Goal: Information Seeking & Learning: Learn about a topic

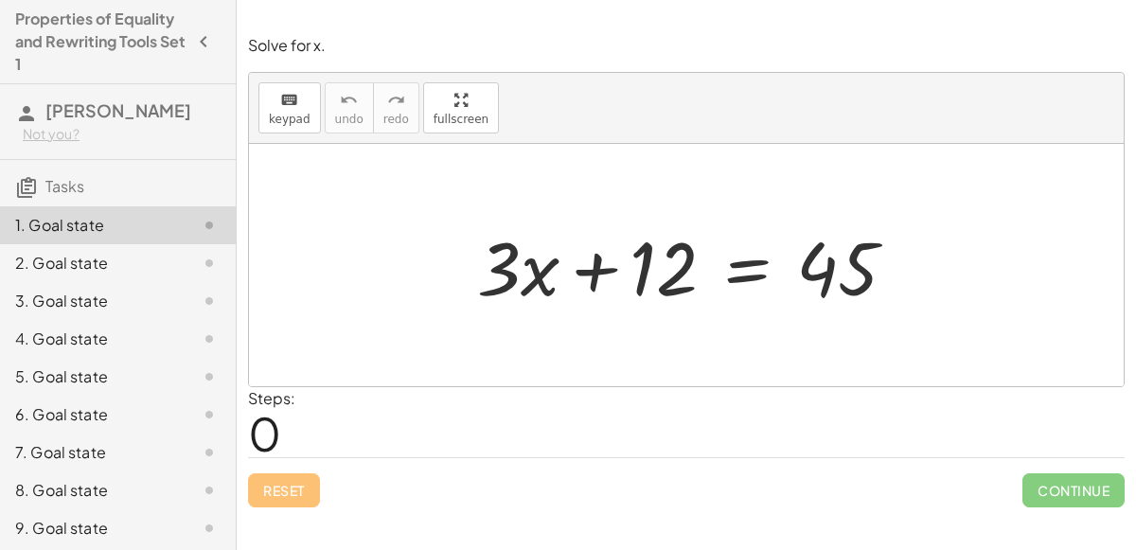
click at [474, 244] on div at bounding box center [695, 266] width 454 height 98
click at [583, 258] on div at bounding box center [695, 266] width 454 height 98
click at [656, 268] on div at bounding box center [695, 266] width 454 height 98
click at [815, 280] on div at bounding box center [695, 266] width 454 height 98
click at [711, 253] on div at bounding box center [695, 266] width 454 height 98
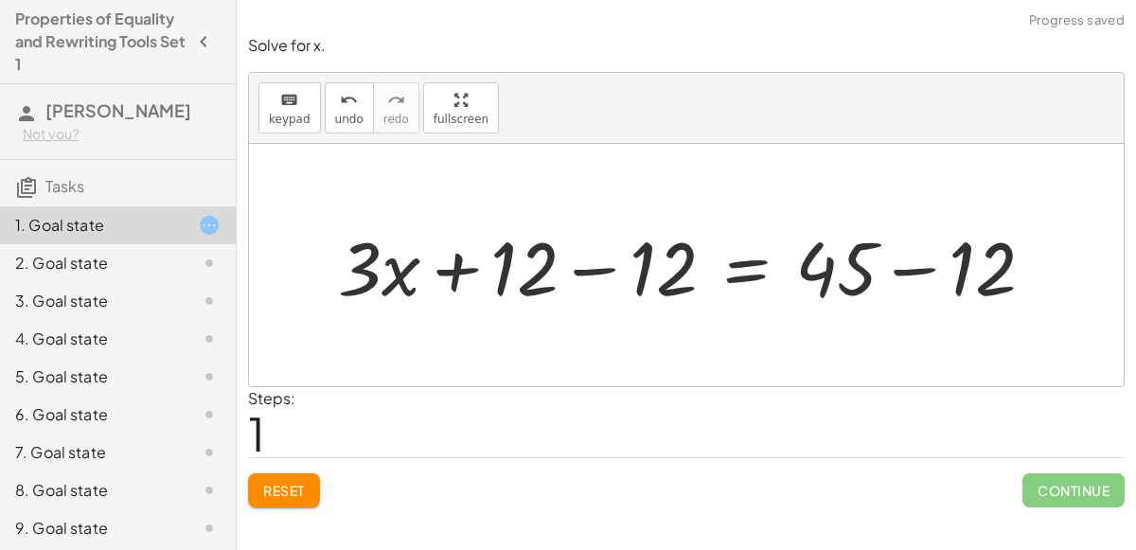
click at [646, 283] on div at bounding box center [694, 266] width 731 height 98
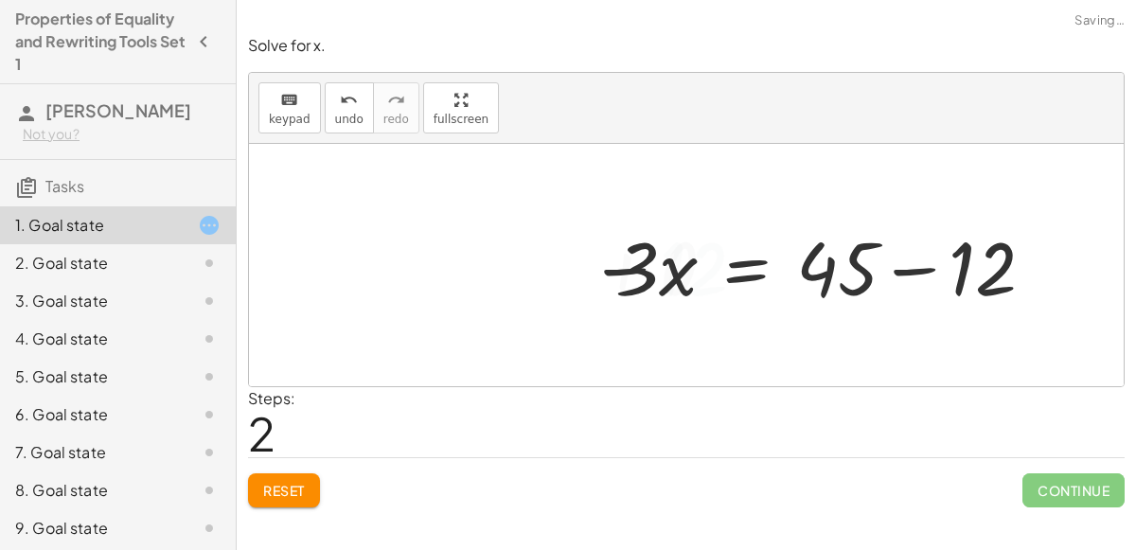
click at [870, 263] on div at bounding box center [833, 266] width 454 height 98
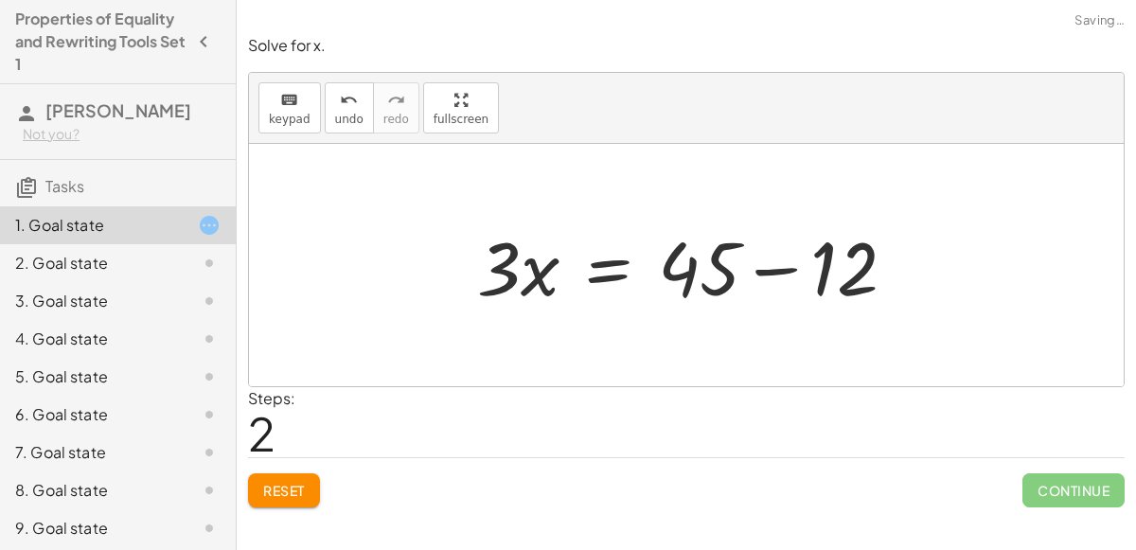
click at [813, 263] on div at bounding box center [695, 266] width 454 height 98
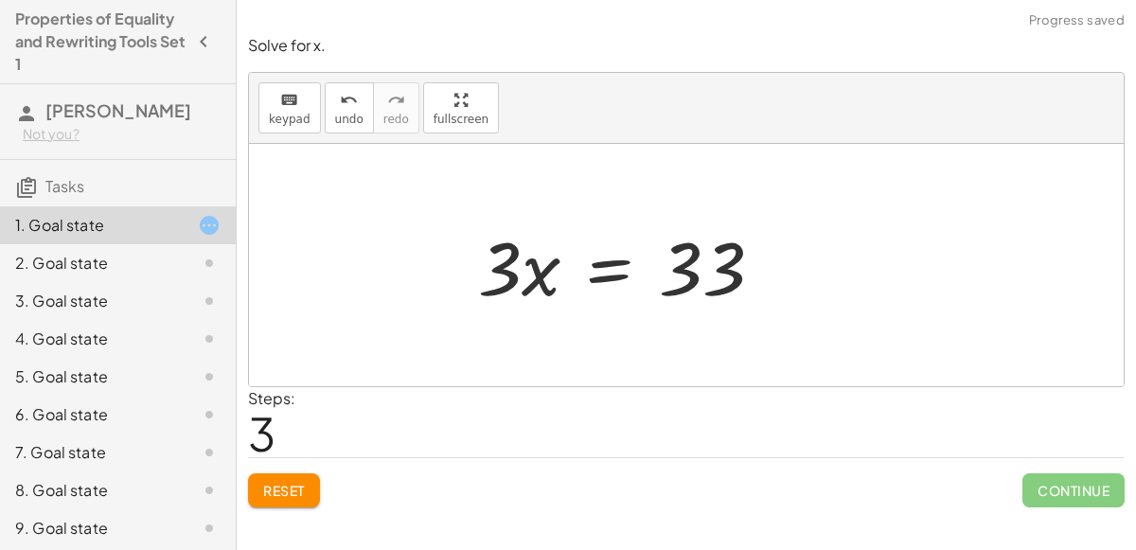
click at [703, 268] on div at bounding box center [628, 266] width 319 height 98
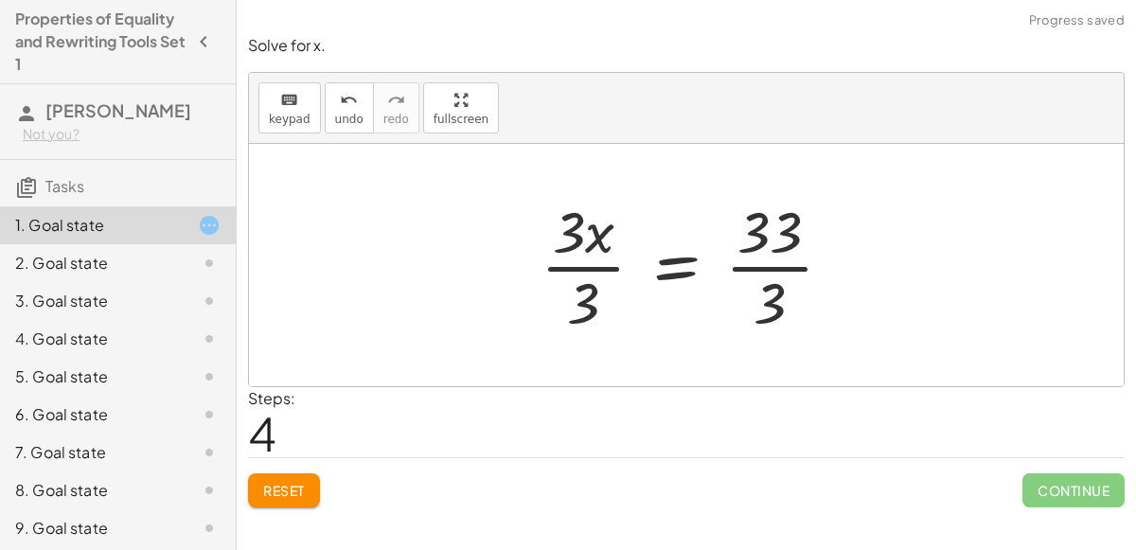
click at [607, 241] on div at bounding box center [694, 265] width 326 height 146
click at [559, 277] on div at bounding box center [694, 265] width 326 height 146
click at [739, 263] on div at bounding box center [717, 265] width 278 height 146
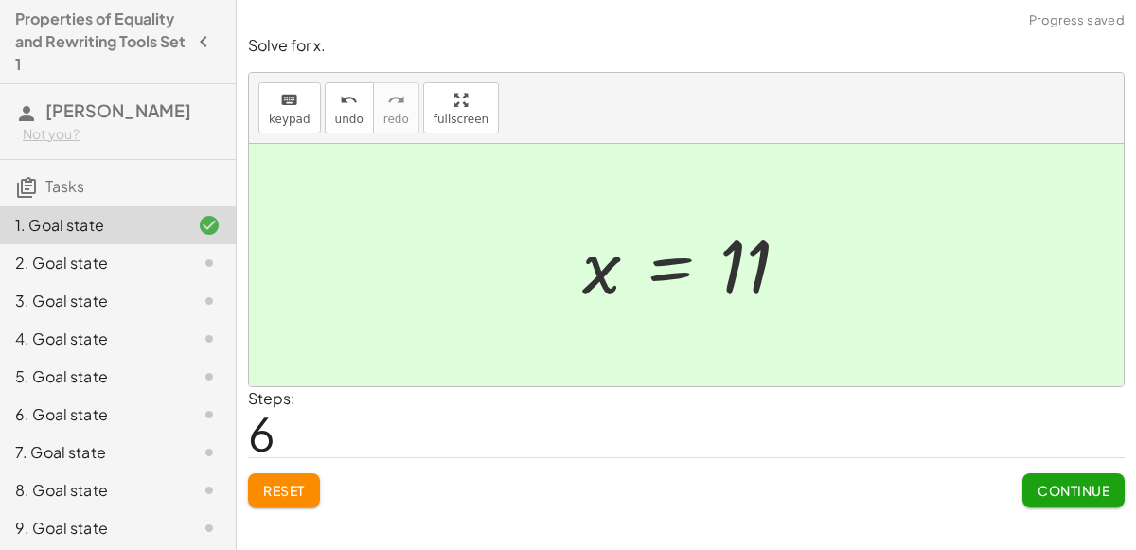
click at [1052, 489] on span "Continue" at bounding box center [1074, 490] width 72 height 17
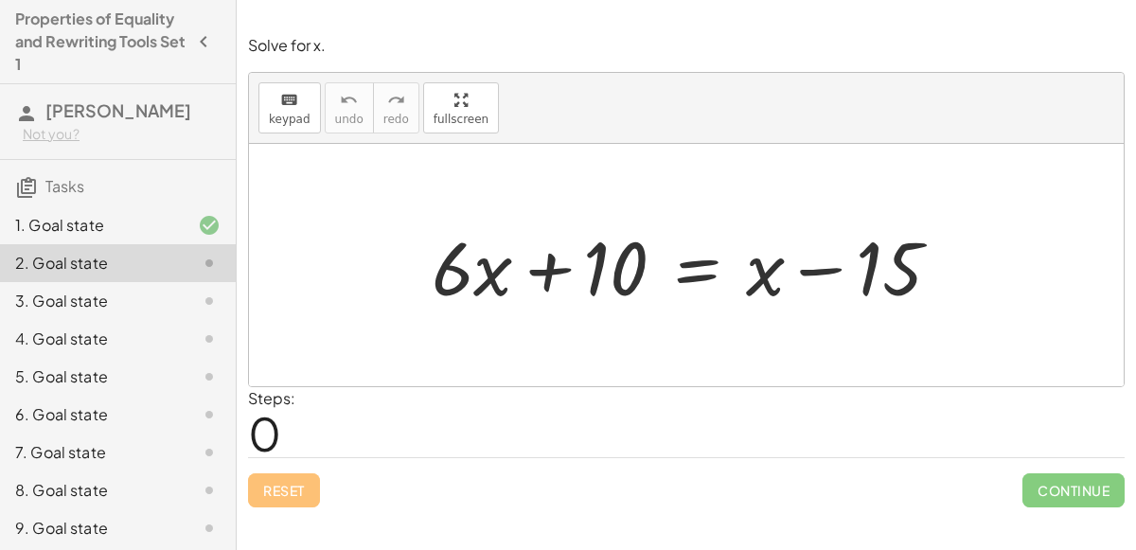
click at [674, 266] on div at bounding box center [693, 266] width 543 height 98
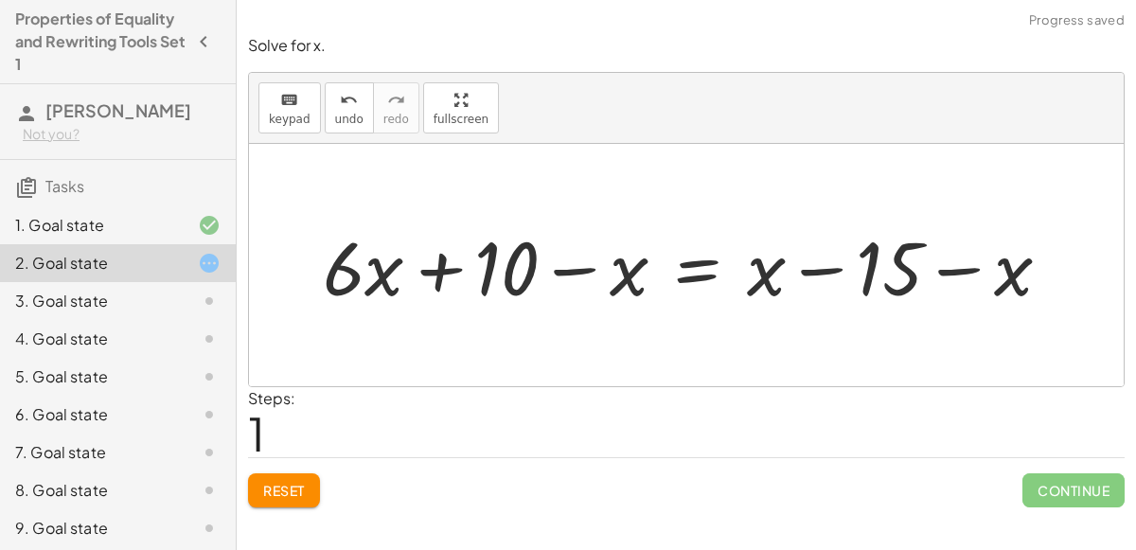
click at [680, 272] on div at bounding box center [694, 266] width 762 height 98
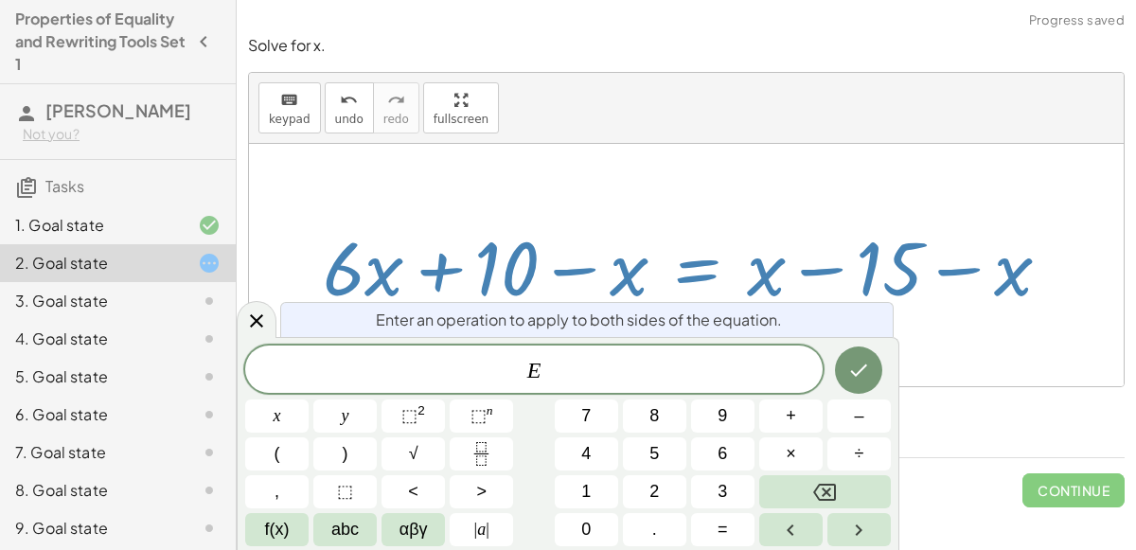
click at [612, 276] on div at bounding box center [694, 266] width 762 height 98
click at [545, 267] on div at bounding box center [694, 266] width 762 height 98
click at [916, 330] on div at bounding box center [686, 265] width 875 height 242
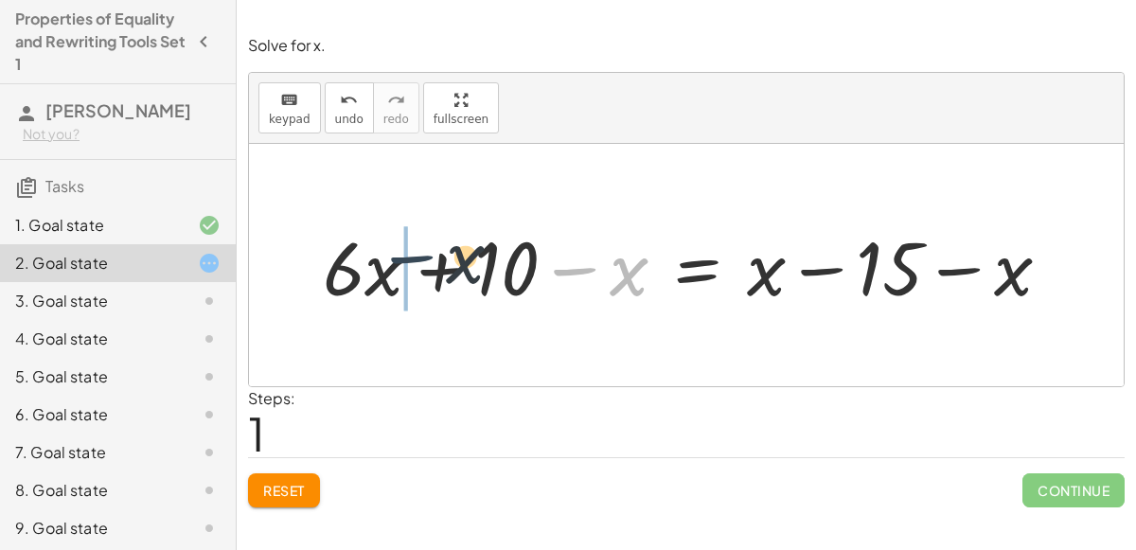
drag, startPoint x: 607, startPoint y: 278, endPoint x: 432, endPoint y: 267, distance: 175.5
click at [432, 267] on div at bounding box center [694, 266] width 762 height 98
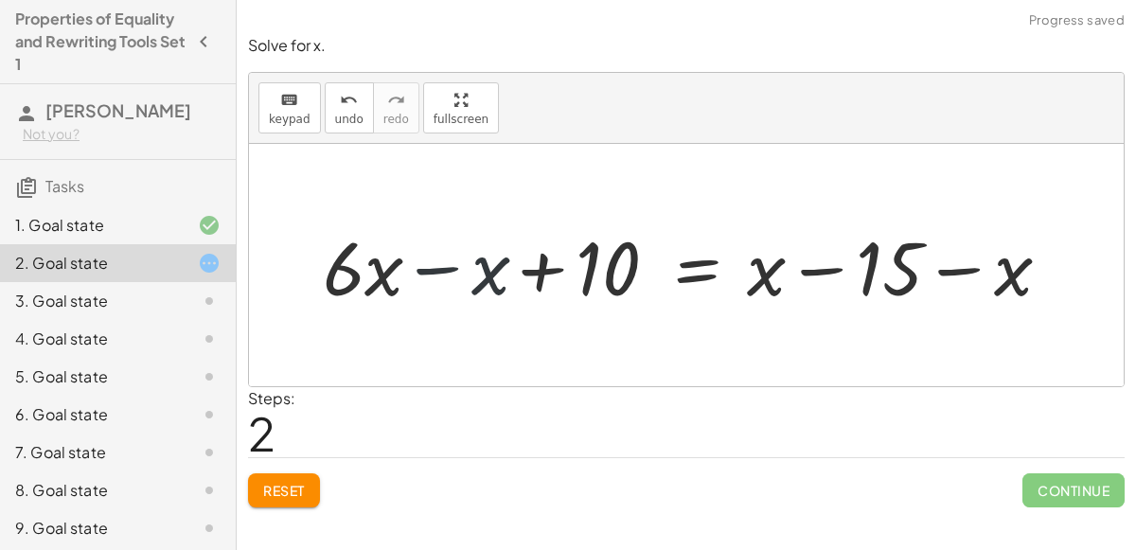
click at [398, 271] on div at bounding box center [694, 266] width 762 height 98
click at [417, 265] on div at bounding box center [694, 266] width 762 height 98
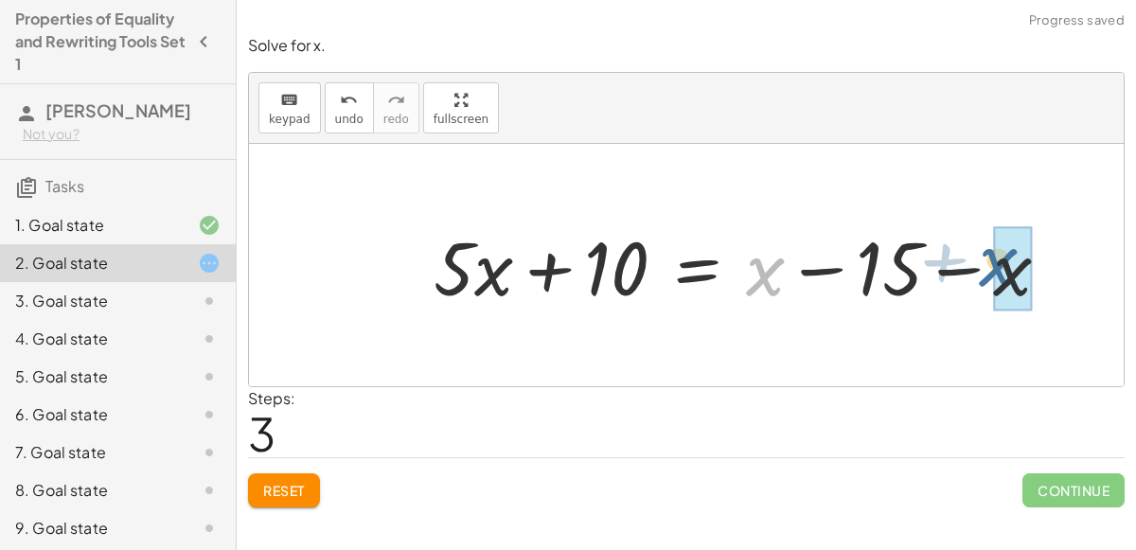
drag, startPoint x: 763, startPoint y: 265, endPoint x: 1005, endPoint y: 253, distance: 242.7
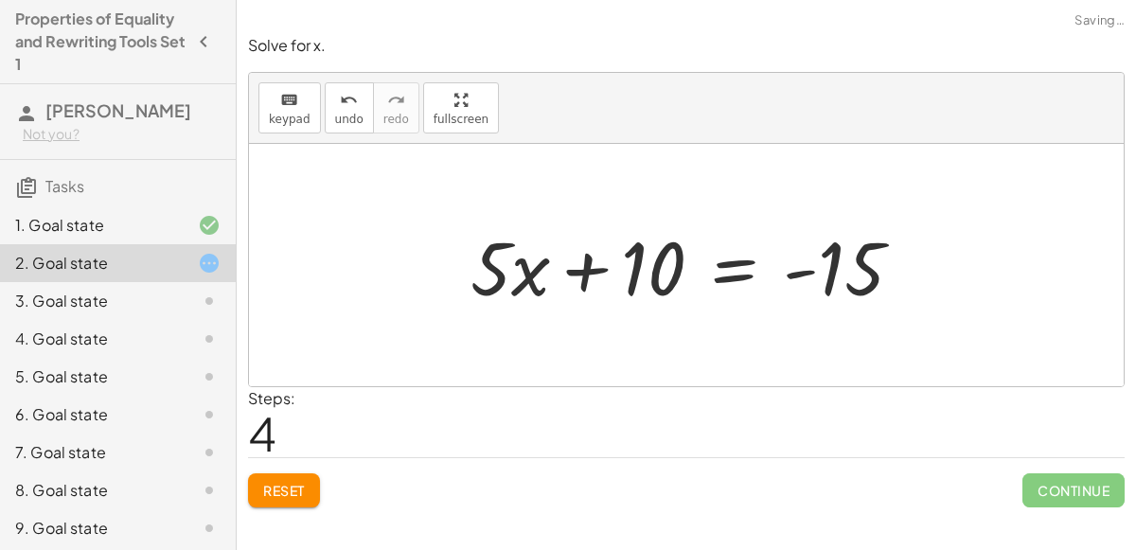
click at [707, 262] on div at bounding box center [694, 266] width 467 height 98
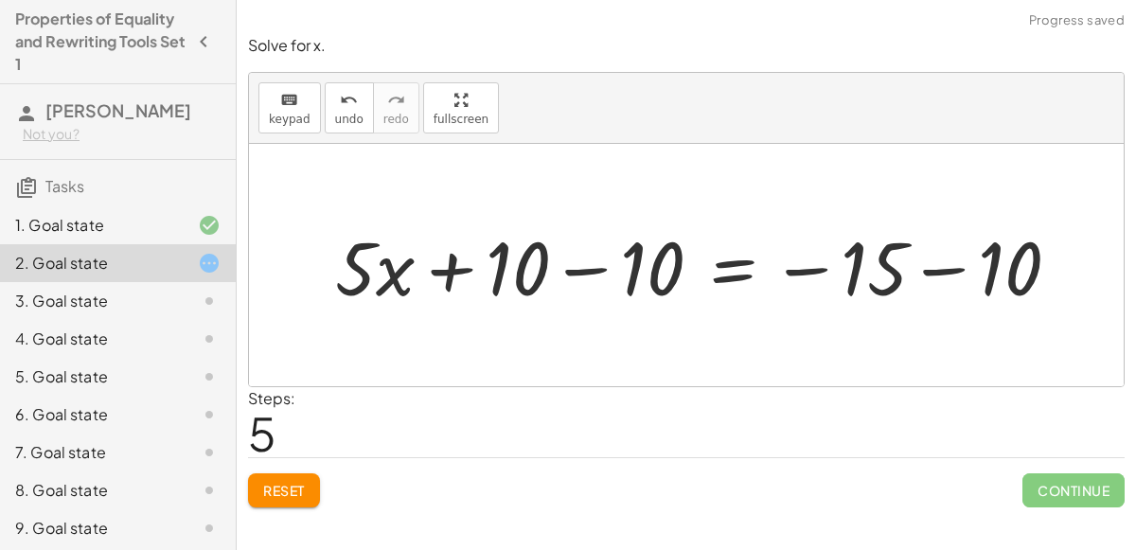
click at [561, 250] on div at bounding box center [705, 266] width 759 height 98
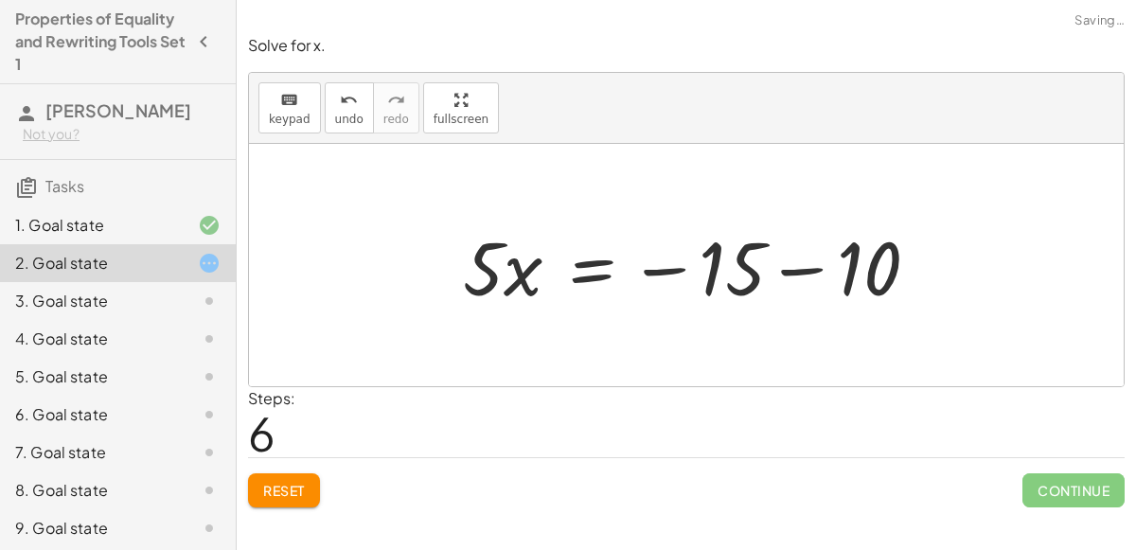
click at [903, 256] on div at bounding box center [698, 266] width 489 height 98
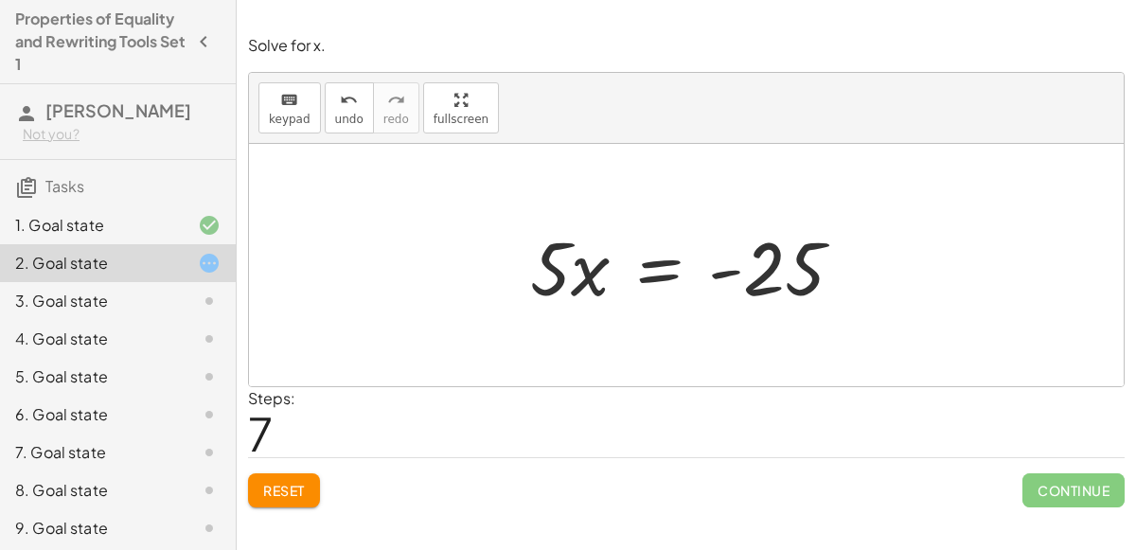
click at [276, 489] on span "Reset" at bounding box center [284, 490] width 42 height 17
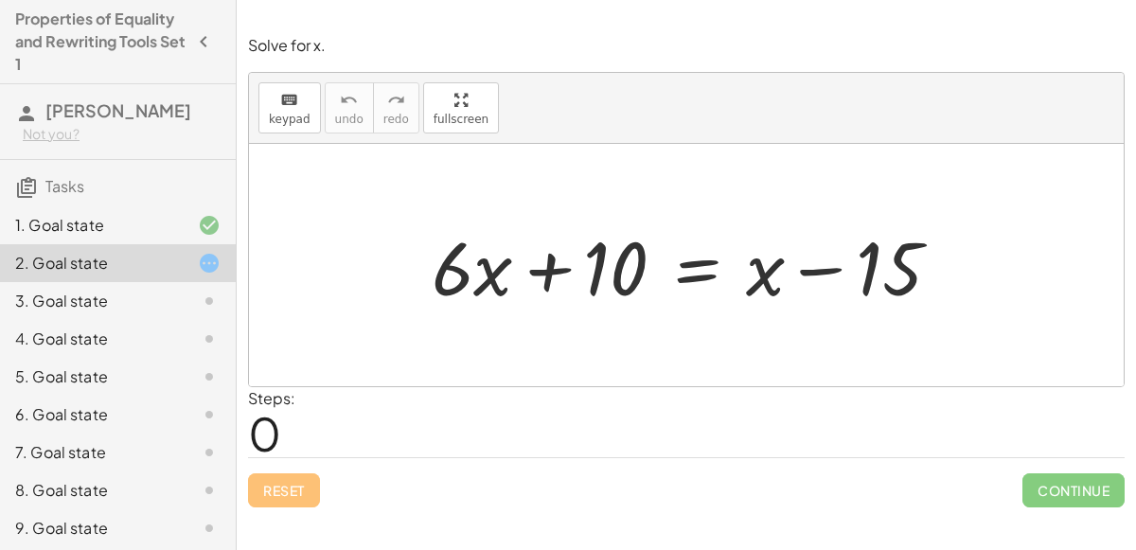
click at [699, 260] on div at bounding box center [693, 266] width 543 height 98
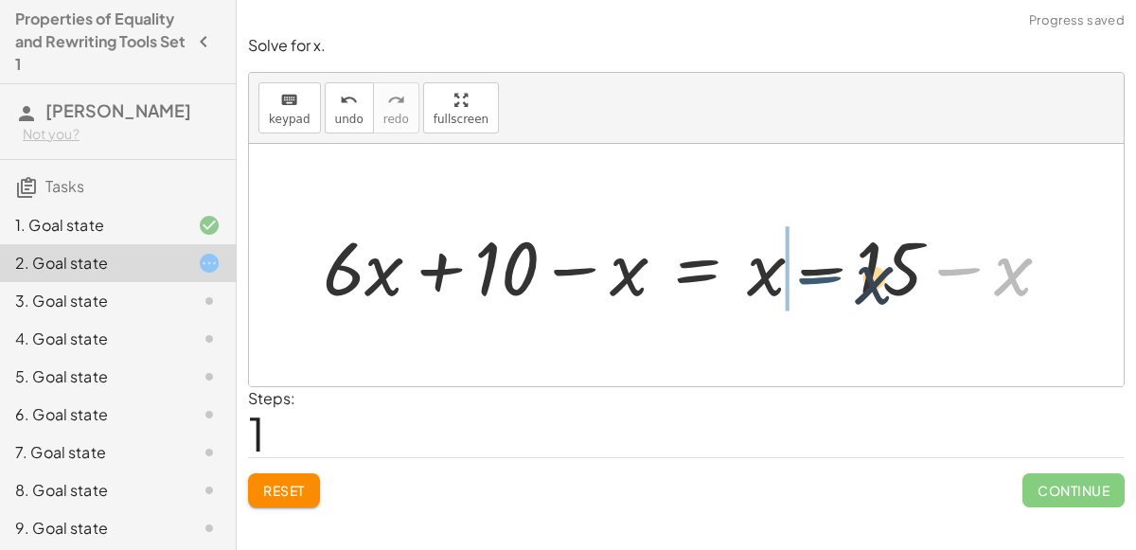
drag, startPoint x: 987, startPoint y: 266, endPoint x: 818, endPoint y: 270, distance: 169.5
click at [818, 270] on div at bounding box center [694, 266] width 762 height 98
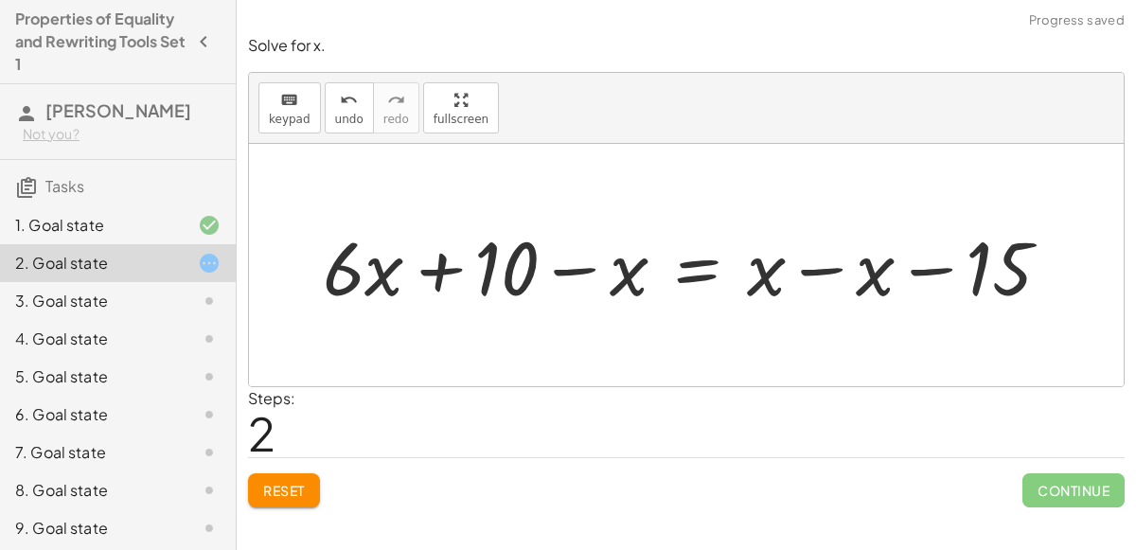
click at [784, 274] on div at bounding box center [694, 266] width 762 height 98
click at [832, 257] on div at bounding box center [694, 266] width 762 height 98
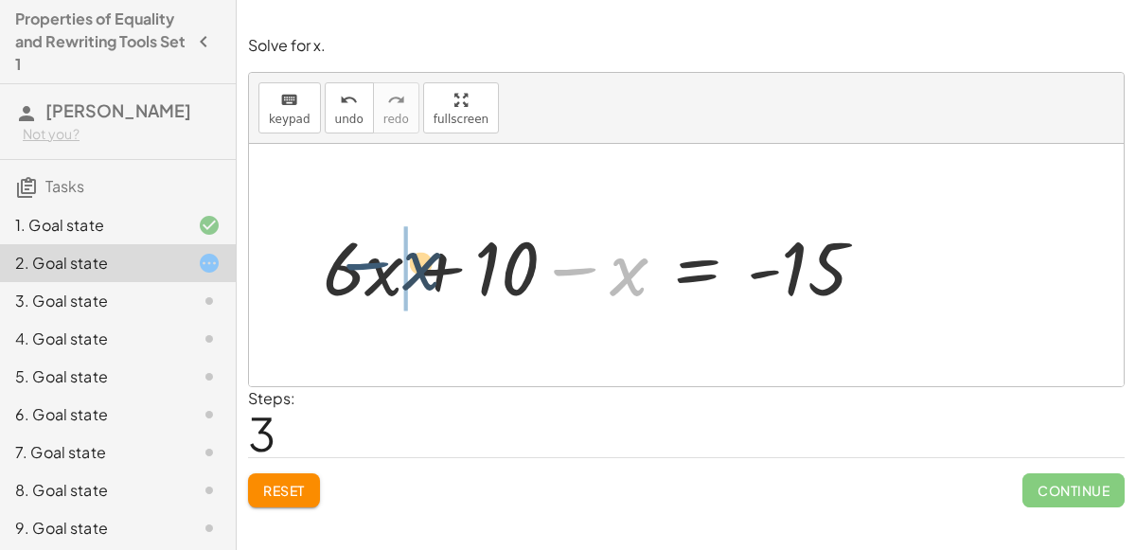
drag, startPoint x: 598, startPoint y: 282, endPoint x: 388, endPoint y: 278, distance: 210.2
click at [388, 278] on div at bounding box center [602, 266] width 578 height 98
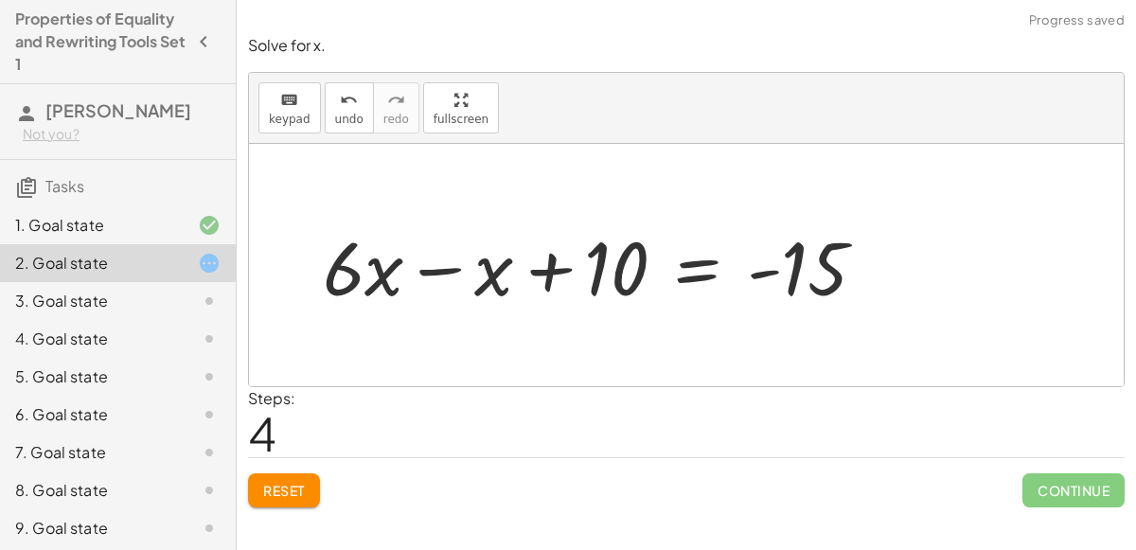
click at [426, 266] on div at bounding box center [602, 266] width 578 height 98
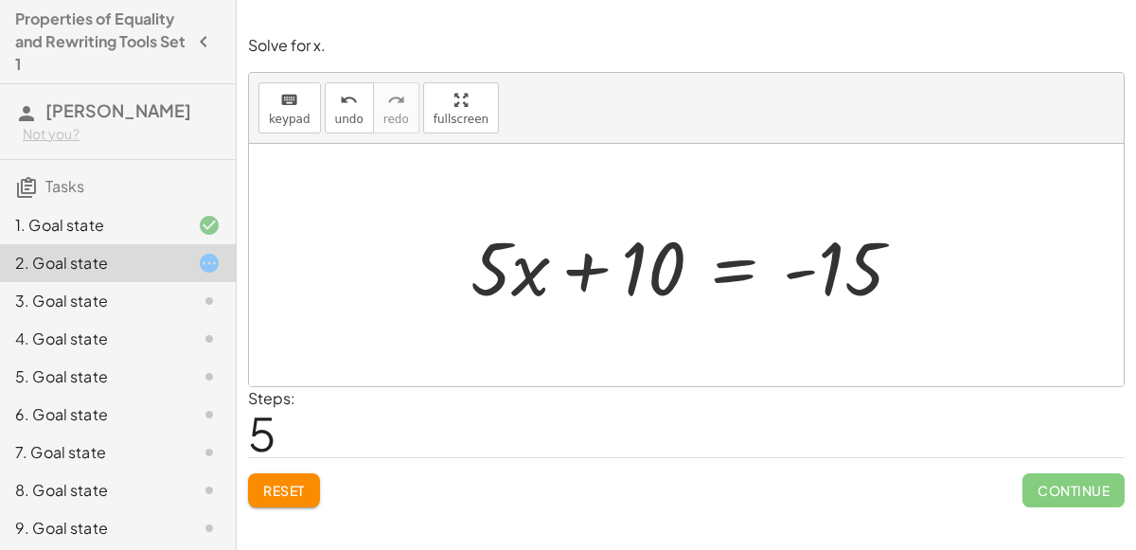
click at [735, 275] on div at bounding box center [694, 266] width 467 height 98
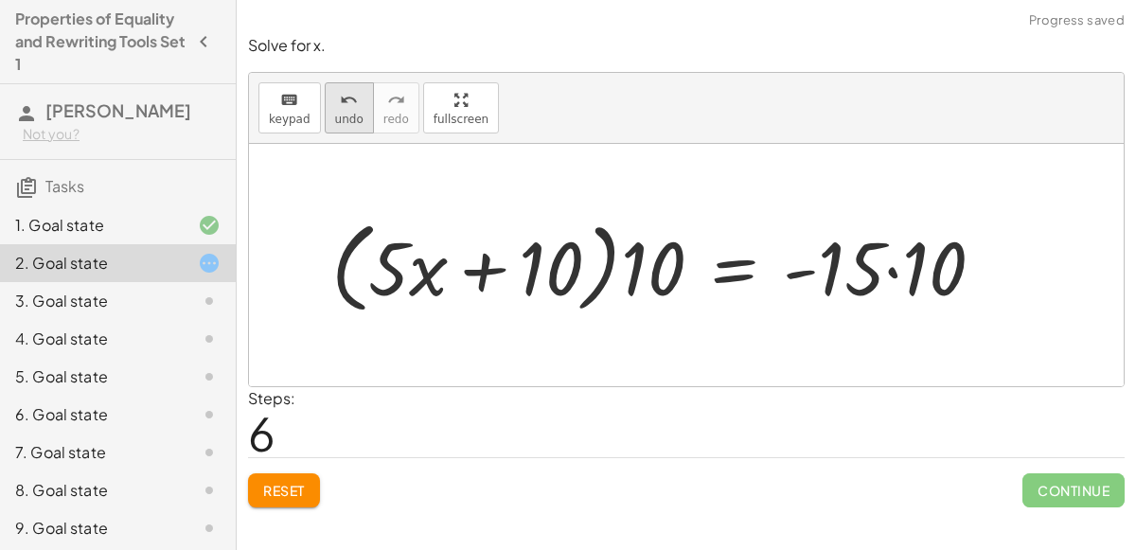
click at [340, 104] on icon "undo" at bounding box center [349, 100] width 18 height 23
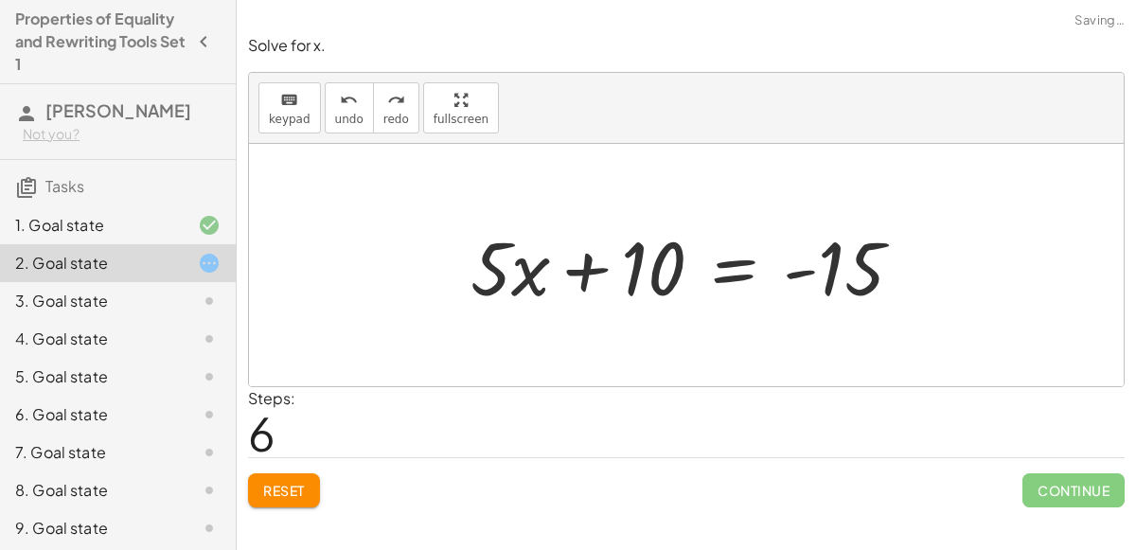
click at [645, 273] on div at bounding box center [694, 266] width 467 height 98
click at [735, 287] on div at bounding box center [694, 266] width 467 height 98
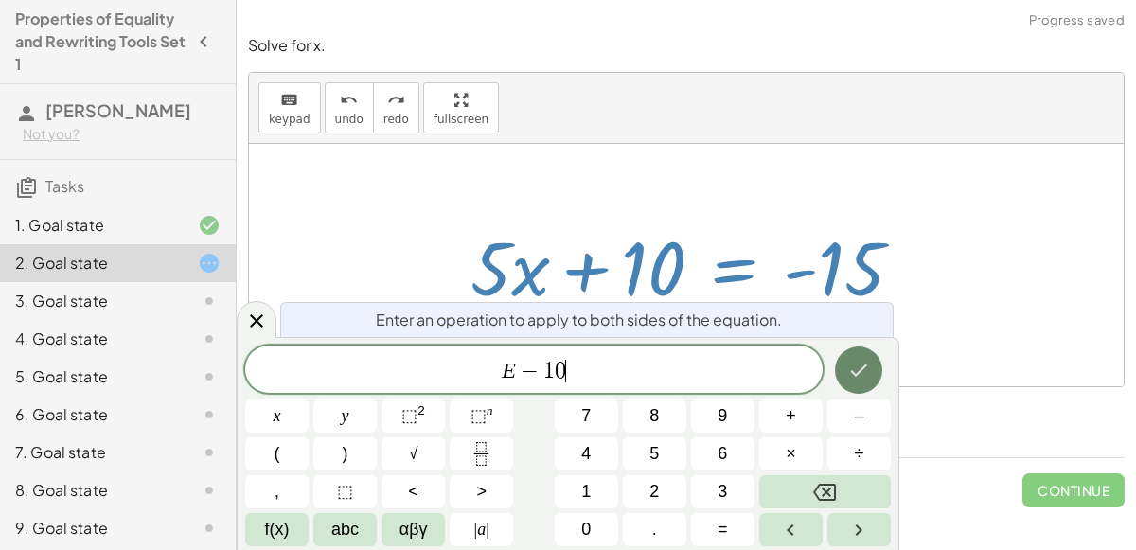
click at [854, 360] on icon "Done" at bounding box center [858, 370] width 23 height 23
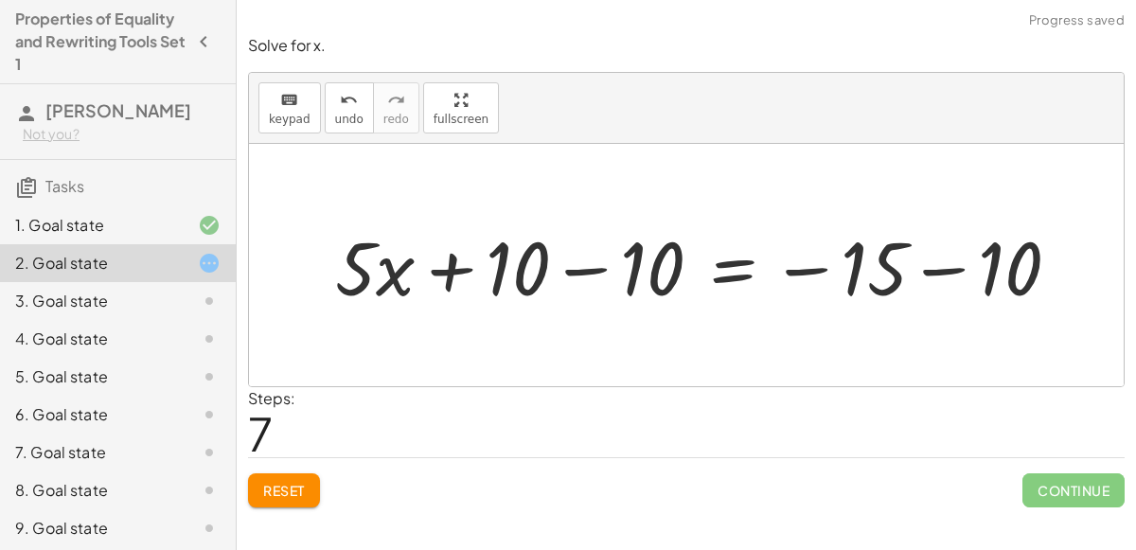
click at [563, 271] on div at bounding box center [705, 266] width 759 height 98
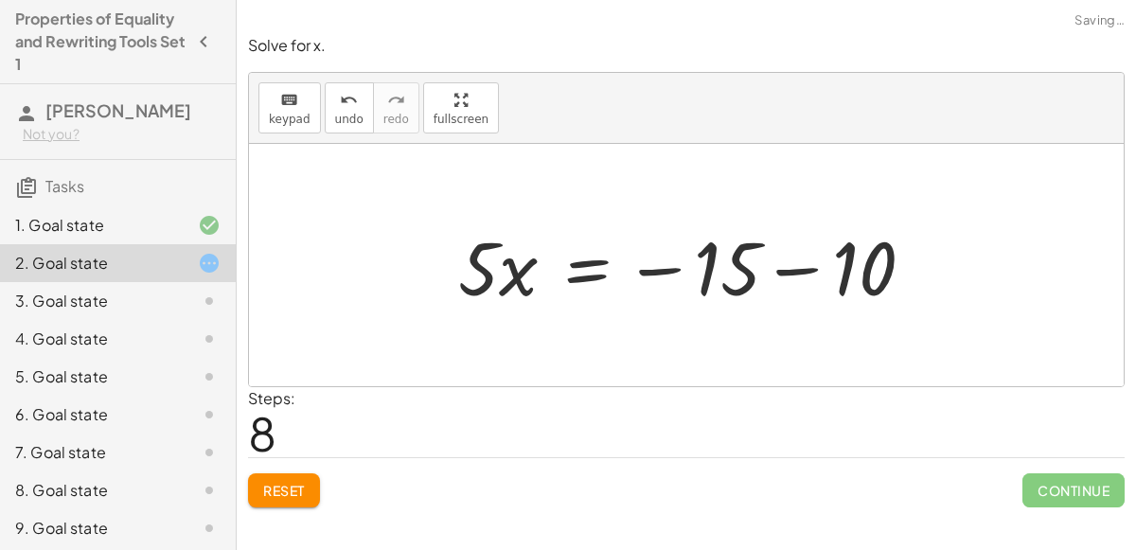
click at [864, 266] on div at bounding box center [693, 266] width 489 height 98
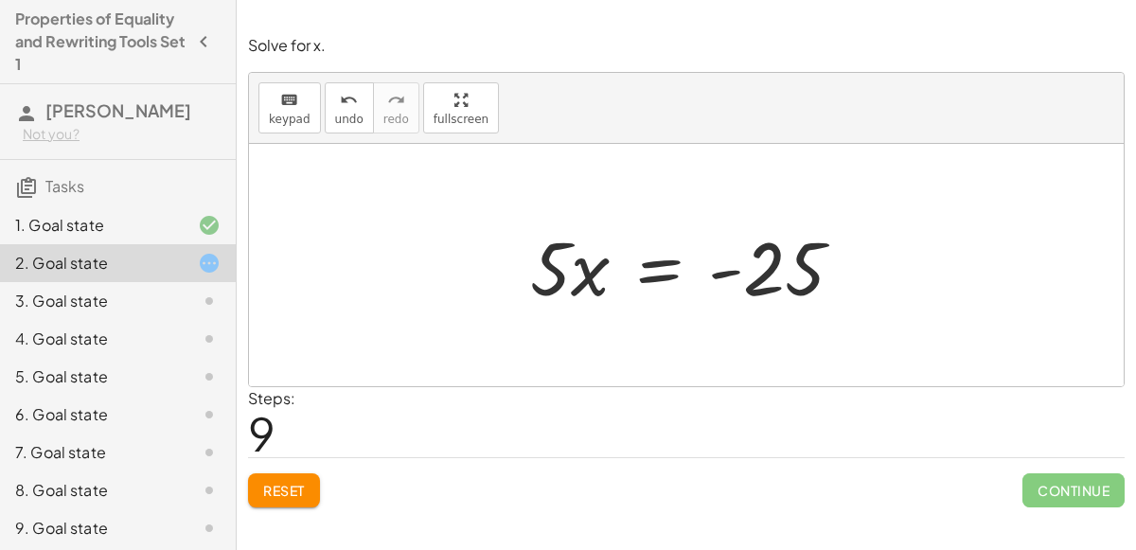
click at [625, 269] on div at bounding box center [694, 266] width 347 height 98
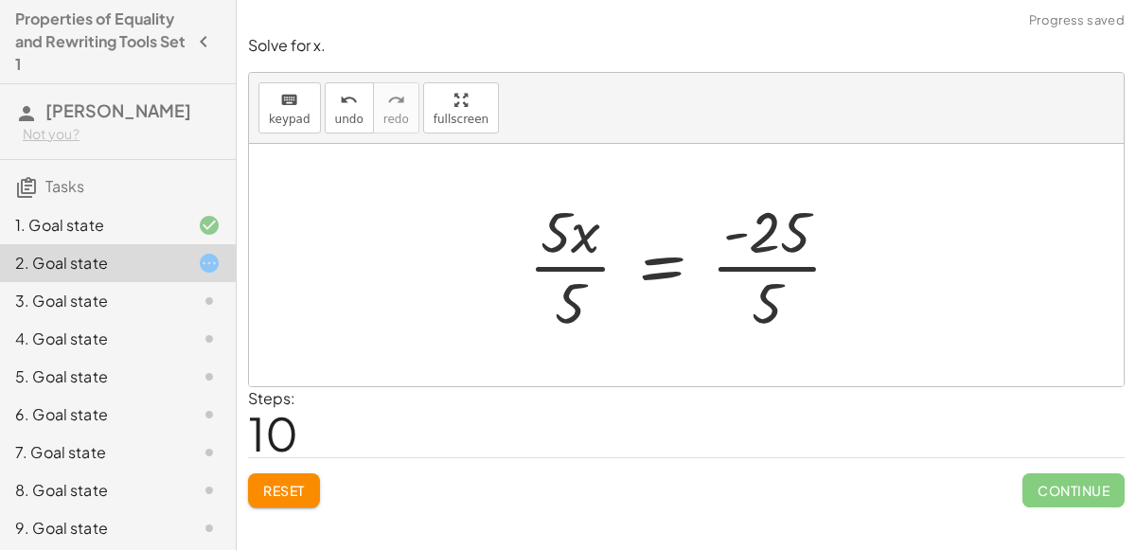
click at [557, 255] on div at bounding box center [692, 265] width 347 height 146
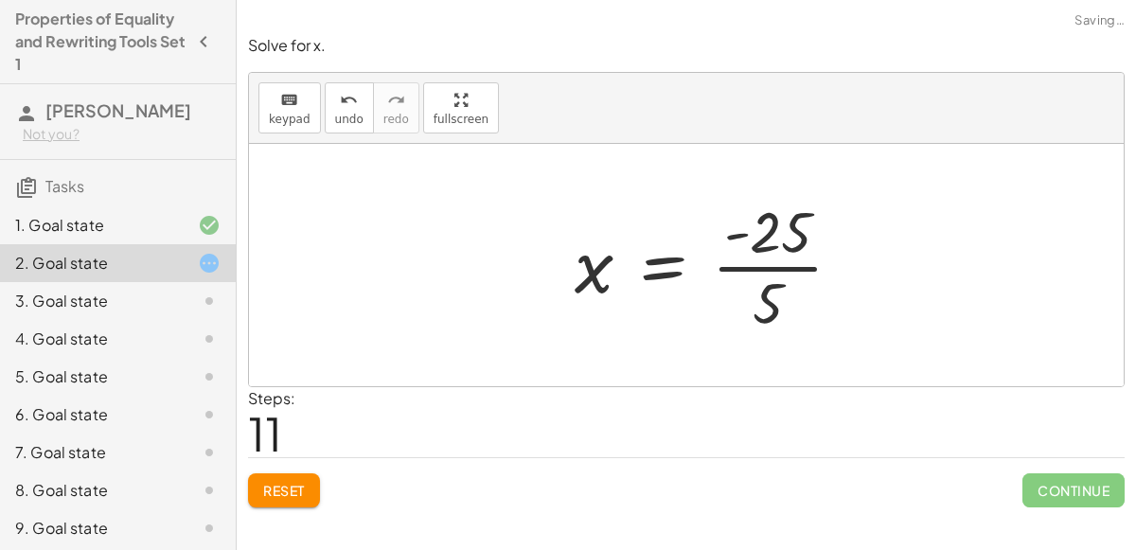
click at [763, 249] on div at bounding box center [716, 265] width 302 height 146
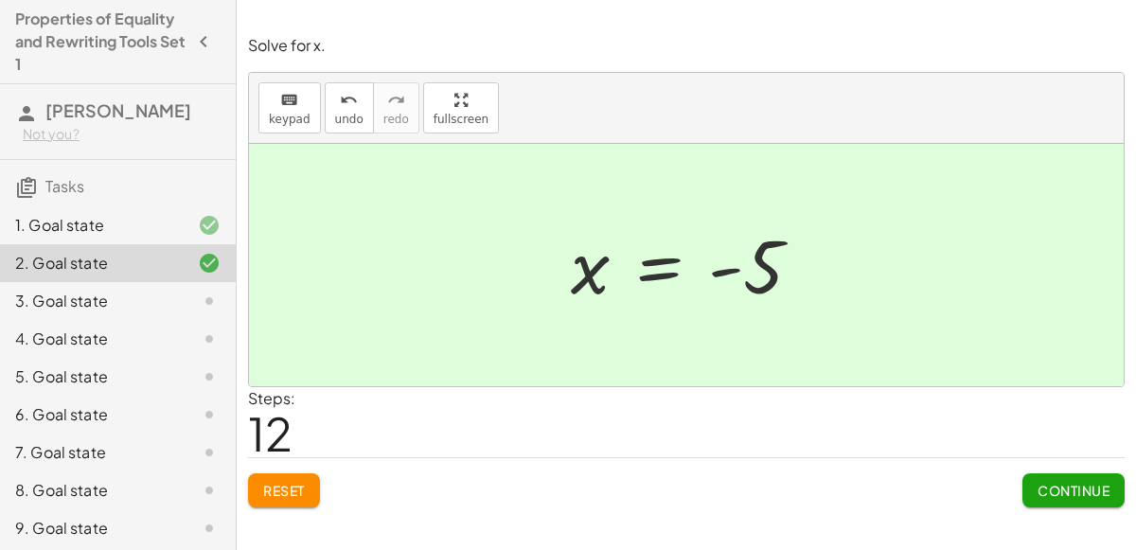
click at [1053, 490] on span "Continue" at bounding box center [1074, 490] width 72 height 17
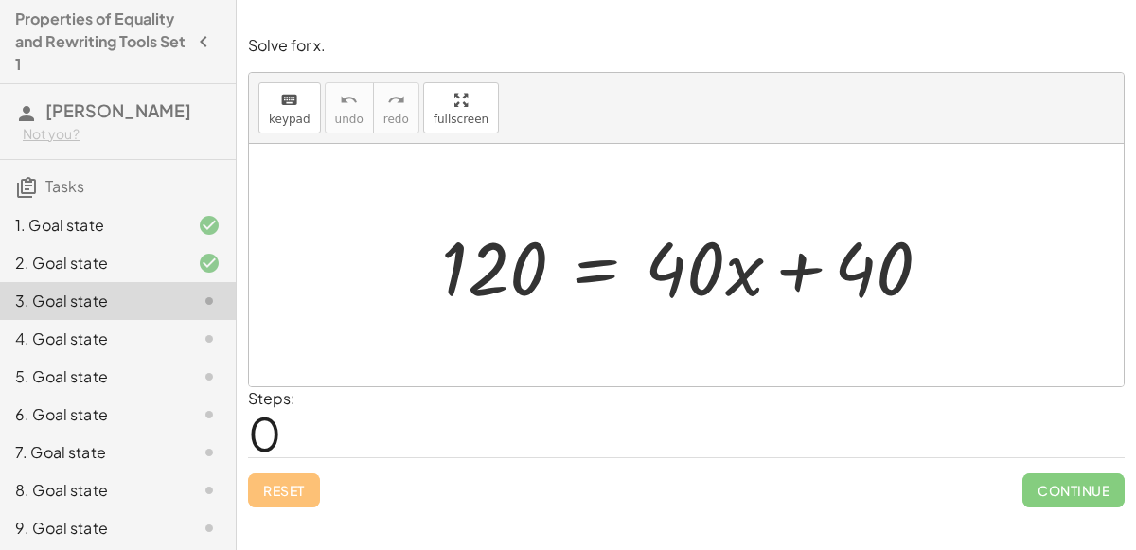
click at [484, 256] on div at bounding box center [694, 266] width 525 height 98
click at [565, 268] on div at bounding box center [694, 266] width 525 height 98
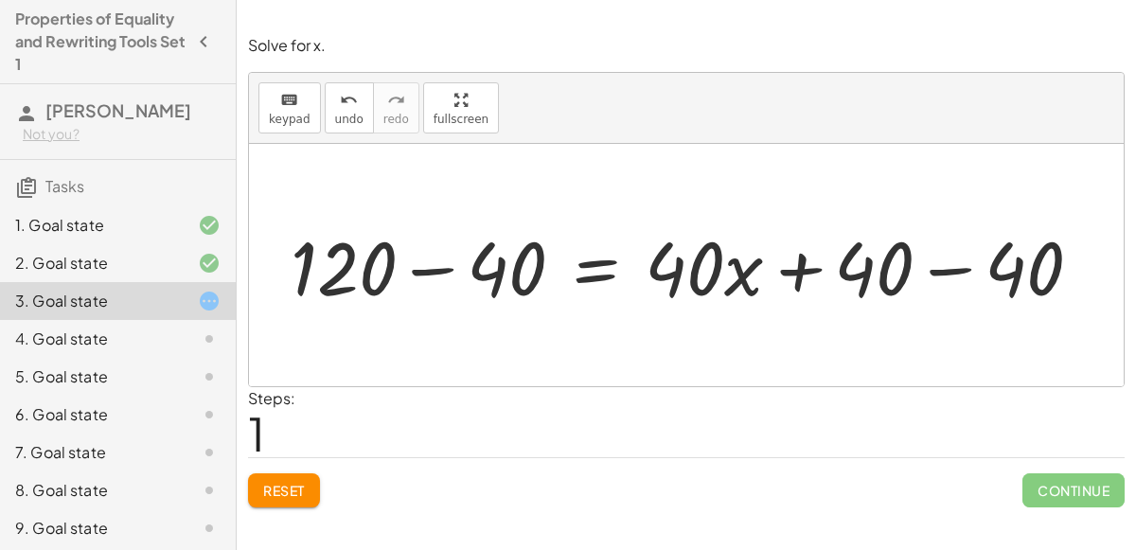
click at [968, 270] on div at bounding box center [694, 266] width 826 height 98
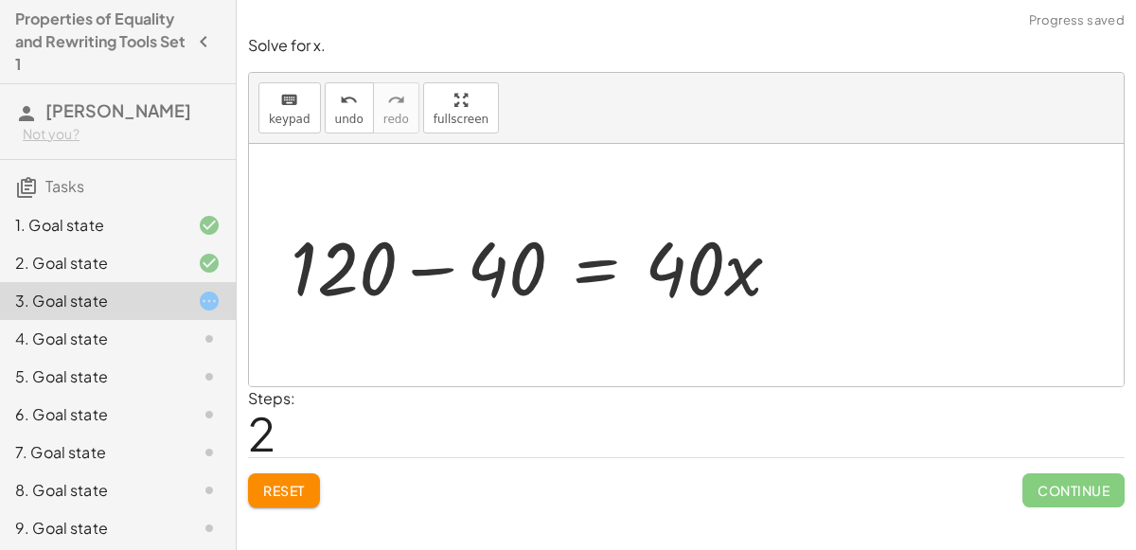
click at [404, 268] on div at bounding box center [543, 266] width 525 height 98
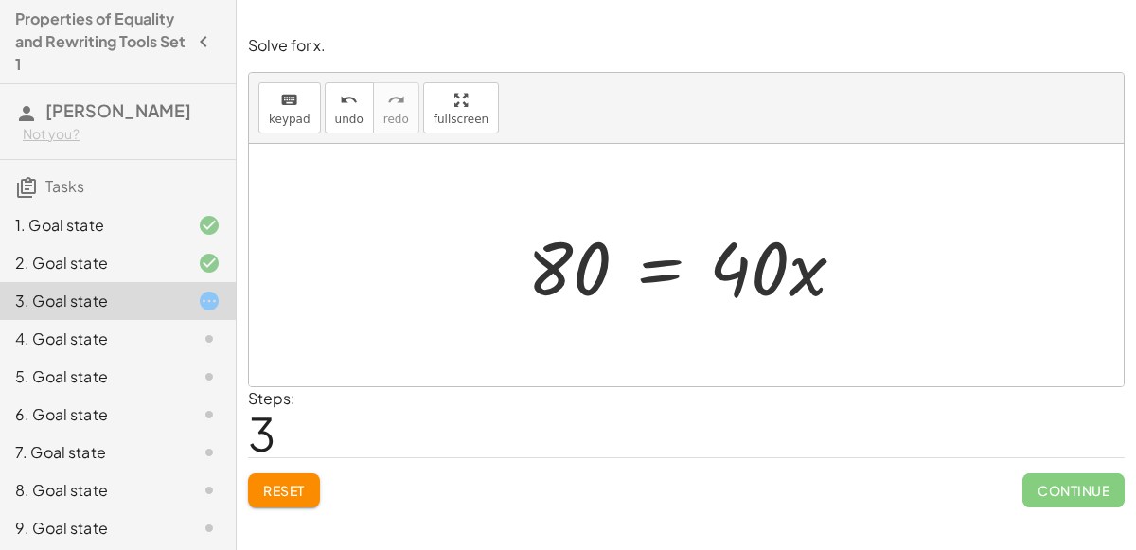
click at [637, 285] on div at bounding box center [694, 266] width 352 height 98
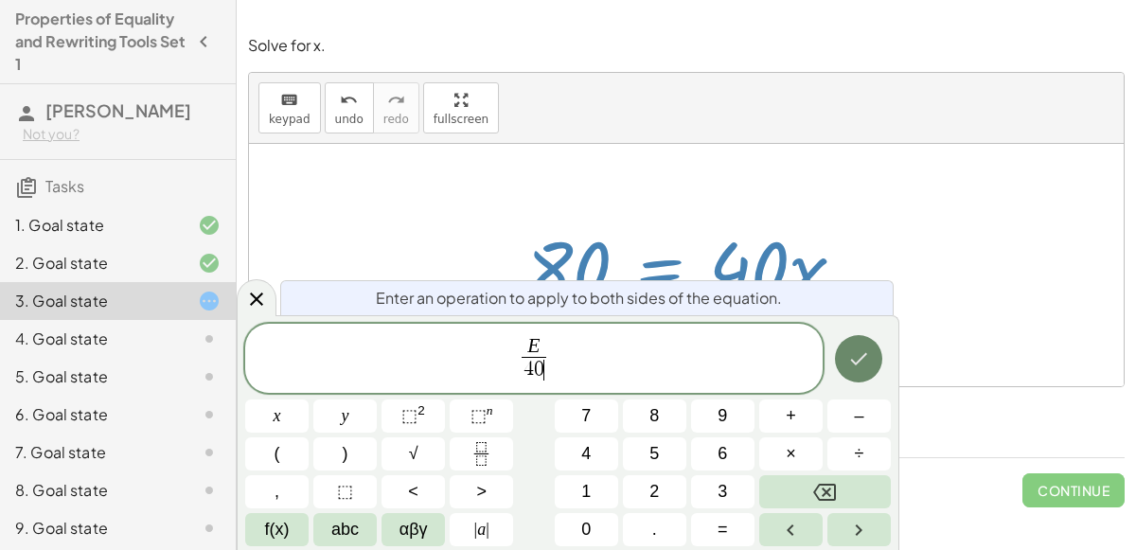
click at [855, 370] on icon "Done" at bounding box center [858, 358] width 23 height 23
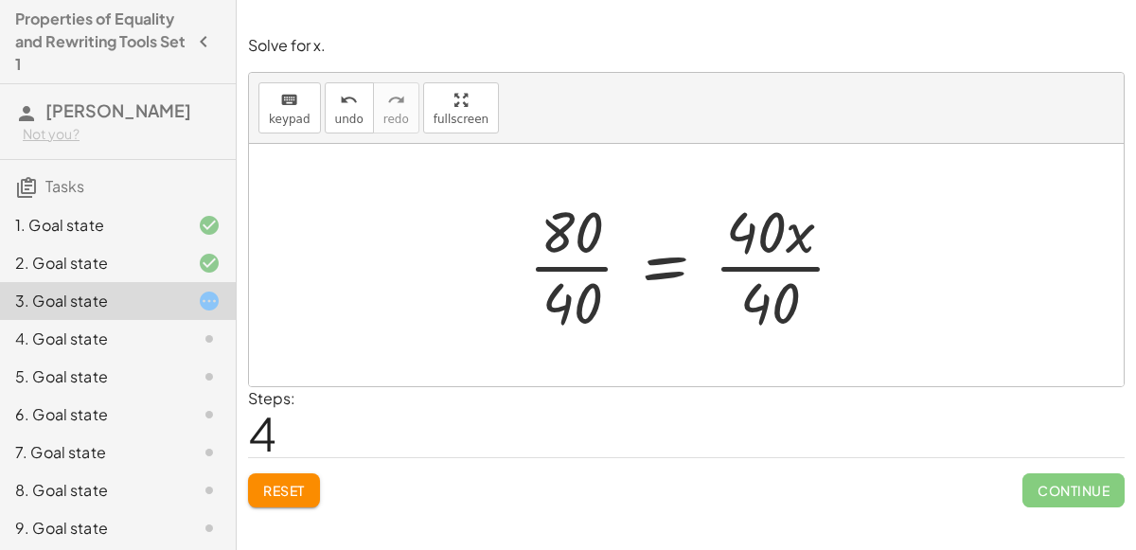
click at [579, 273] on div at bounding box center [694, 265] width 351 height 146
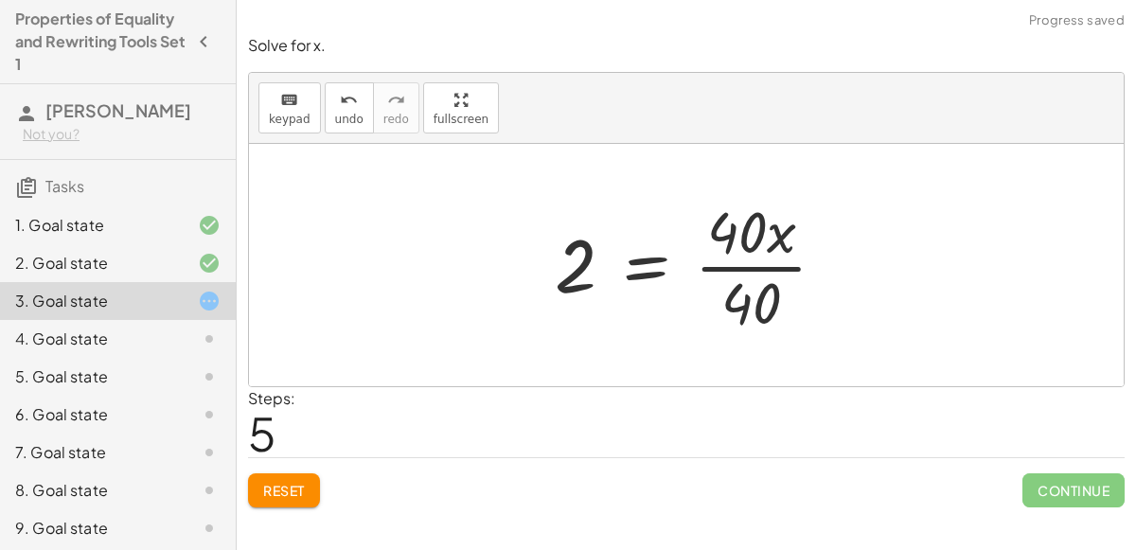
click at [769, 269] on div at bounding box center [698, 265] width 306 height 146
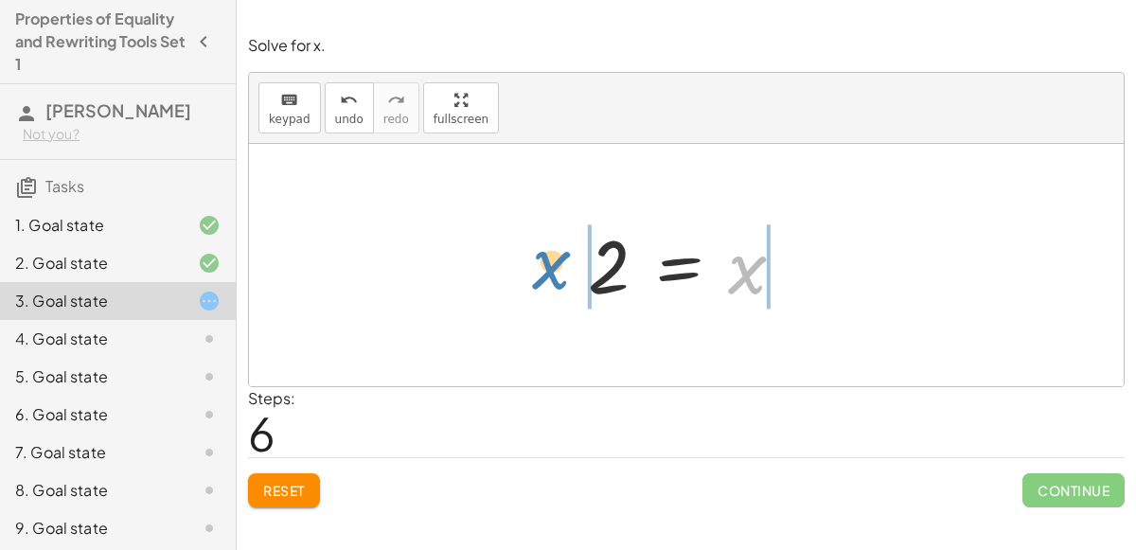
drag, startPoint x: 761, startPoint y: 259, endPoint x: 562, endPoint y: 254, distance: 198.9
click at [562, 254] on div "120 = + · 40 · x + 40 + 120 − 40 = + · 40 · x + 40 − 40 + 120 − 40 = + · 40 · x…" at bounding box center [687, 265] width 255 height 103
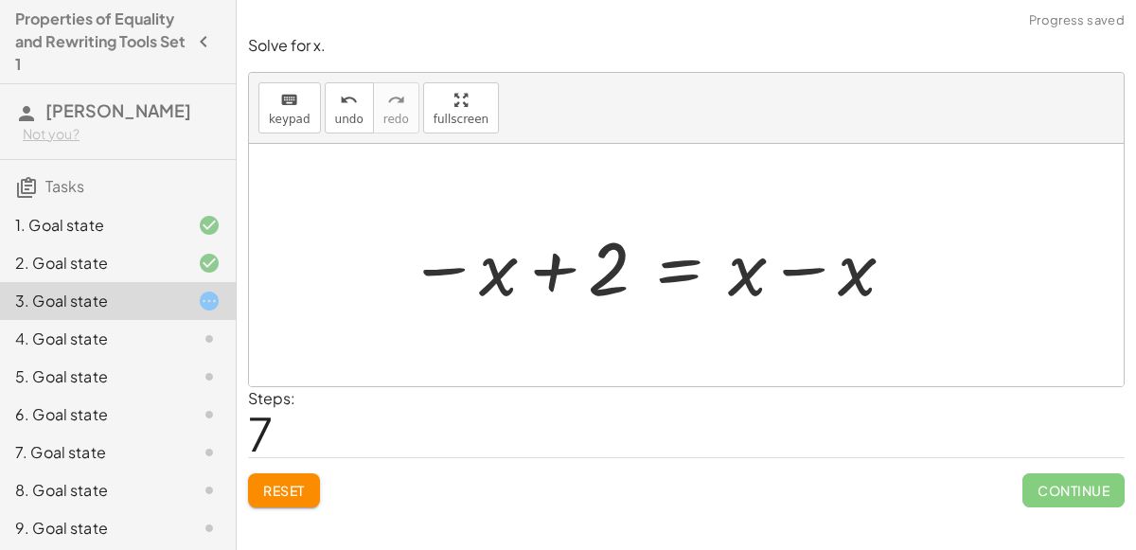
click at [494, 278] on div at bounding box center [653, 266] width 508 height 98
click at [583, 267] on div at bounding box center [653, 266] width 508 height 98
click at [335, 122] on span "undo" at bounding box center [349, 119] width 28 height 13
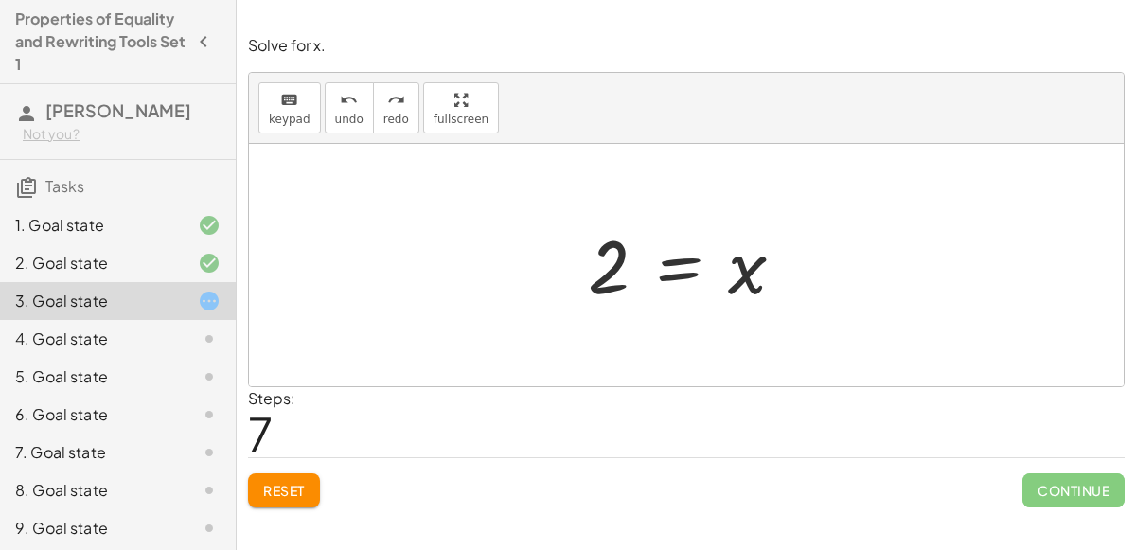
click at [266, 497] on button "Reset" at bounding box center [284, 490] width 72 height 34
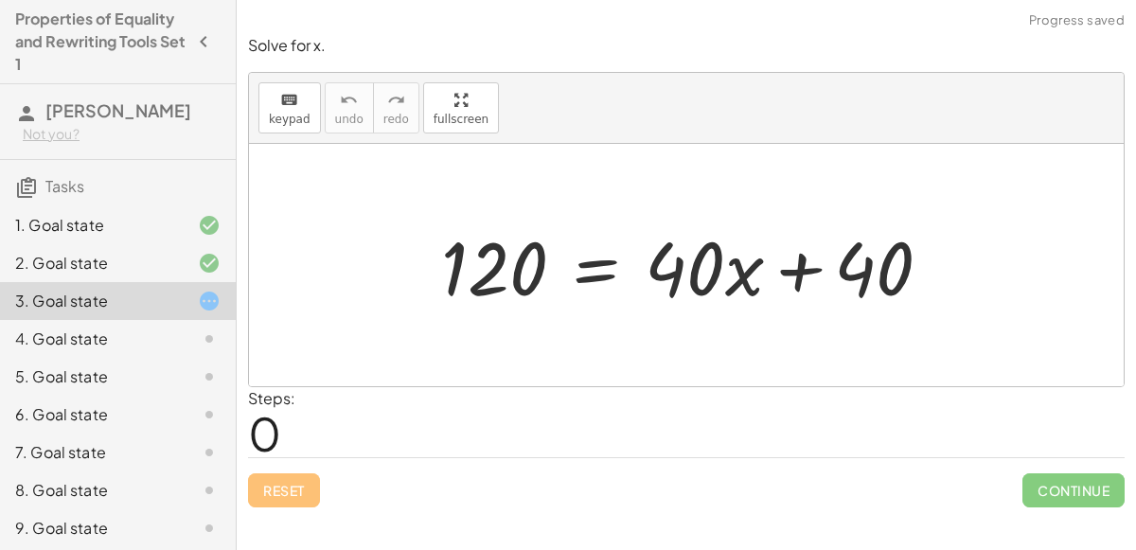
click at [743, 235] on div at bounding box center [694, 266] width 525 height 98
click at [642, 264] on div at bounding box center [694, 266] width 525 height 98
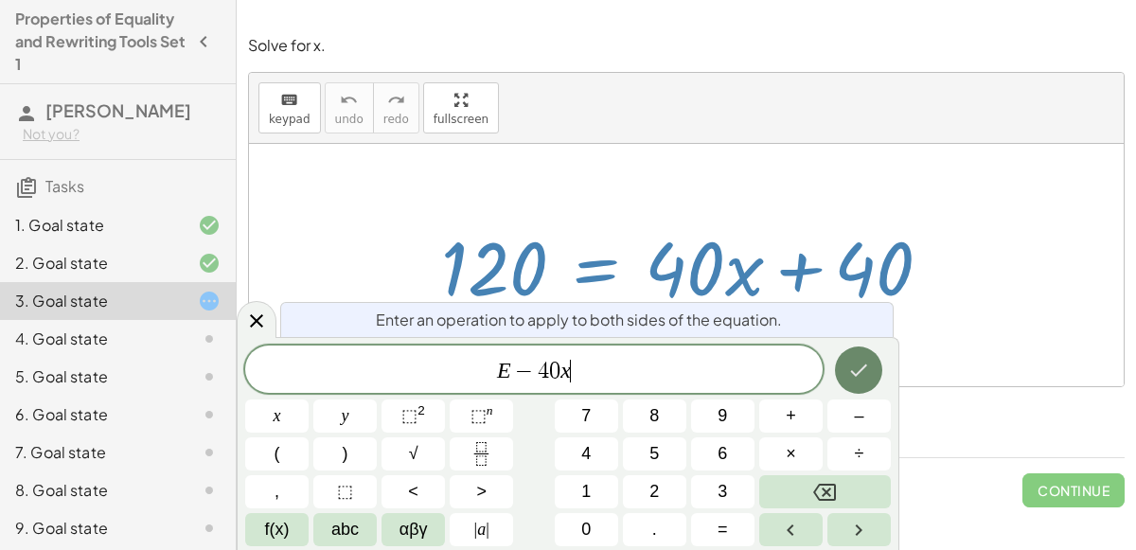
click at [843, 362] on button "Done" at bounding box center [858, 370] width 47 height 47
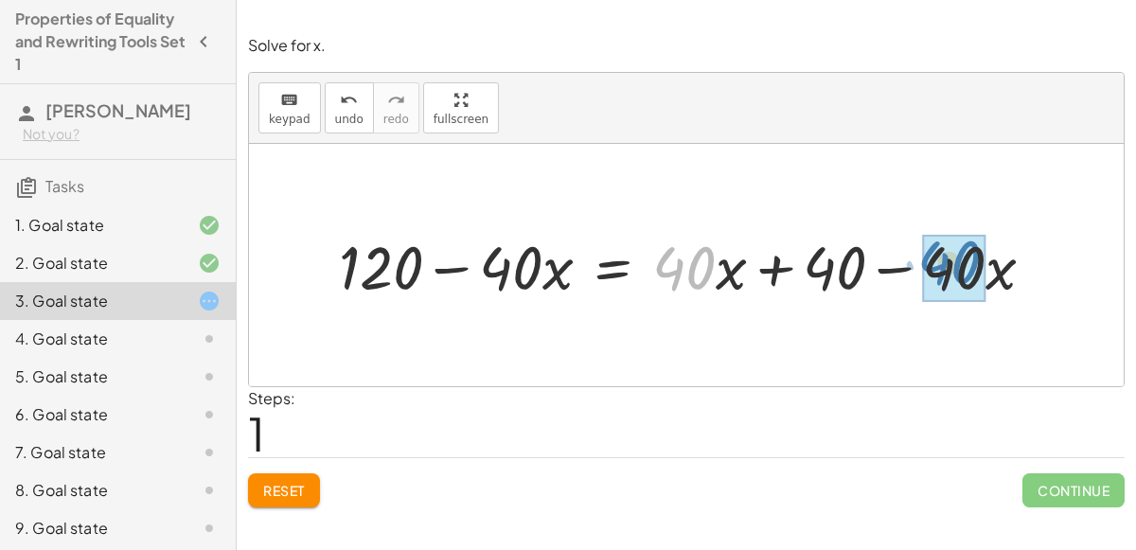
drag, startPoint x: 675, startPoint y: 265, endPoint x: 940, endPoint y: 259, distance: 265.2
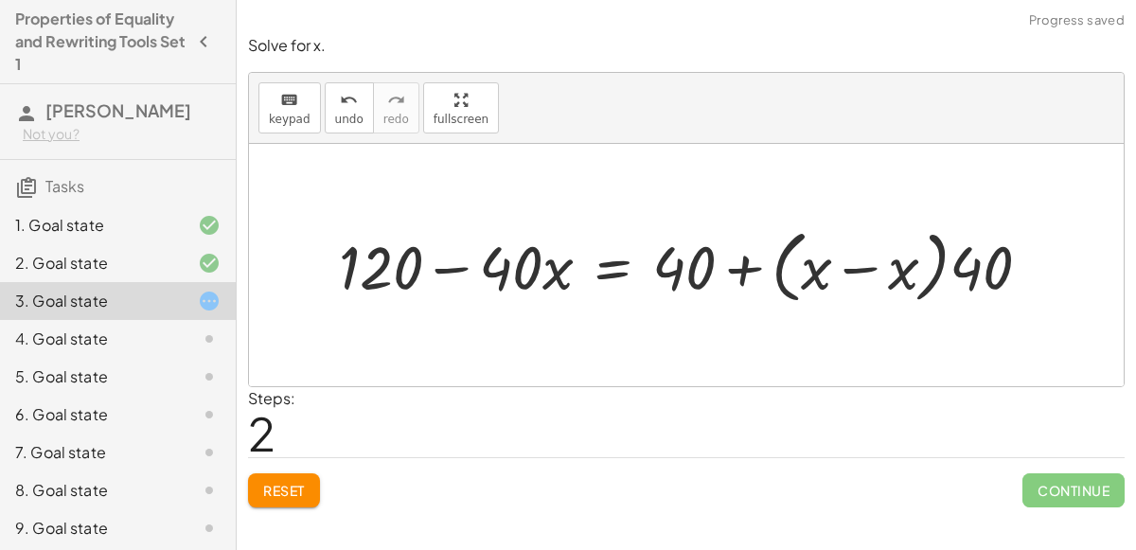
click at [845, 272] on div at bounding box center [692, 265] width 726 height 88
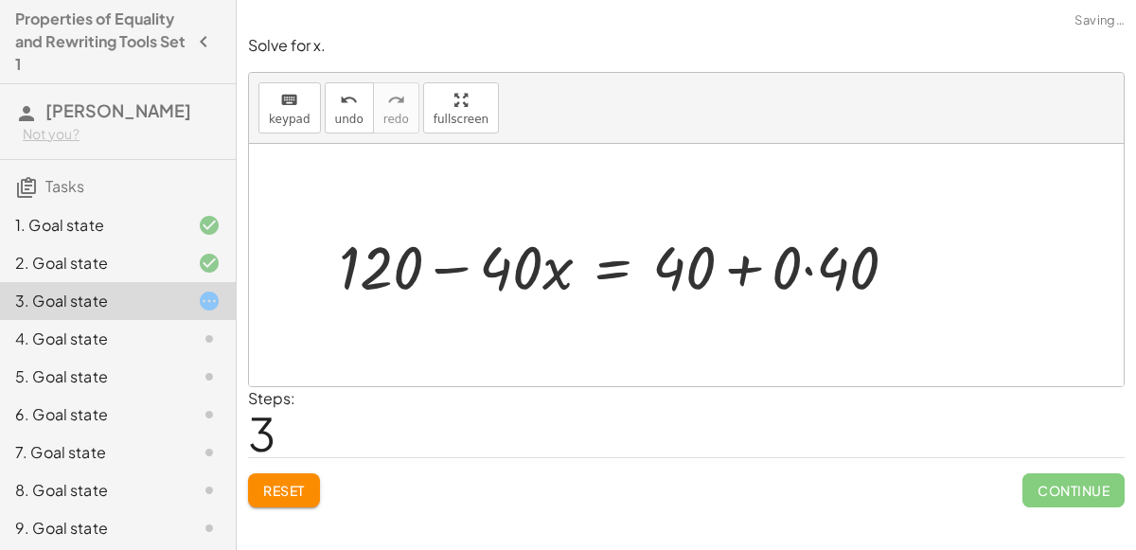
click at [827, 271] on div at bounding box center [625, 265] width 593 height 80
click at [757, 261] on div at bounding box center [586, 265] width 515 height 80
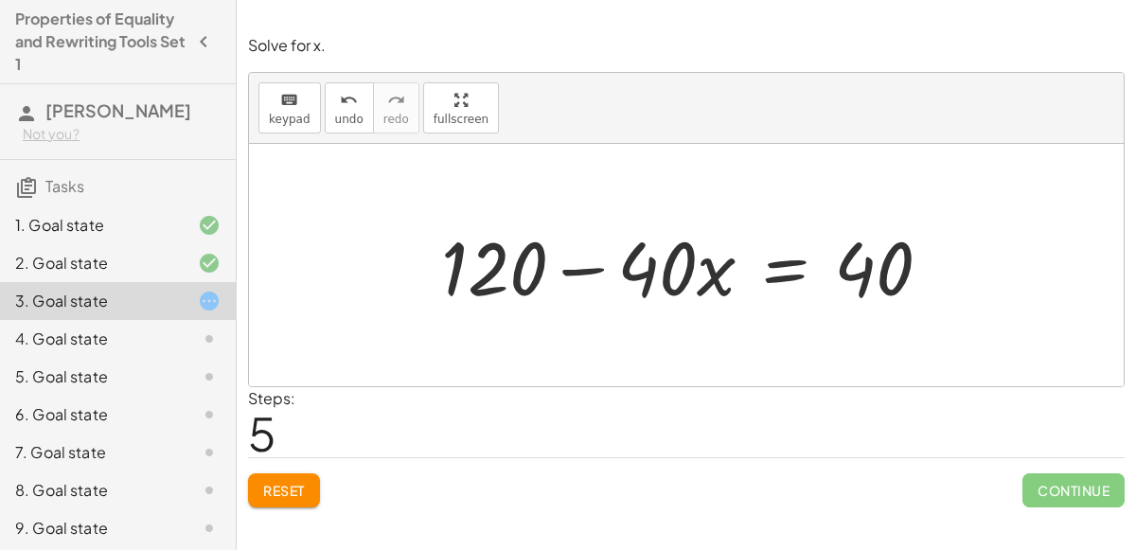
click at [780, 240] on div at bounding box center [694, 266] width 525 height 98
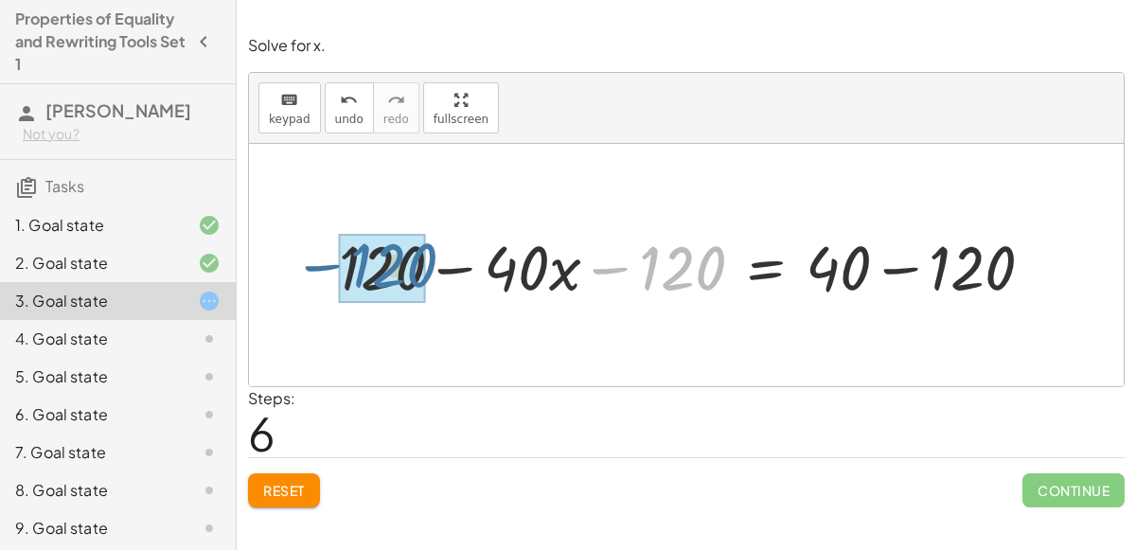
drag, startPoint x: 667, startPoint y: 258, endPoint x: 376, endPoint y: 255, distance: 291.6
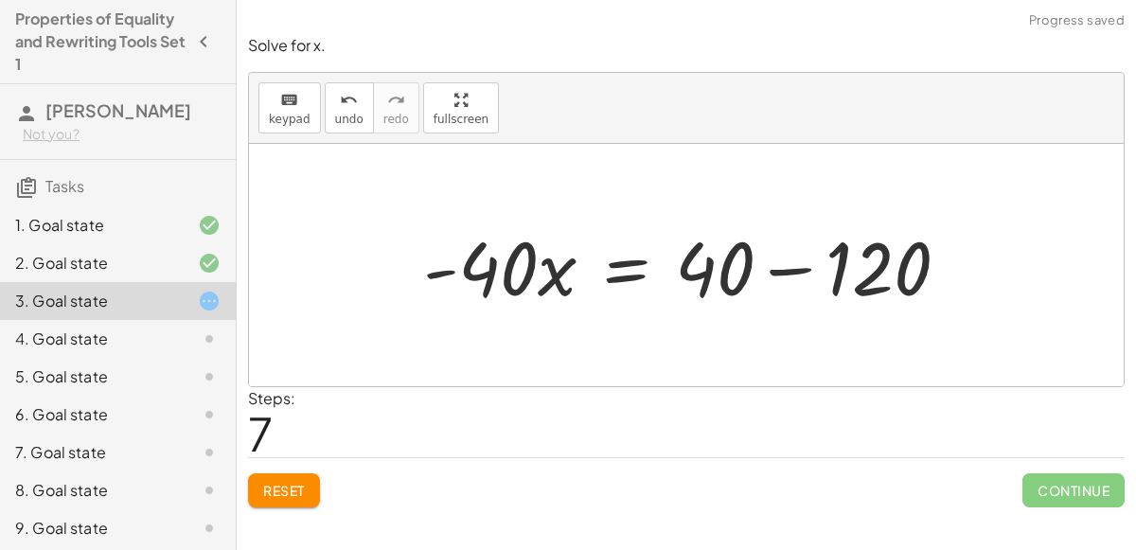
click at [782, 272] on div at bounding box center [694, 266] width 560 height 98
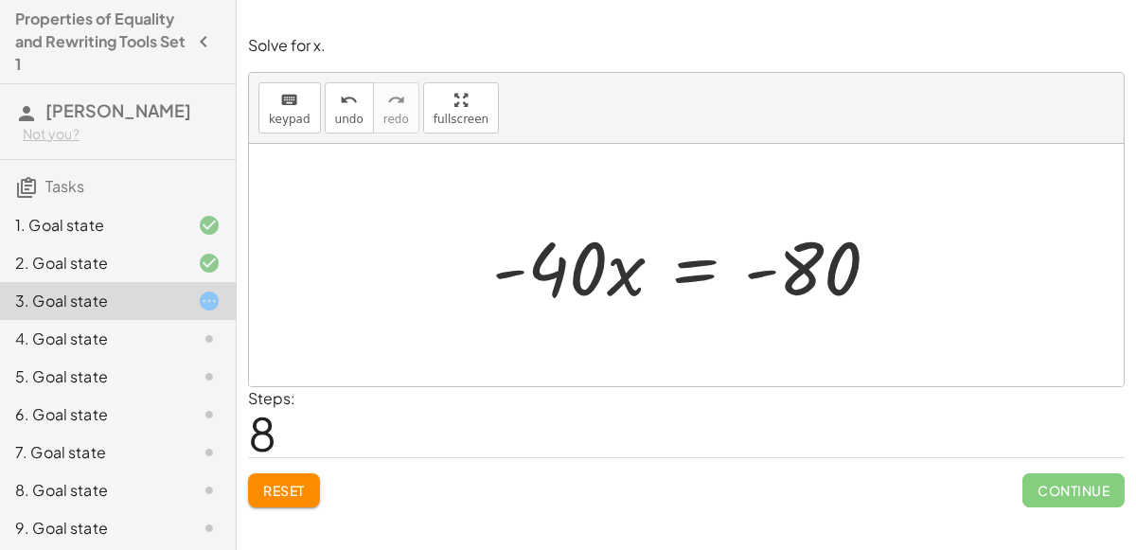
click at [689, 259] on div at bounding box center [694, 266] width 422 height 98
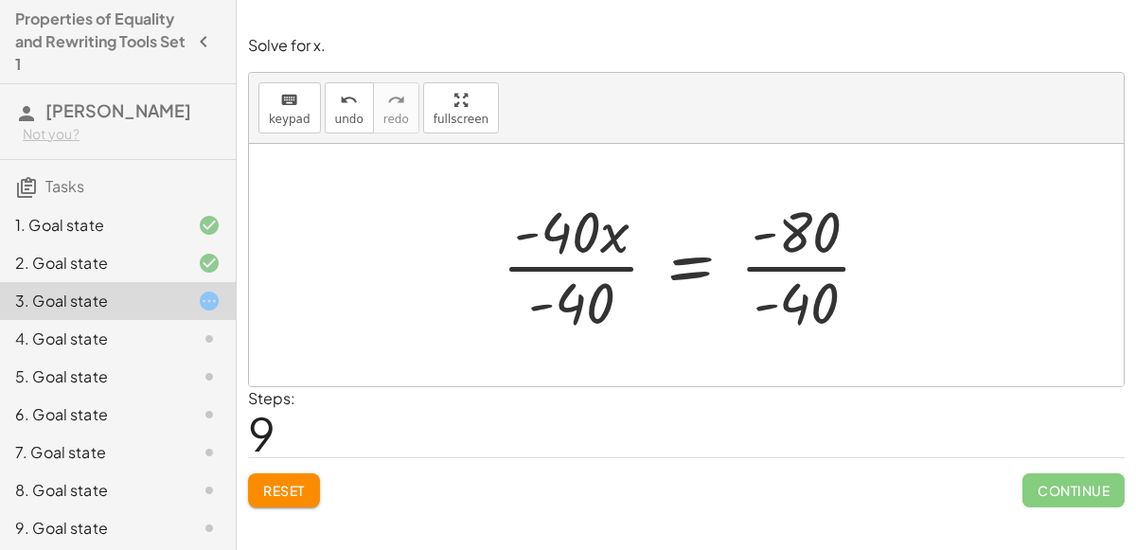
click at [551, 229] on div at bounding box center [693, 265] width 403 height 146
click at [574, 268] on div at bounding box center [693, 265] width 403 height 146
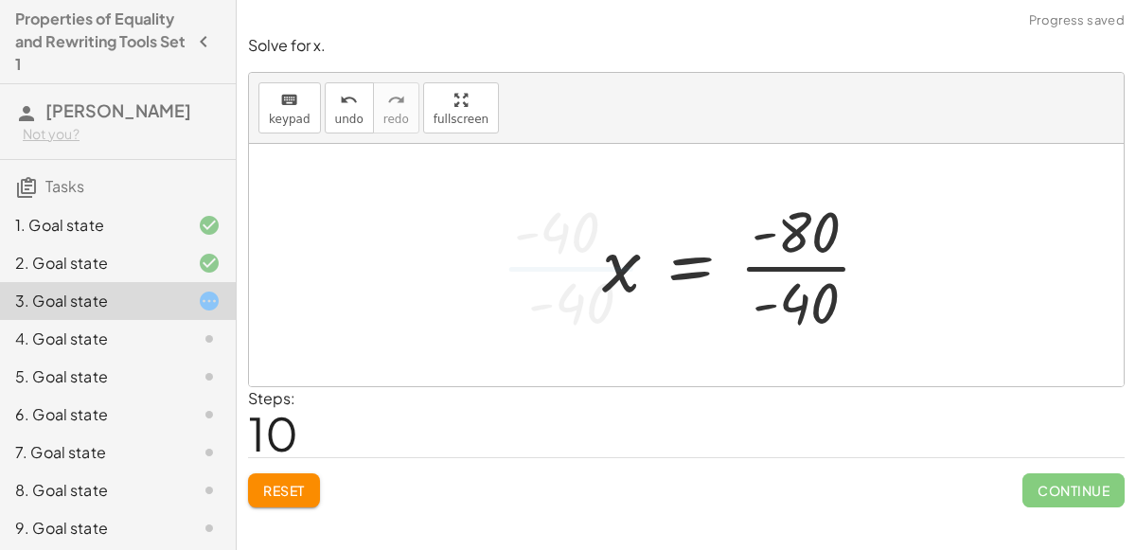
click at [798, 276] on div at bounding box center [744, 265] width 303 height 146
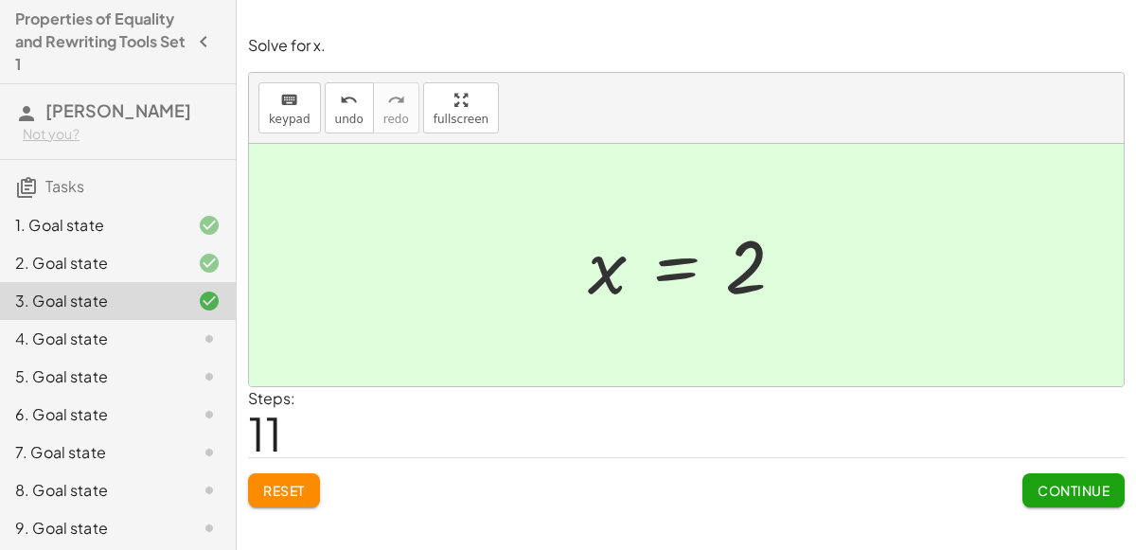
click at [1038, 488] on span "Continue" at bounding box center [1074, 490] width 72 height 17
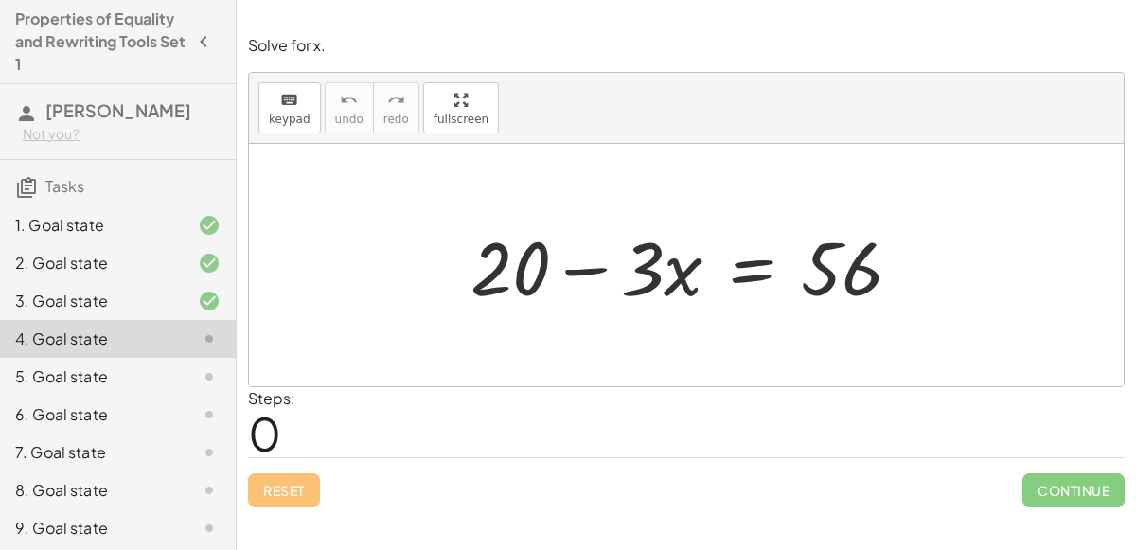
click at [738, 280] on div at bounding box center [694, 266] width 466 height 98
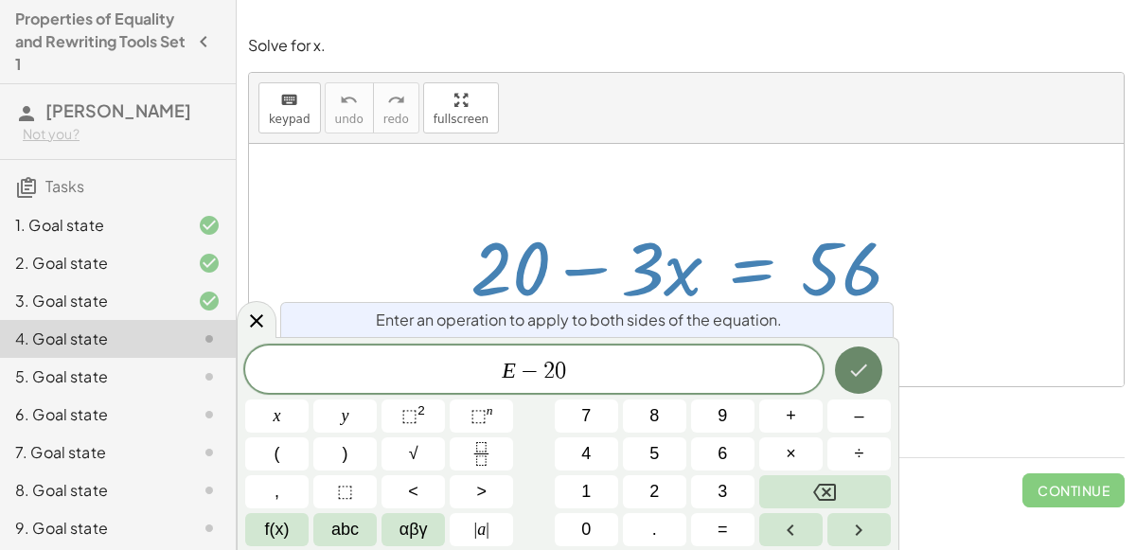
click at [863, 373] on icon "Done" at bounding box center [858, 370] width 23 height 23
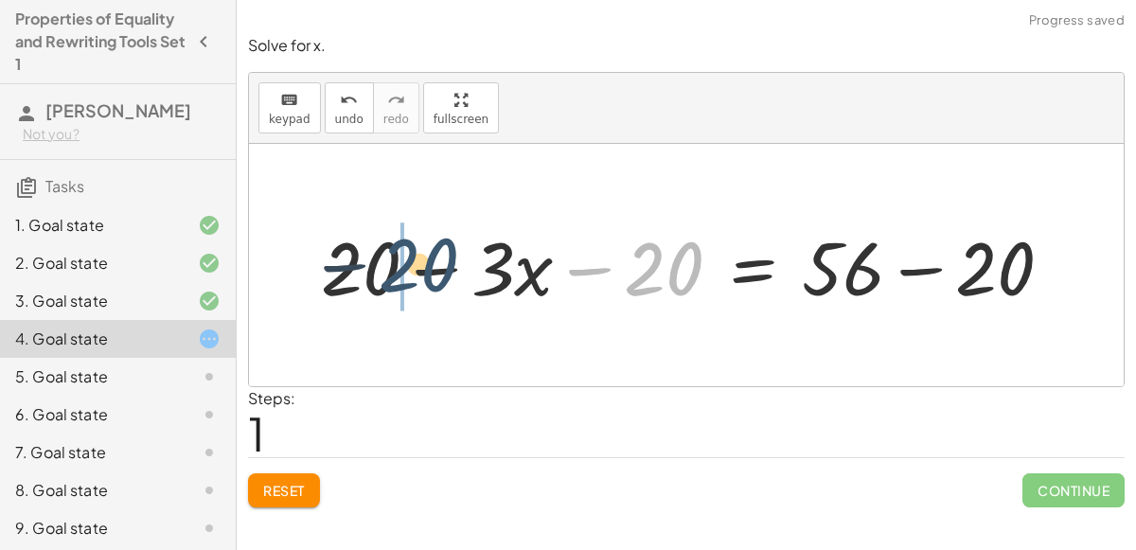
drag, startPoint x: 655, startPoint y: 271, endPoint x: 406, endPoint y: 267, distance: 249.0
click at [406, 267] on div at bounding box center [694, 266] width 766 height 98
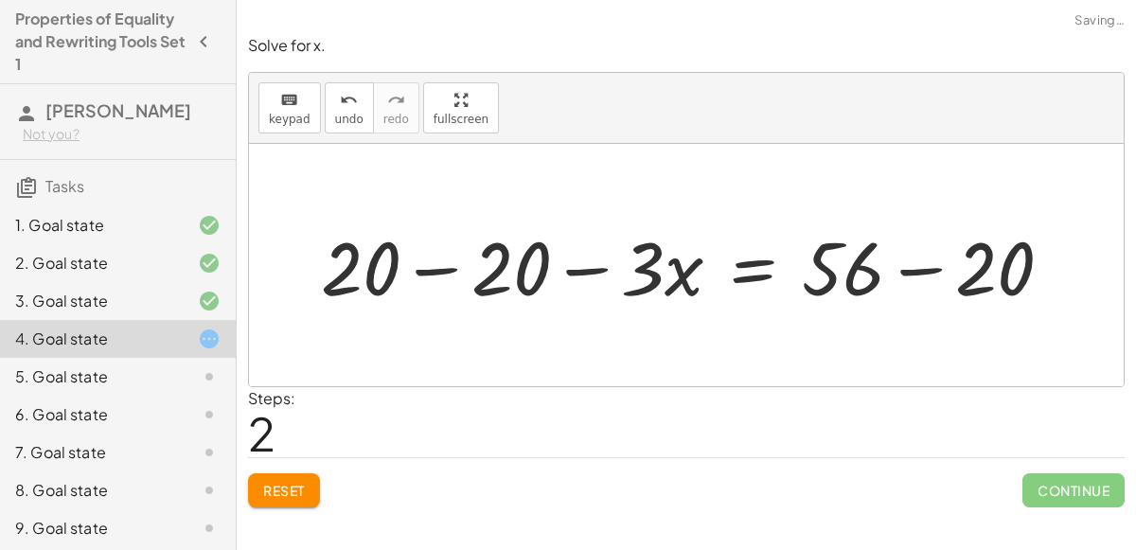
click at [440, 277] on div at bounding box center [694, 266] width 766 height 98
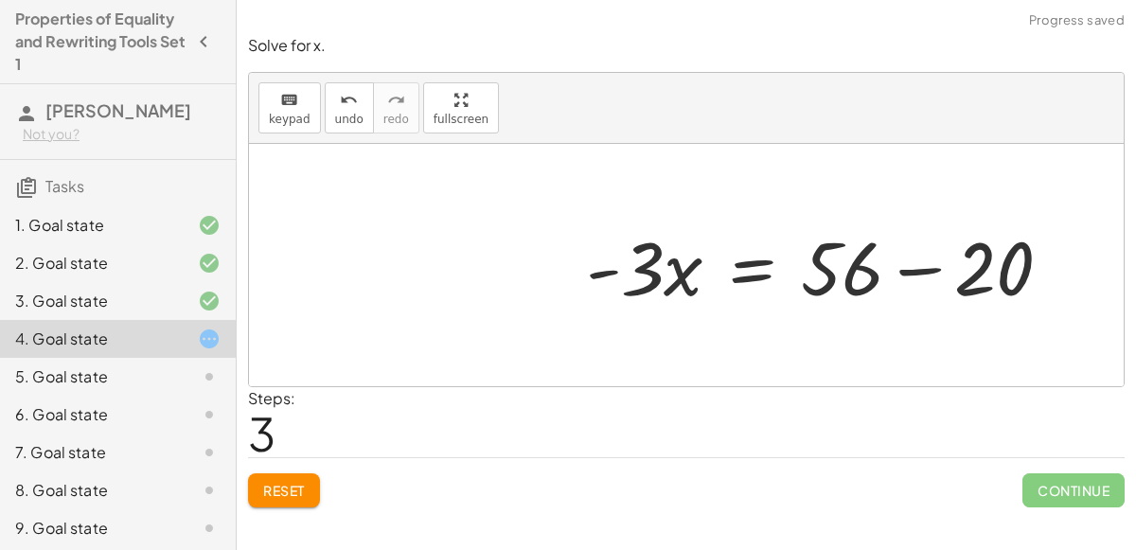
click at [898, 266] on div at bounding box center [827, 266] width 500 height 98
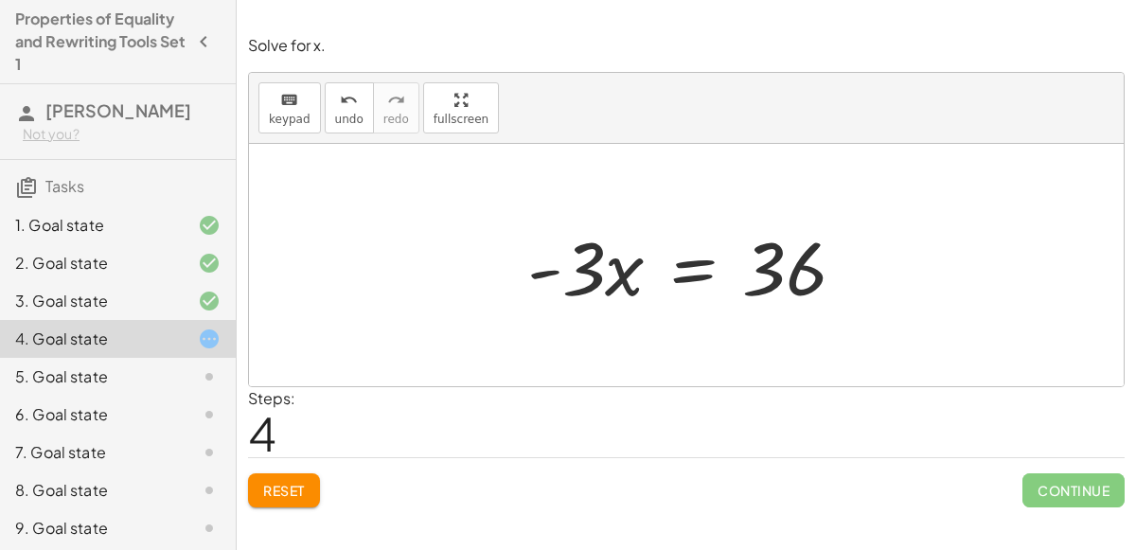
click at [686, 277] on div at bounding box center [694, 266] width 353 height 98
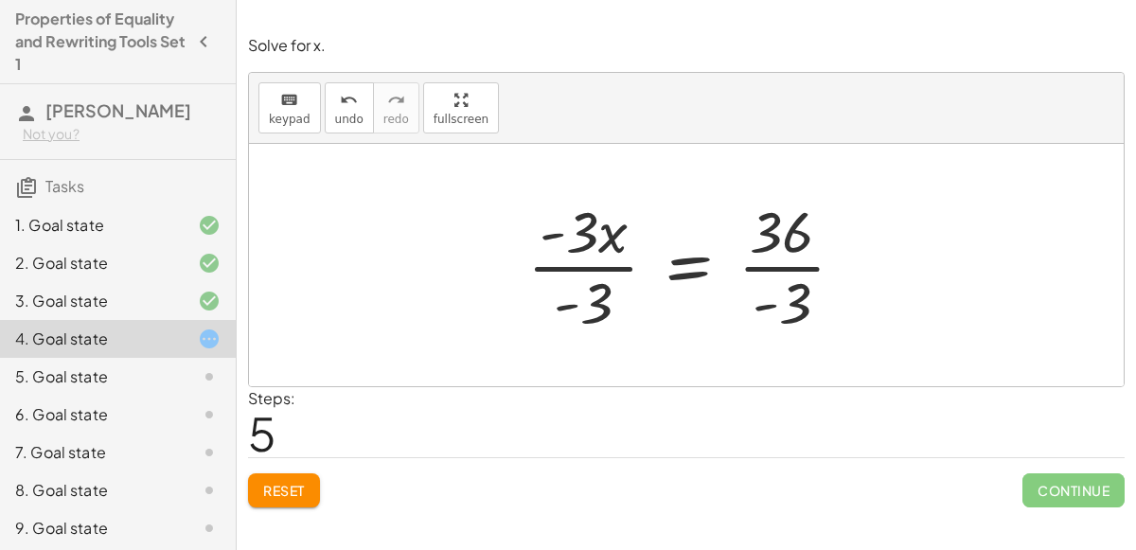
click at [586, 283] on div at bounding box center [693, 265] width 351 height 146
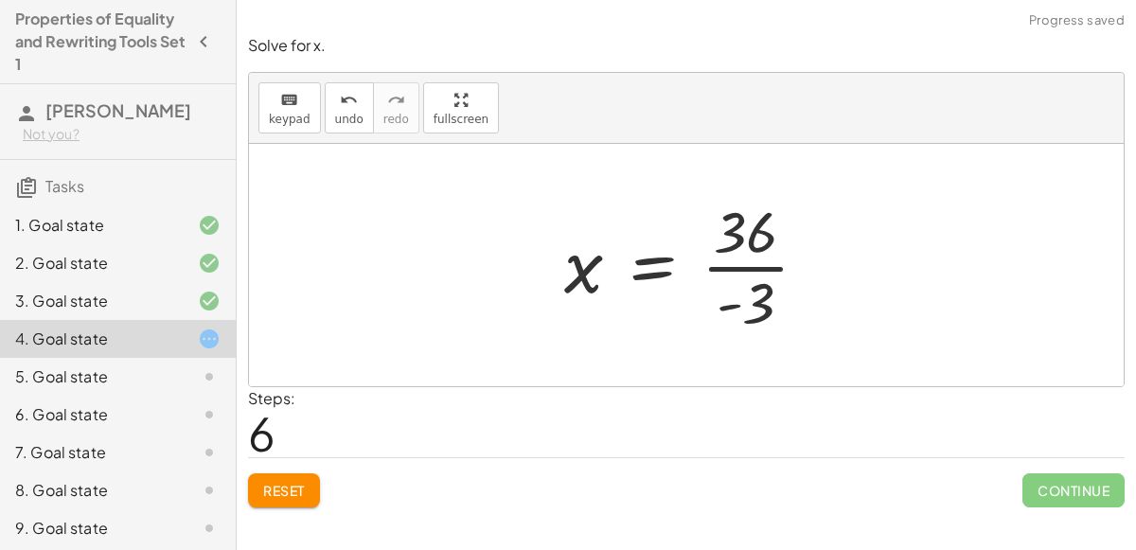
click at [780, 255] on div at bounding box center [694, 265] width 278 height 146
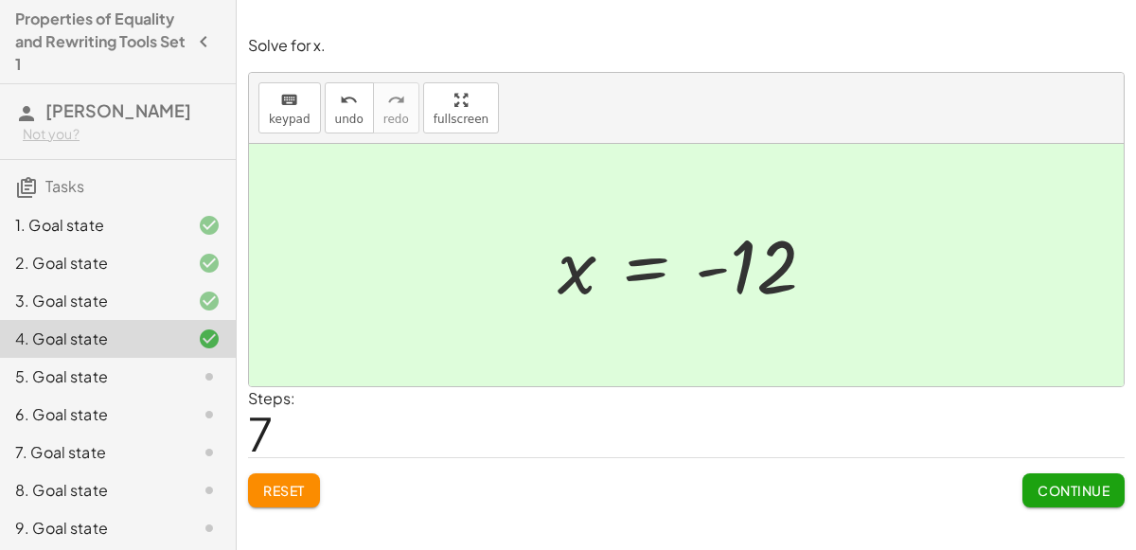
click at [1054, 494] on span "Continue" at bounding box center [1074, 490] width 72 height 17
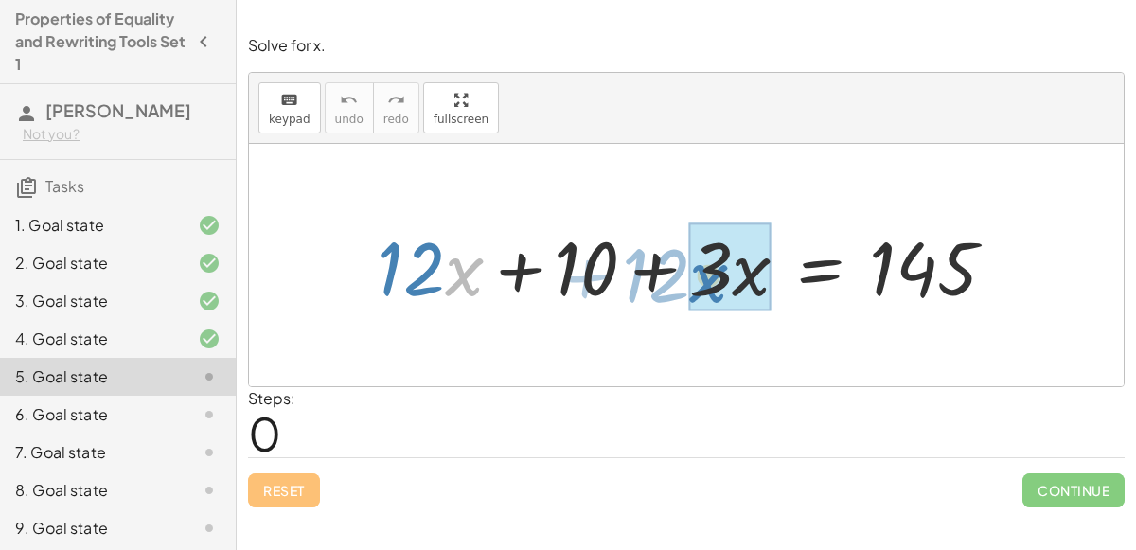
drag, startPoint x: 445, startPoint y: 268, endPoint x: 705, endPoint y: 270, distance: 260.4
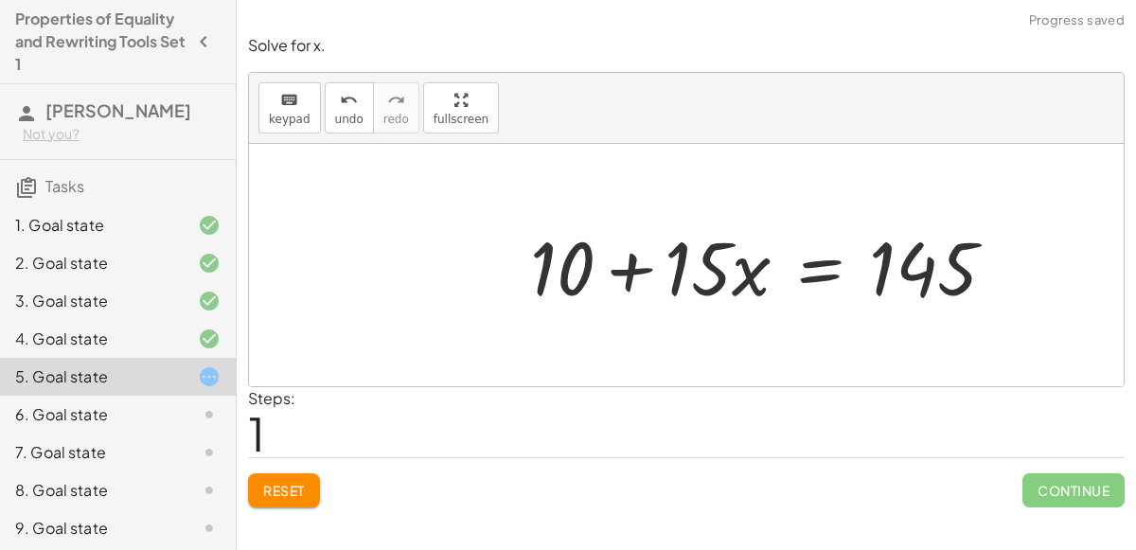
click at [674, 270] on div at bounding box center [771, 266] width 500 height 98
drag, startPoint x: 731, startPoint y: 268, endPoint x: 789, endPoint y: 263, distance: 57.9
click at [789, 263] on div at bounding box center [771, 266] width 500 height 98
drag, startPoint x: 721, startPoint y: 274, endPoint x: 652, endPoint y: 272, distance: 68.2
click at [652, 272] on div at bounding box center [771, 266] width 500 height 98
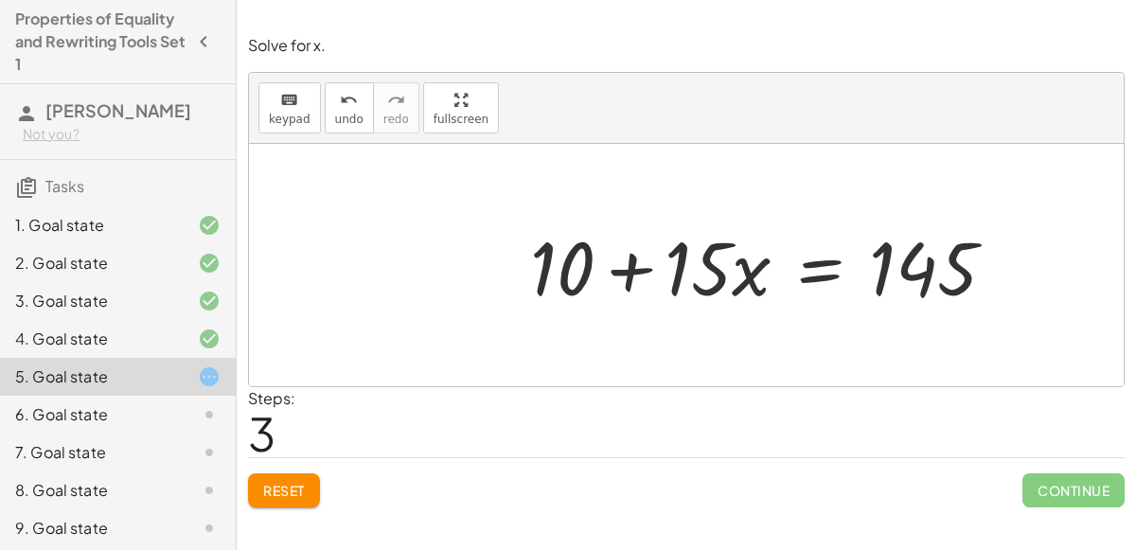
click at [813, 264] on div at bounding box center [771, 266] width 500 height 98
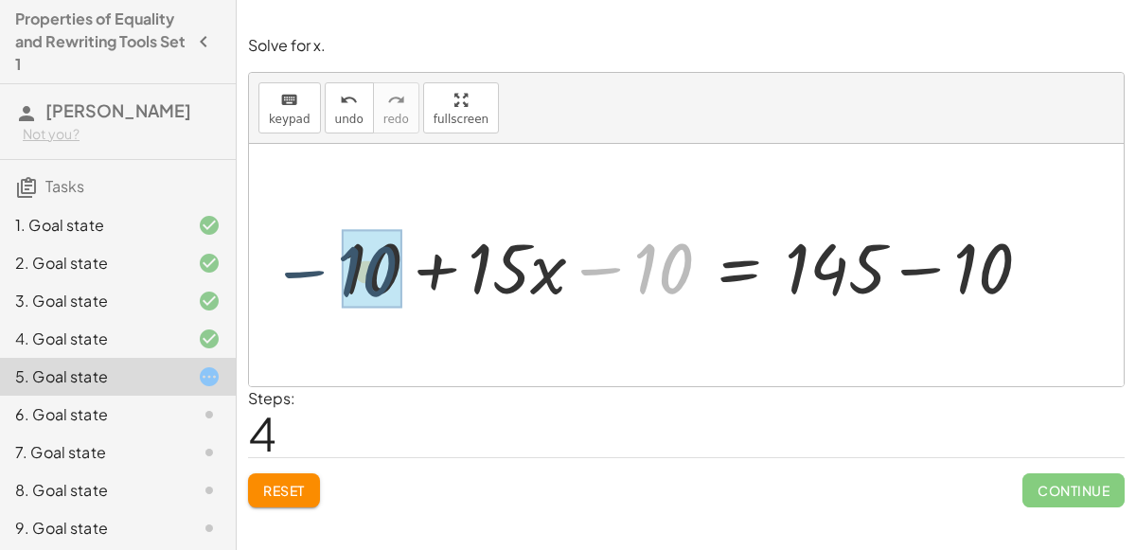
drag, startPoint x: 661, startPoint y: 267, endPoint x: 361, endPoint y: 270, distance: 300.1
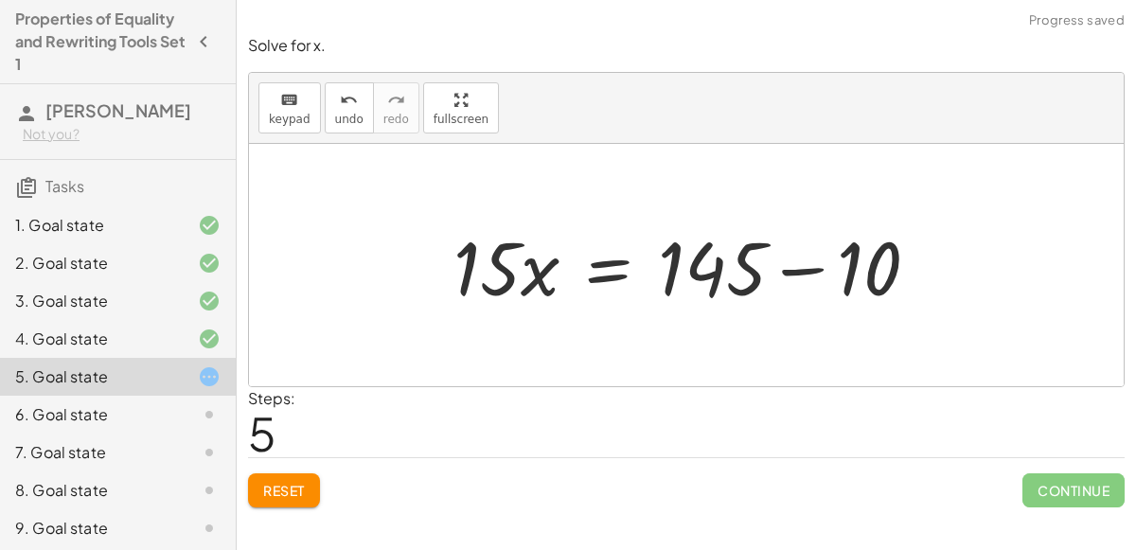
click at [833, 266] on div at bounding box center [694, 266] width 500 height 98
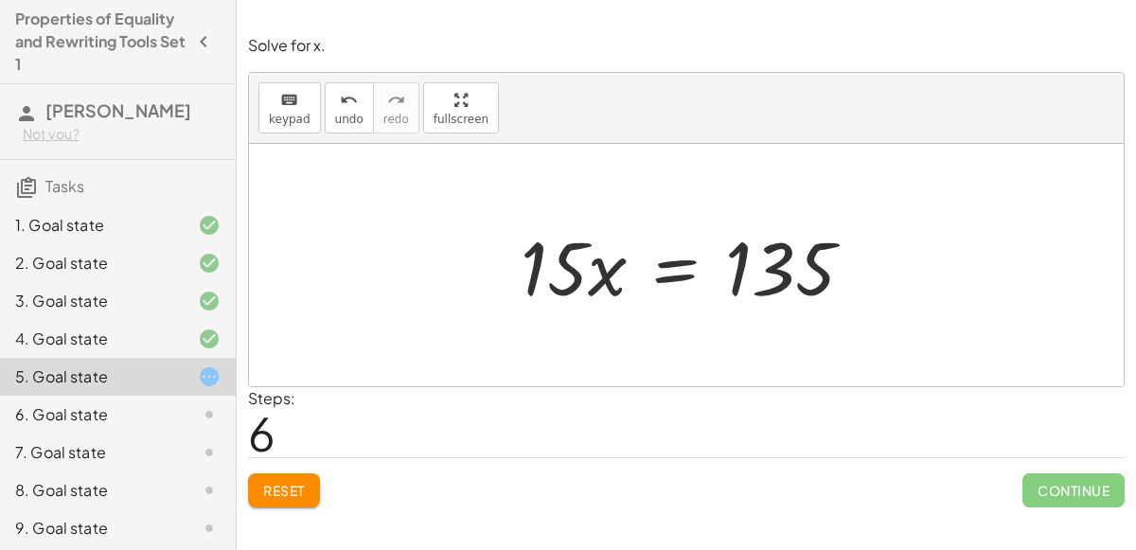
click at [654, 272] on div at bounding box center [694, 266] width 366 height 98
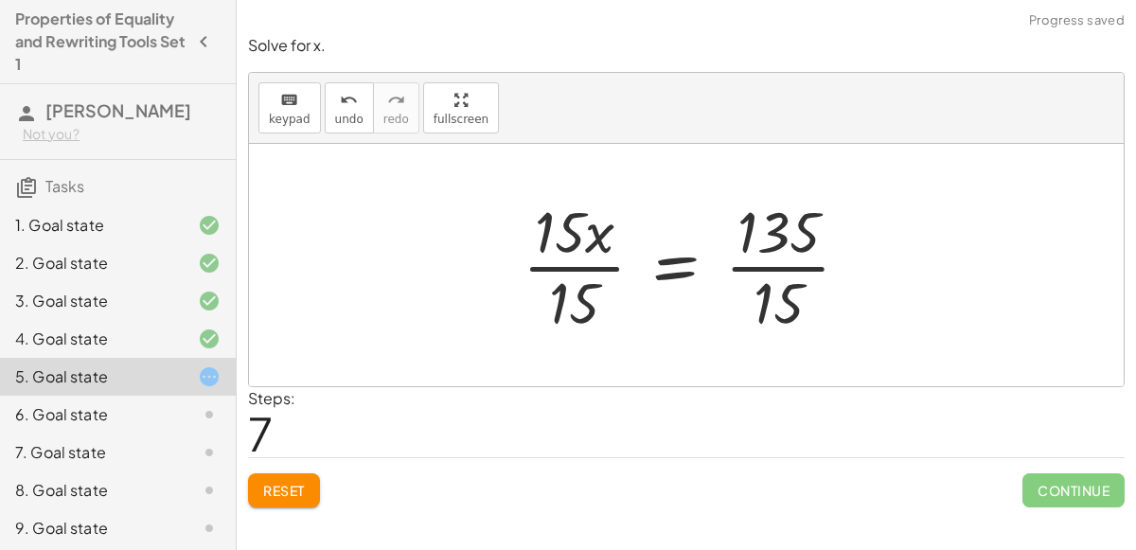
click at [588, 287] on div at bounding box center [694, 265] width 362 height 146
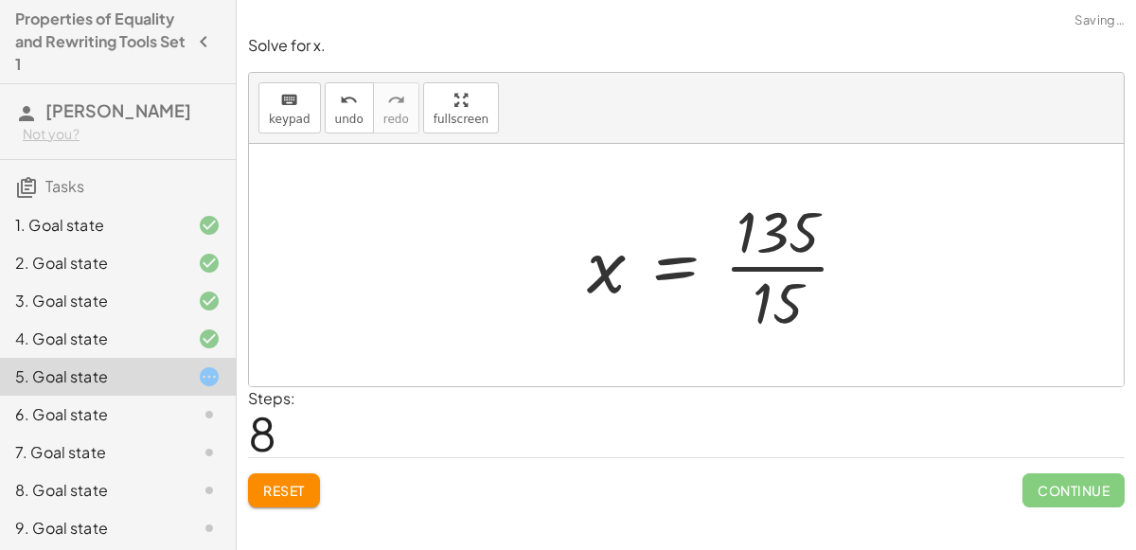
click at [766, 276] on div at bounding box center [726, 265] width 296 height 146
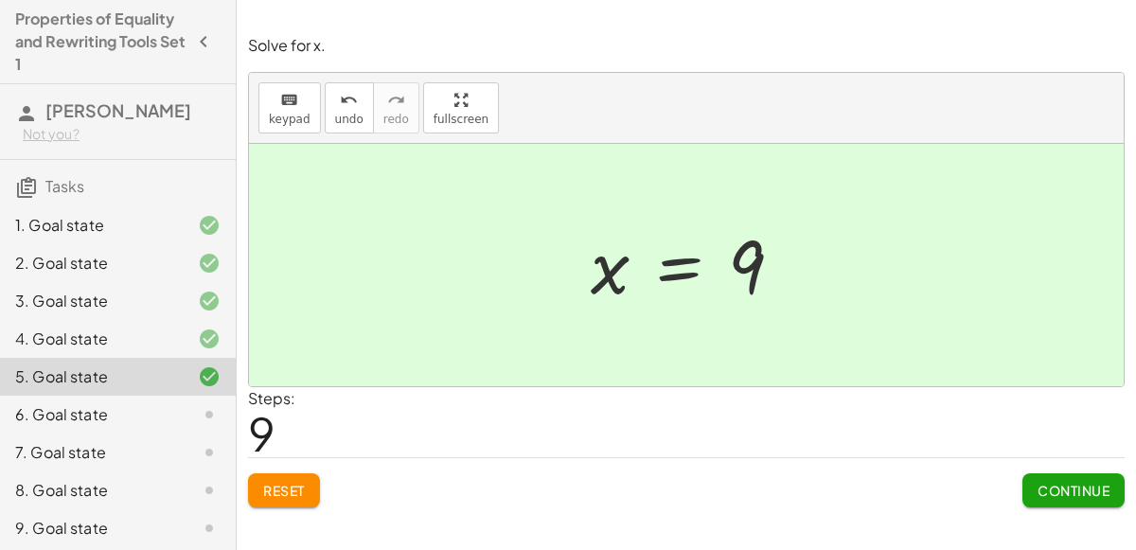
click at [1086, 487] on span "Continue" at bounding box center [1074, 490] width 72 height 17
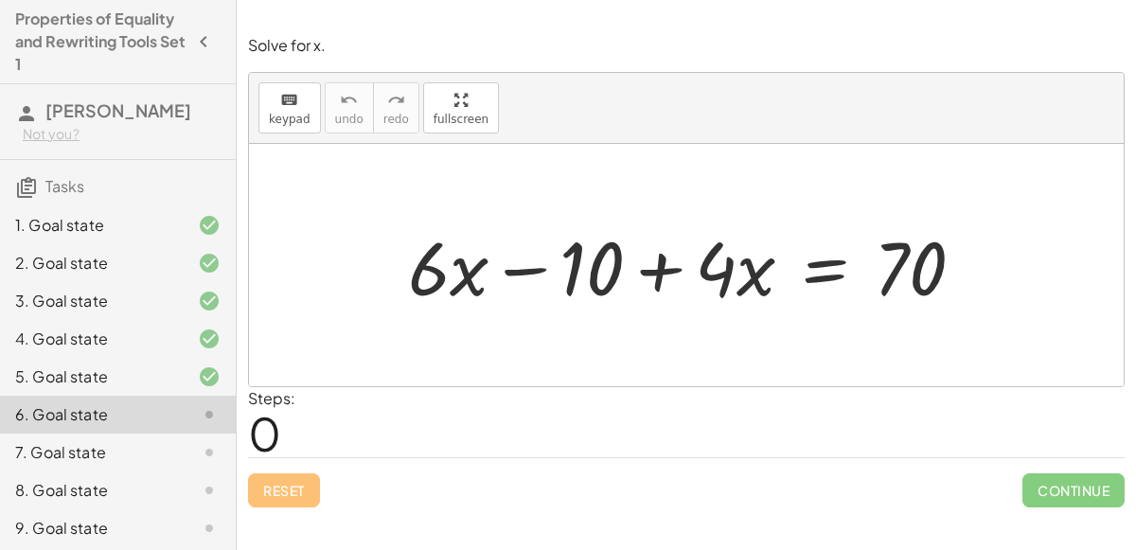
click at [810, 253] on div at bounding box center [694, 266] width 591 height 98
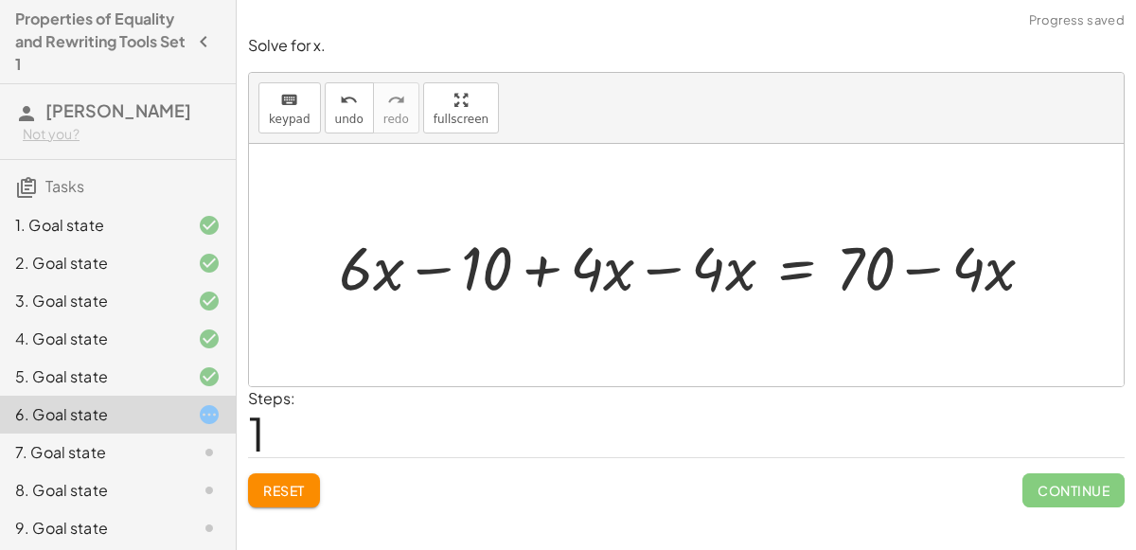
click at [297, 499] on button "Reset" at bounding box center [284, 490] width 72 height 34
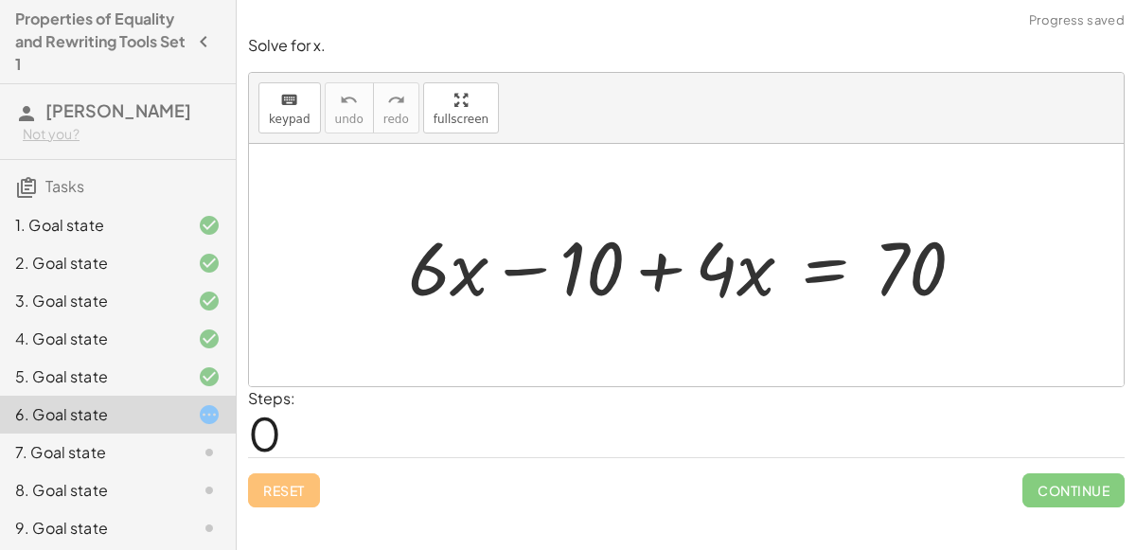
click at [825, 254] on div at bounding box center [694, 266] width 591 height 98
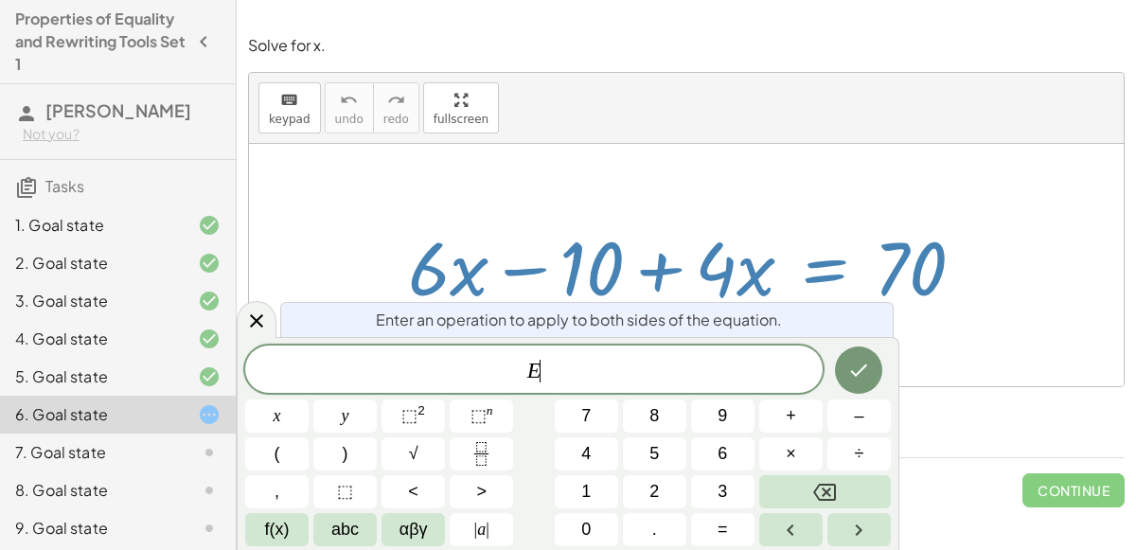
click at [946, 334] on div at bounding box center [686, 265] width 875 height 242
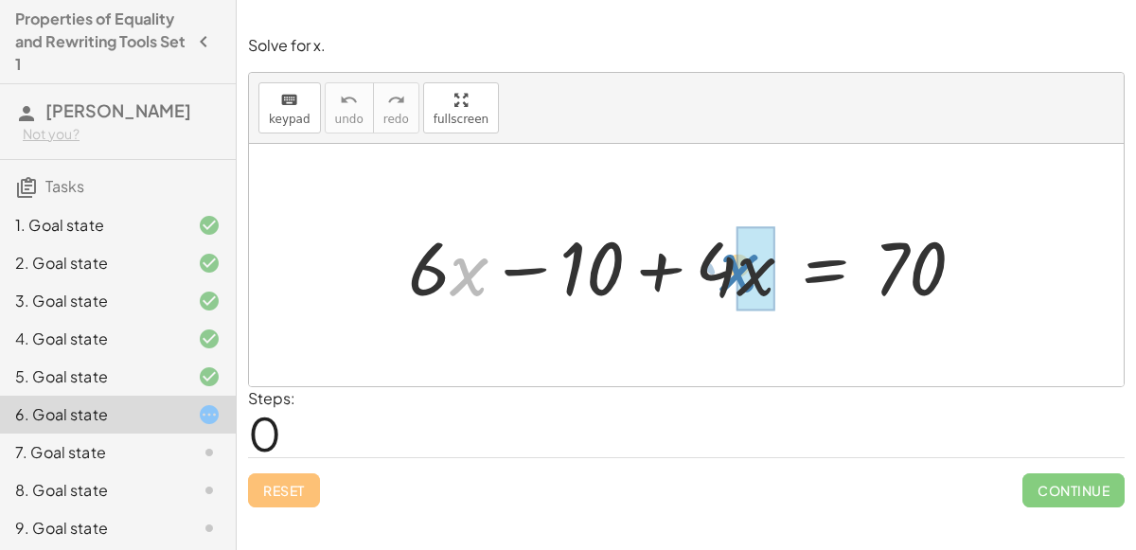
drag, startPoint x: 453, startPoint y: 268, endPoint x: 717, endPoint y: 264, distance: 264.2
click at [717, 264] on div at bounding box center [694, 266] width 591 height 98
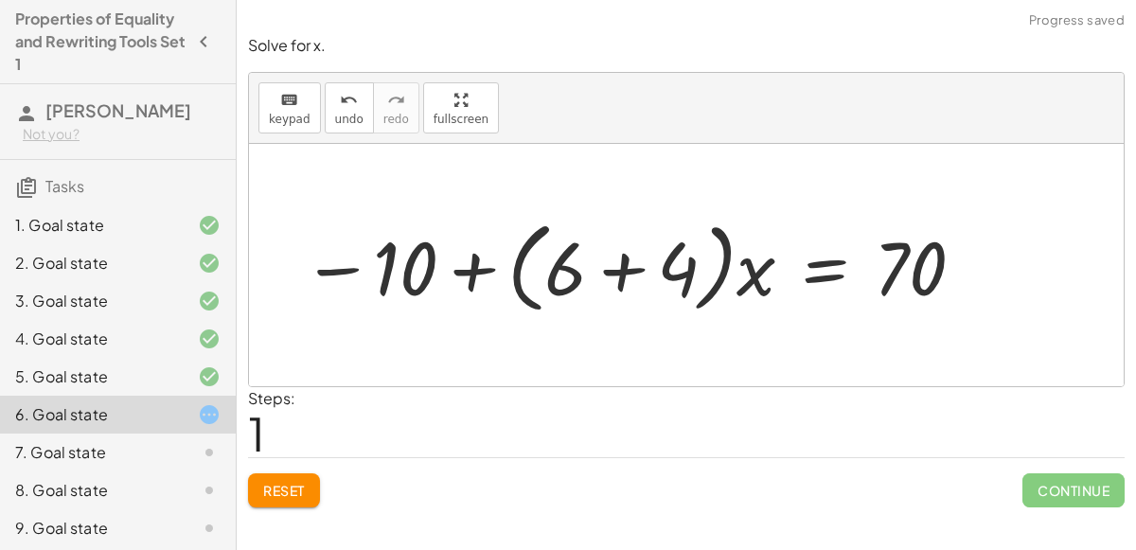
click at [617, 246] on div at bounding box center [635, 265] width 685 height 109
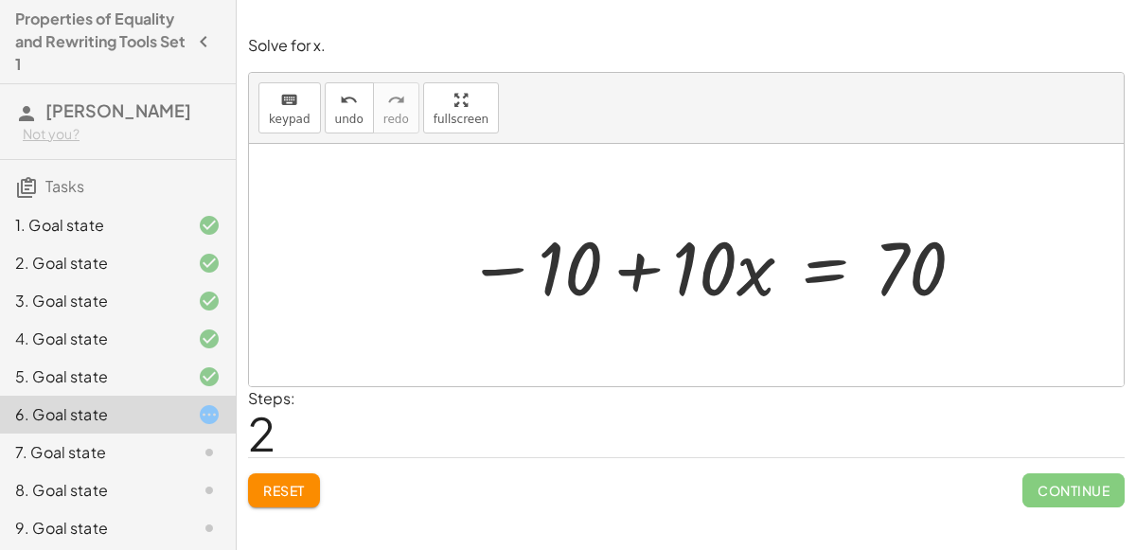
click at [637, 302] on div at bounding box center [716, 266] width 519 height 98
click at [801, 269] on div at bounding box center [716, 266] width 519 height 98
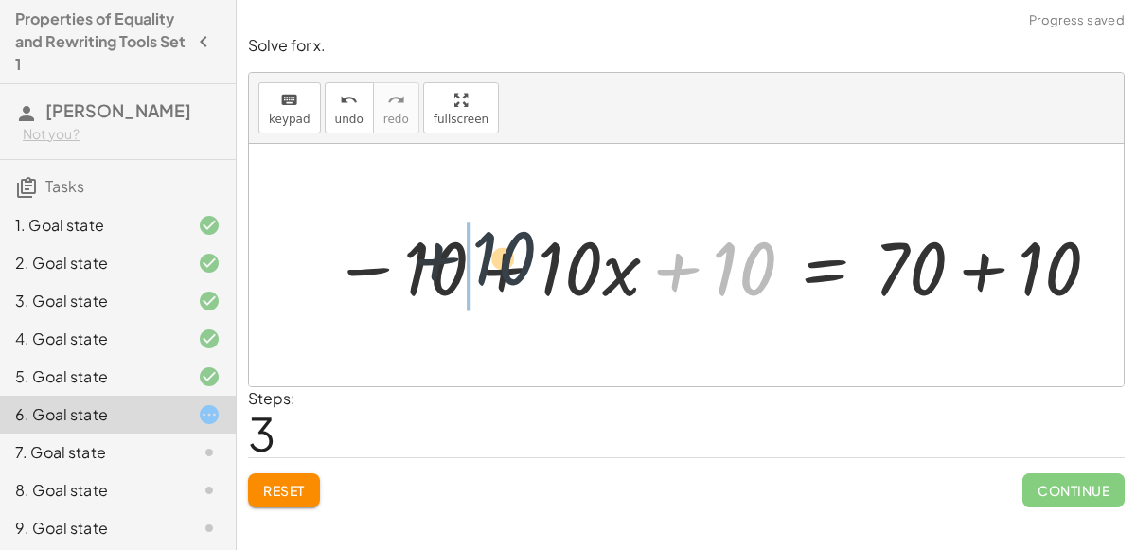
drag, startPoint x: 739, startPoint y: 298, endPoint x: 465, endPoint y: 288, distance: 274.8
click at [465, 288] on div at bounding box center [717, 266] width 789 height 98
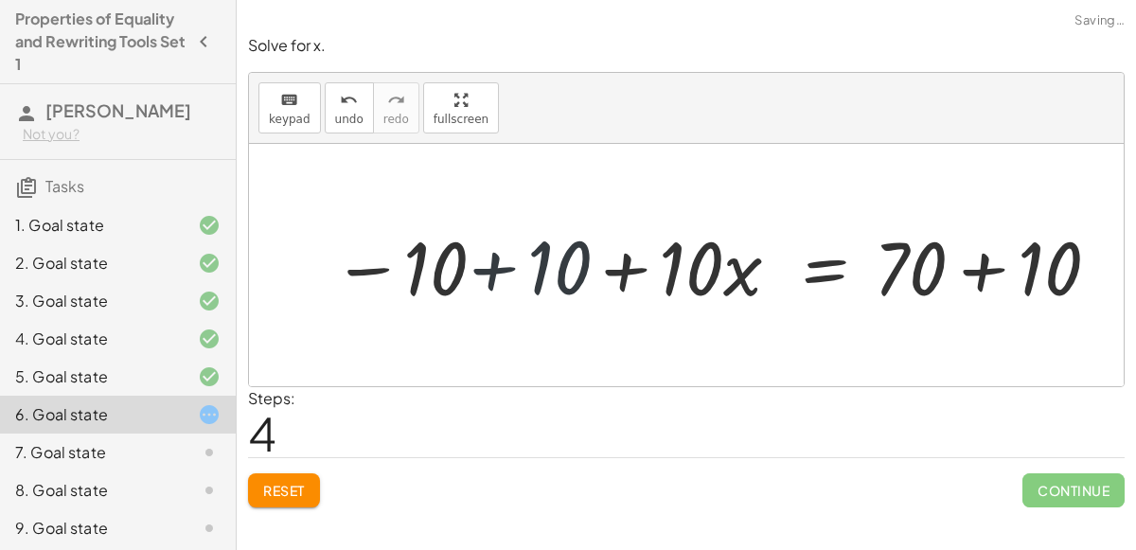
click at [503, 274] on div at bounding box center [717, 266] width 789 height 98
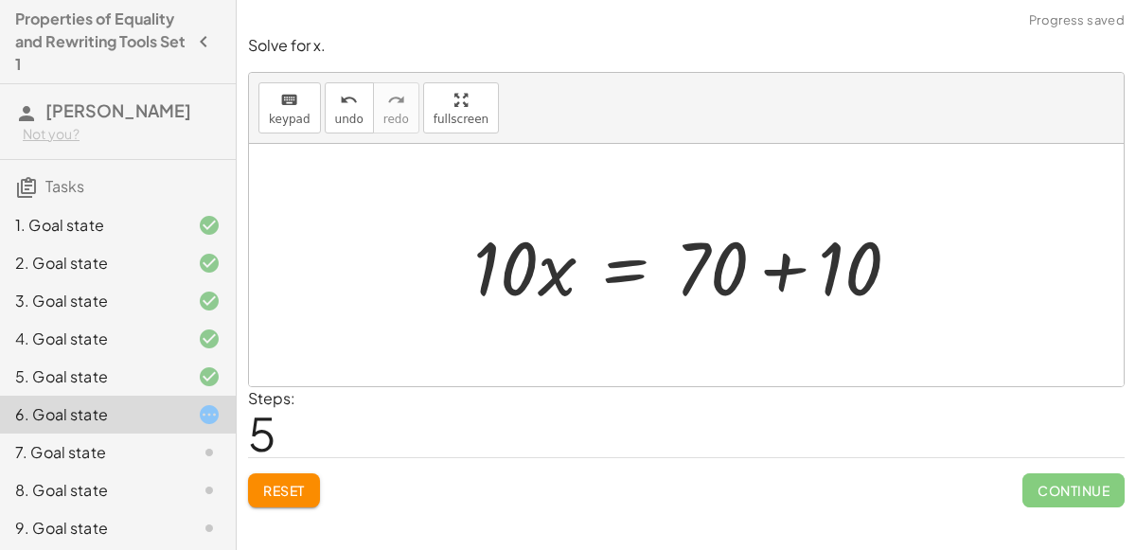
click at [812, 260] on div at bounding box center [694, 266] width 461 height 98
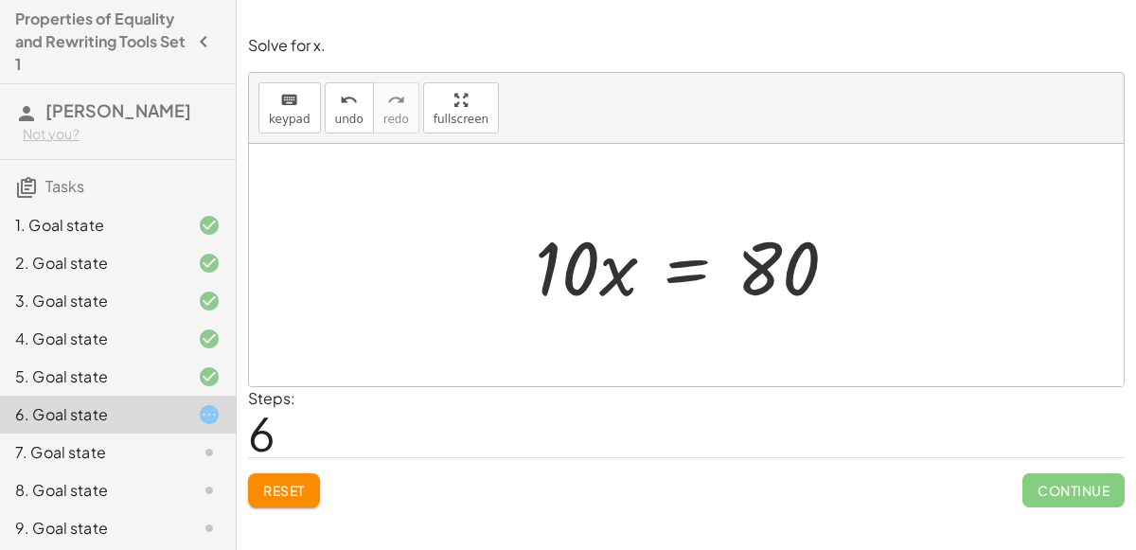
click at [682, 274] on div at bounding box center [693, 266] width 337 height 98
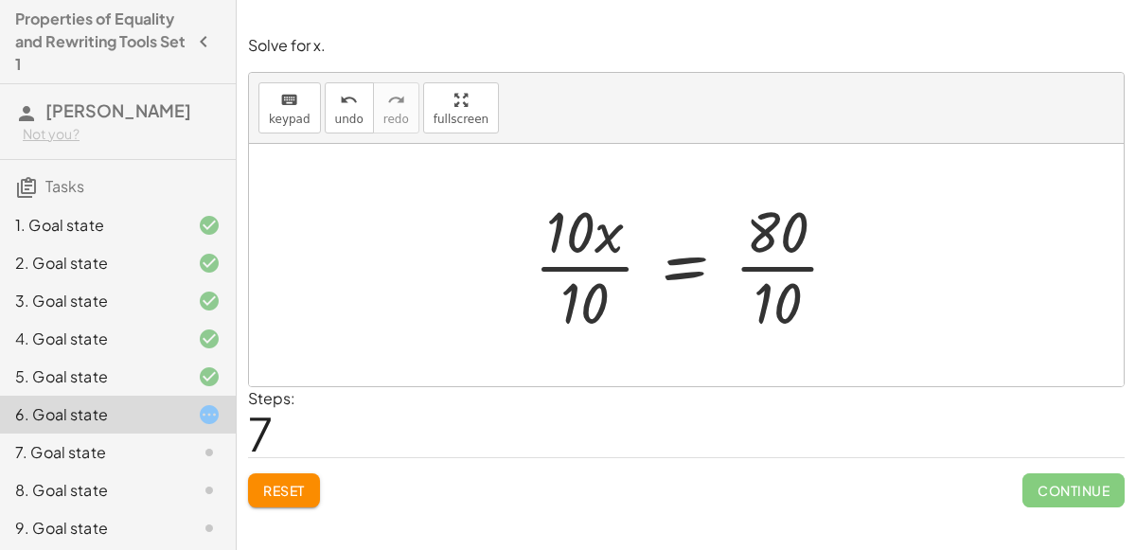
click at [599, 255] on div at bounding box center [695, 265] width 340 height 146
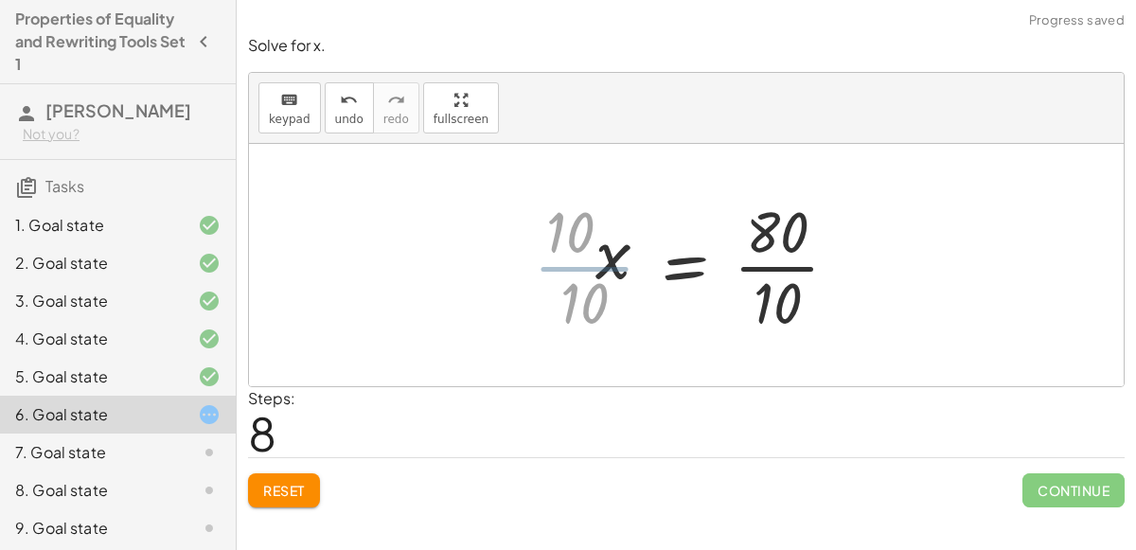
click at [741, 273] on div at bounding box center [725, 265] width 276 height 146
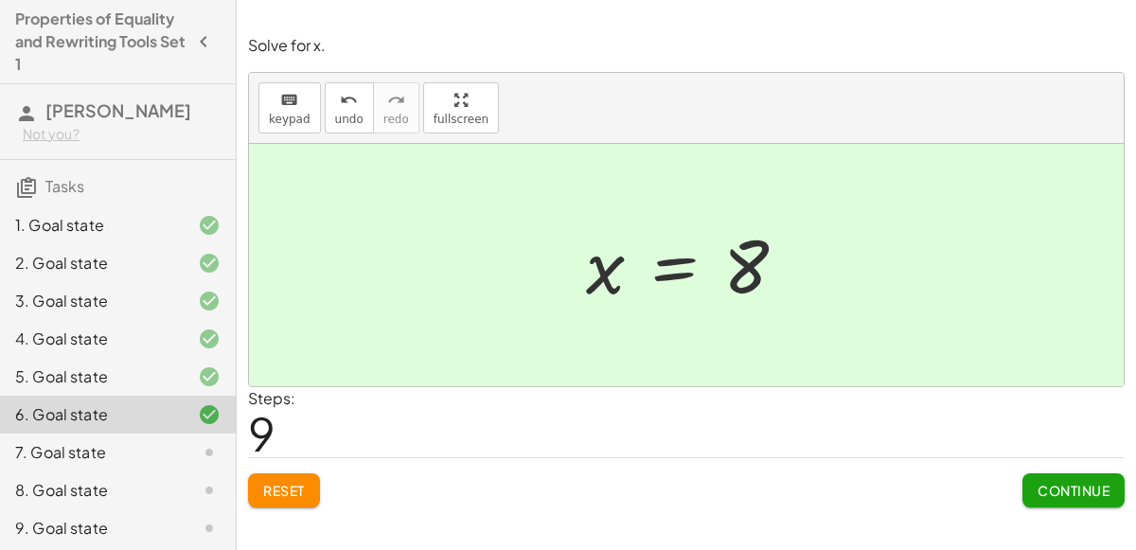
click at [1048, 495] on span "Continue" at bounding box center [1074, 490] width 72 height 17
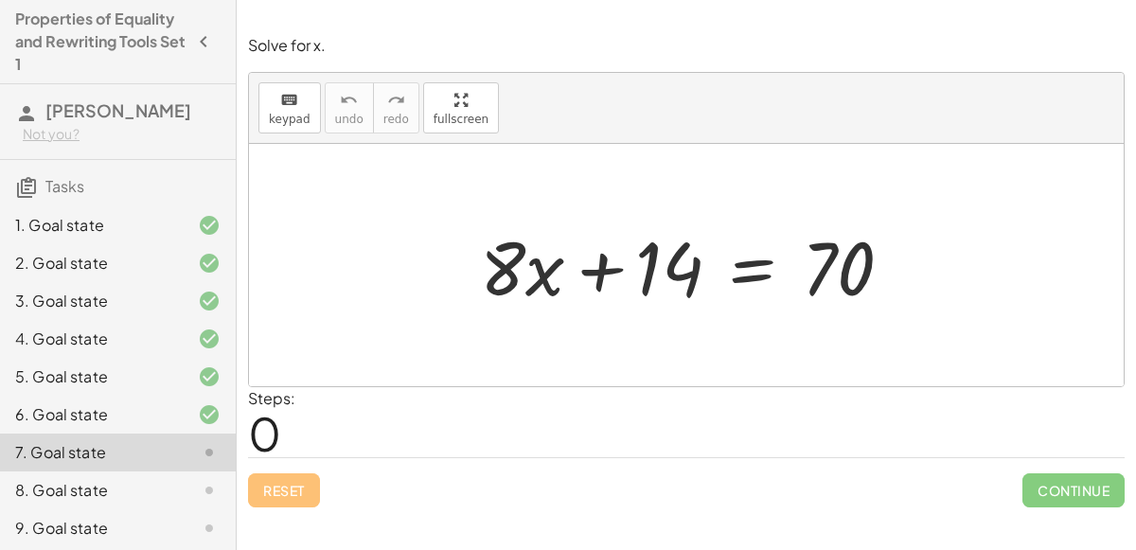
click at [751, 264] on div at bounding box center [694, 266] width 446 height 98
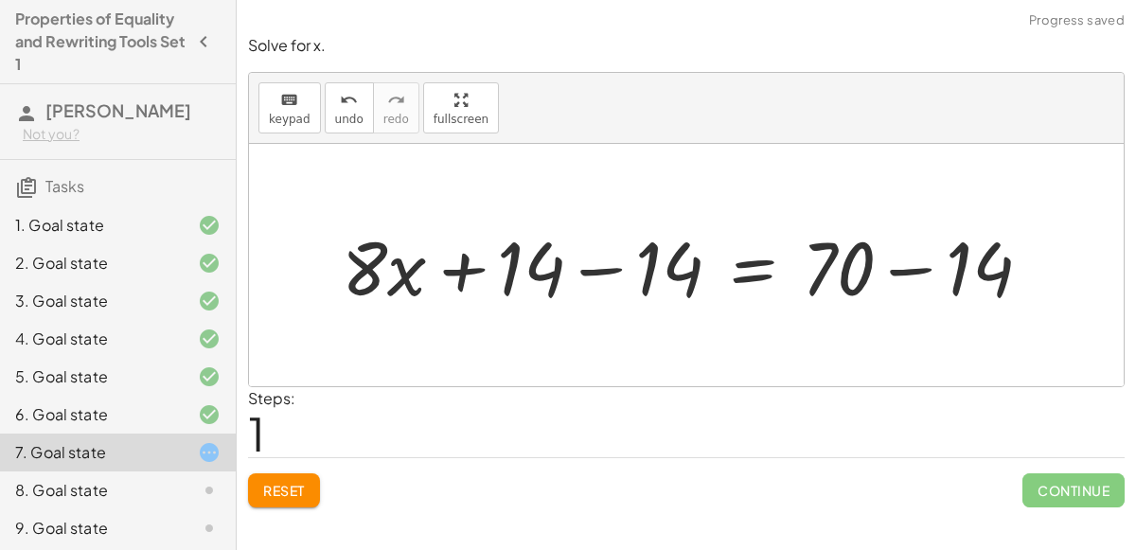
click at [598, 258] on div at bounding box center [693, 266] width 723 height 98
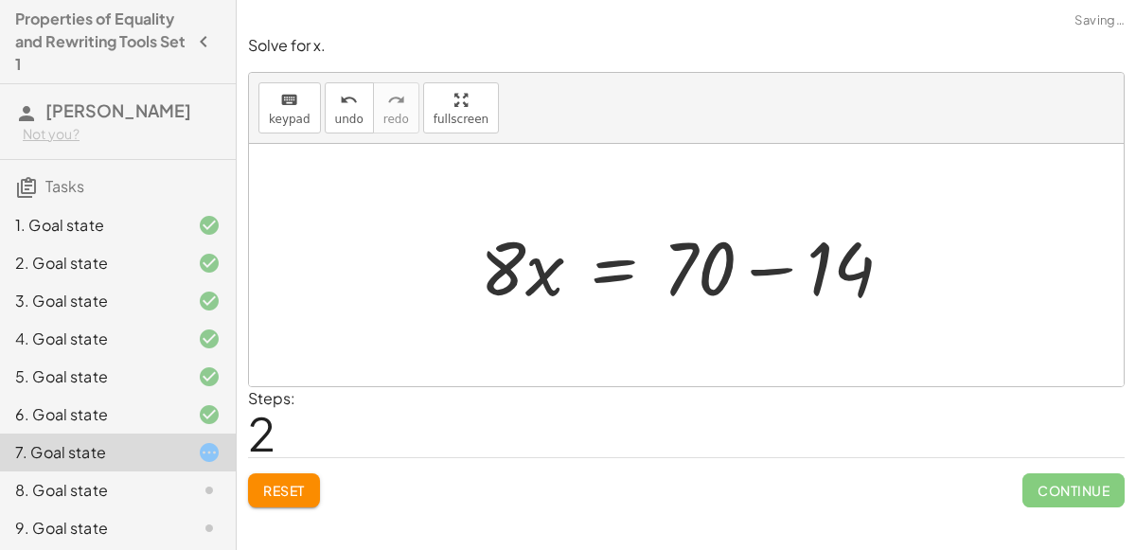
click at [751, 231] on div at bounding box center [694, 266] width 446 height 98
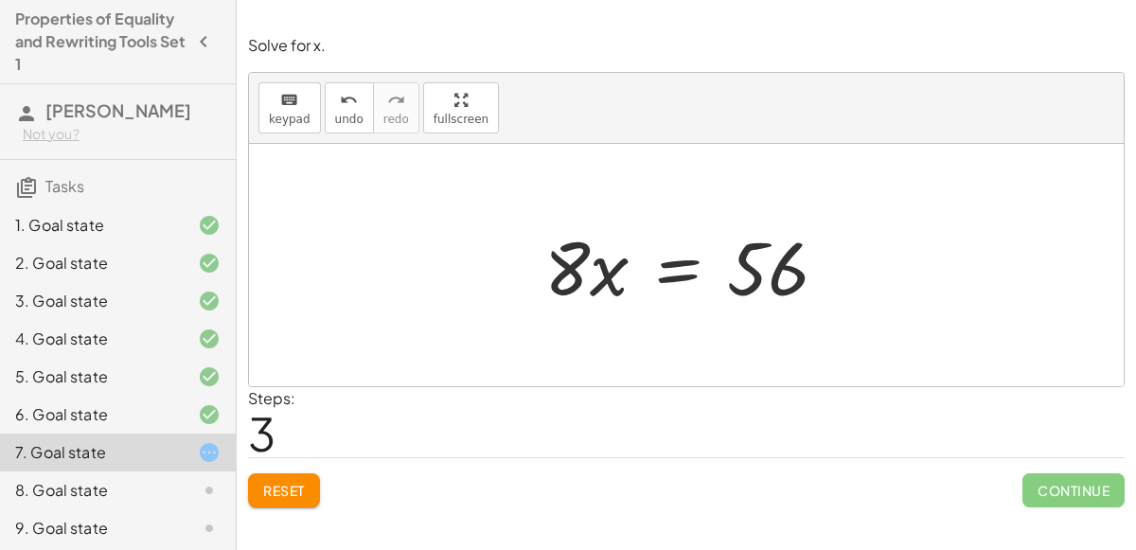
click at [657, 270] on div at bounding box center [694, 266] width 318 height 98
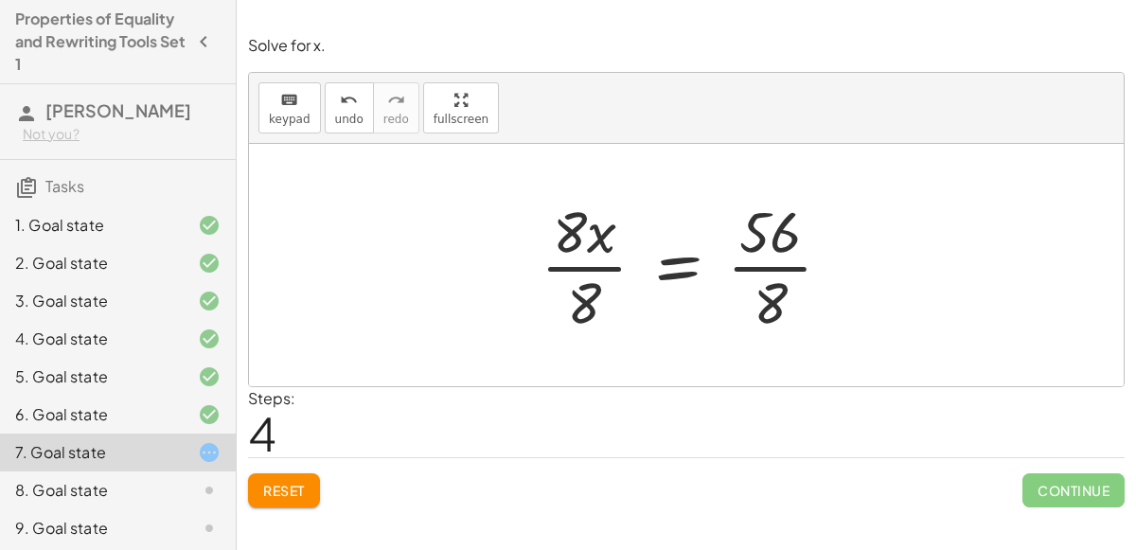
click at [578, 245] on div at bounding box center [693, 265] width 325 height 146
click at [573, 274] on div at bounding box center [693, 265] width 325 height 146
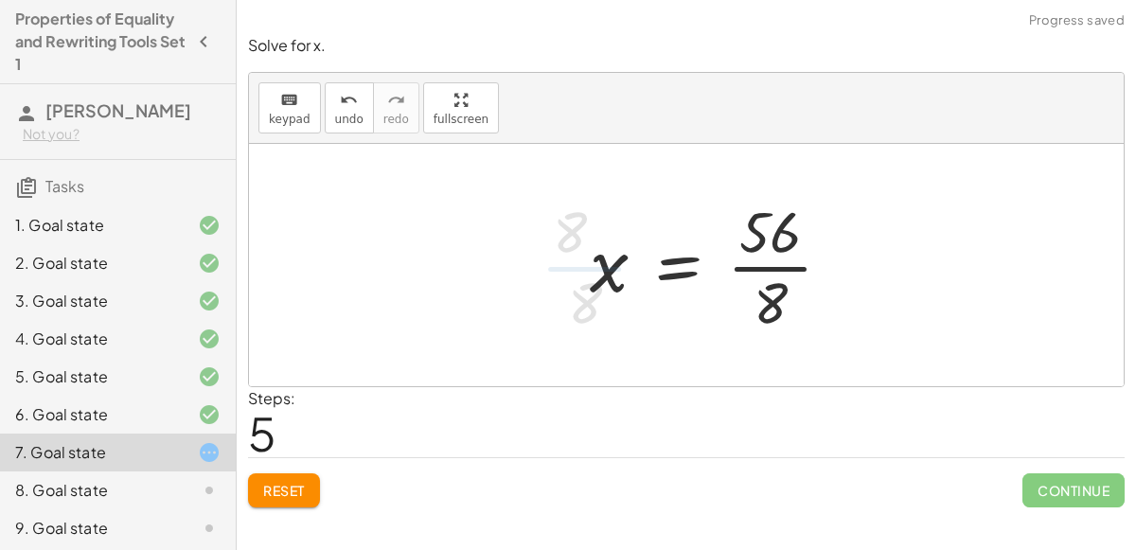
click at [756, 271] on div at bounding box center [718, 265] width 276 height 146
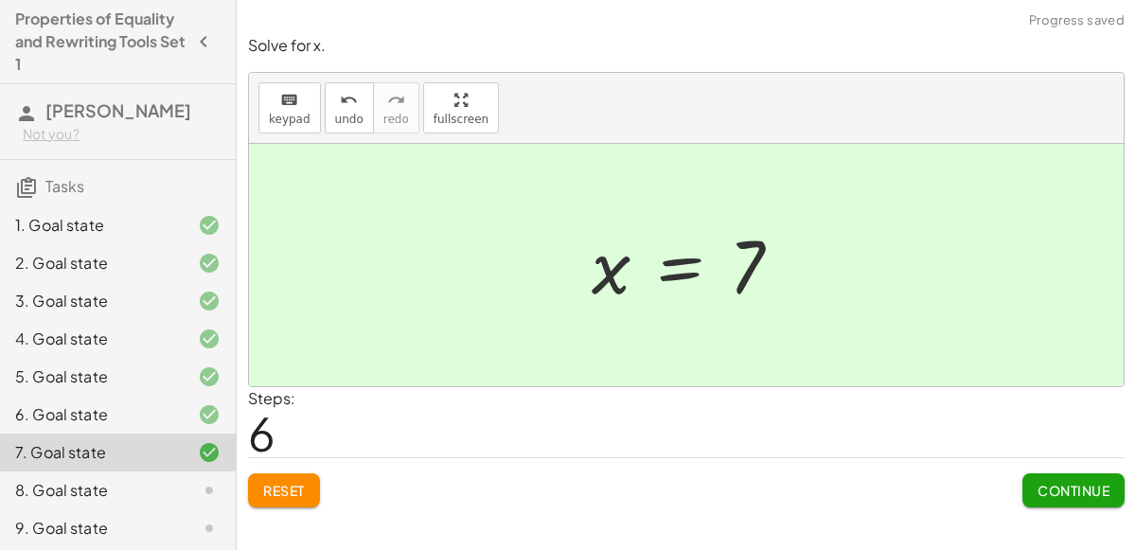
click at [1099, 487] on span "Continue" at bounding box center [1074, 490] width 72 height 17
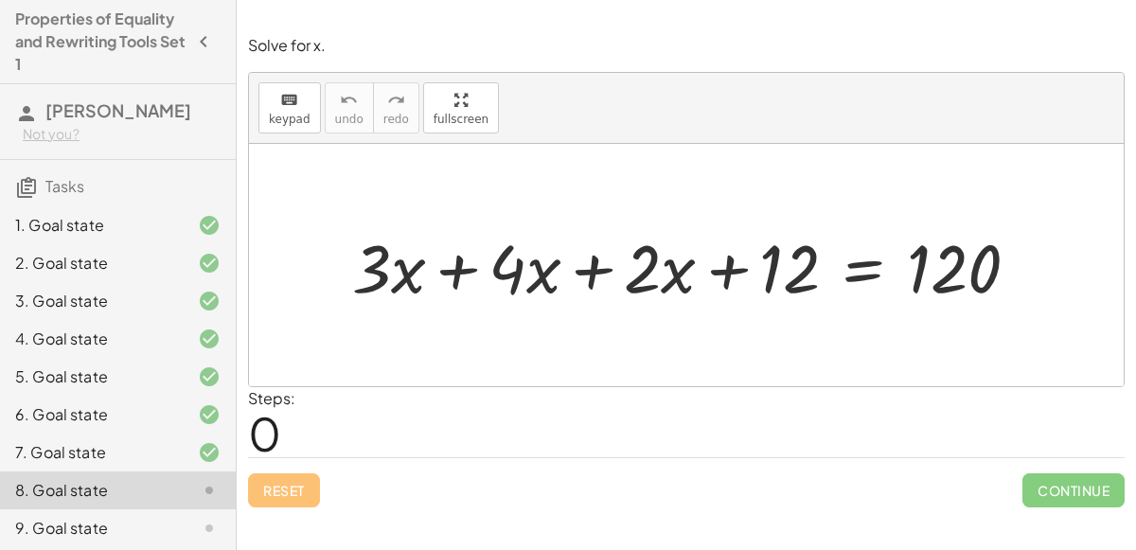
click at [505, 281] on div at bounding box center [694, 266] width 702 height 88
click at [434, 277] on div at bounding box center [694, 266] width 702 height 88
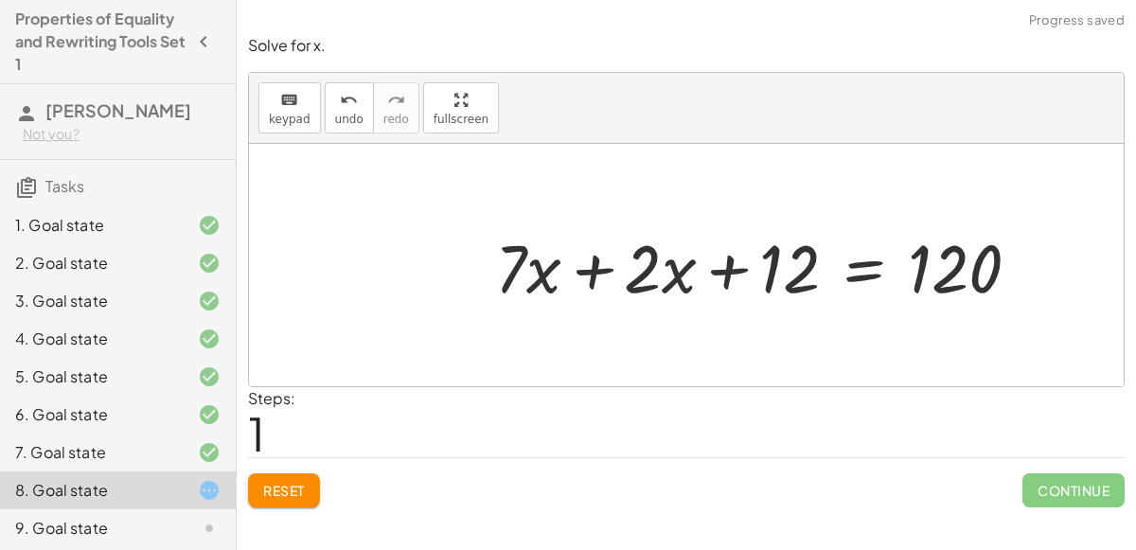
click at [562, 269] on div at bounding box center [765, 266] width 559 height 88
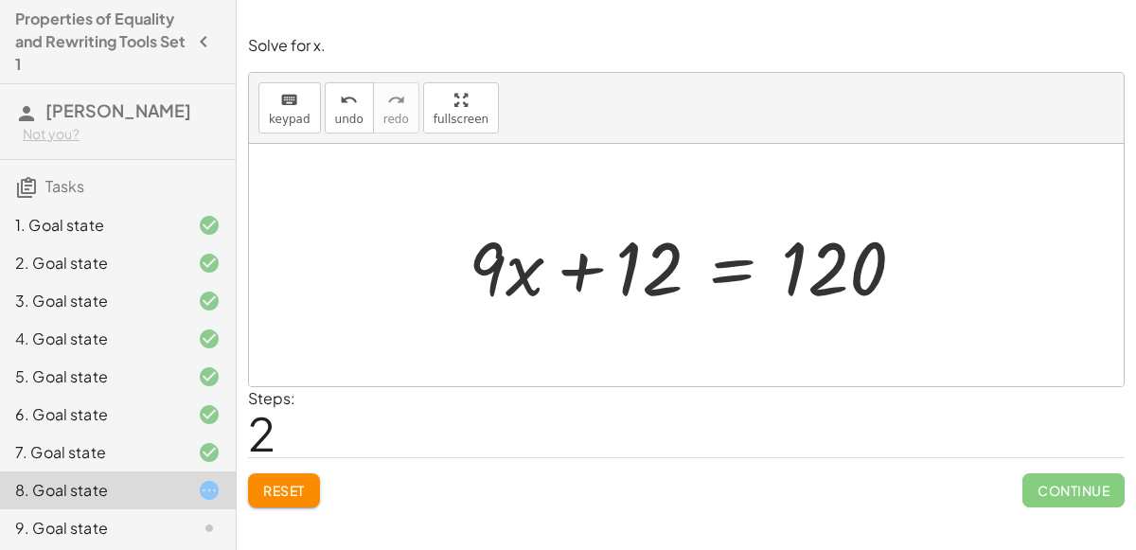
click at [742, 256] on div at bounding box center [694, 266] width 471 height 98
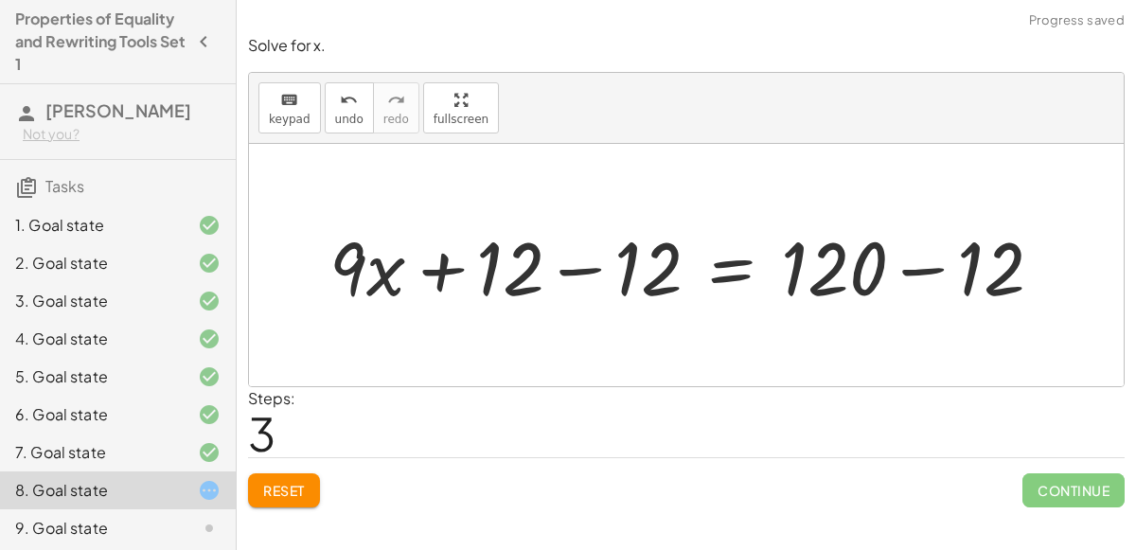
click at [594, 259] on div at bounding box center [693, 266] width 747 height 98
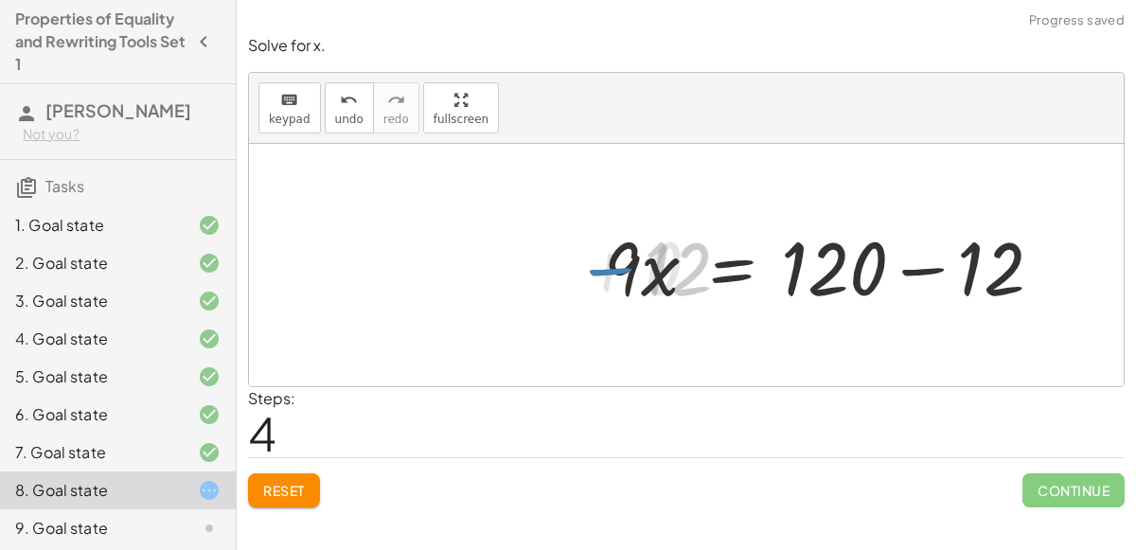
click at [907, 270] on div at bounding box center [832, 266] width 471 height 98
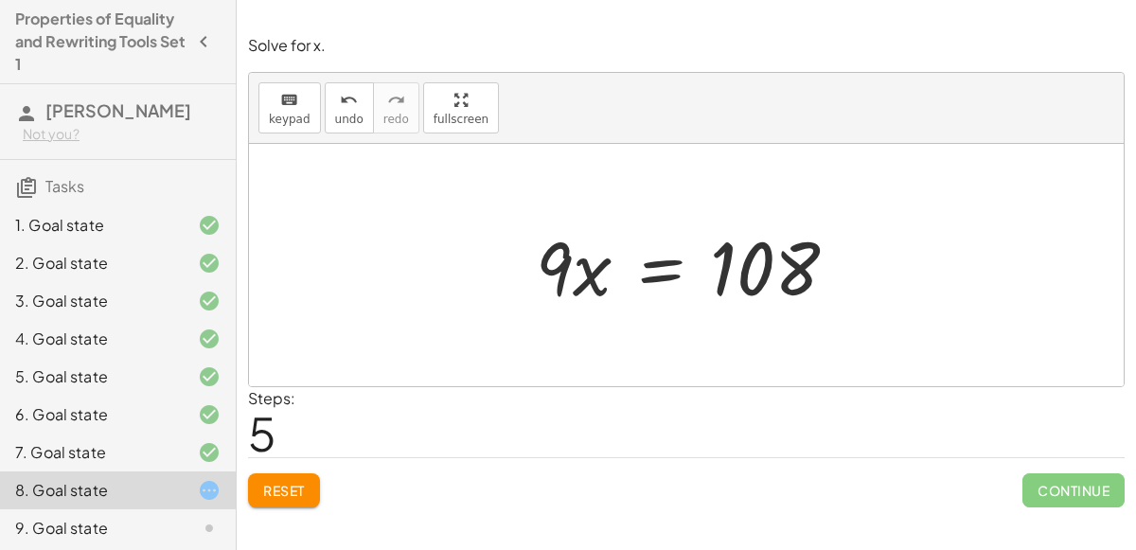
click at [690, 263] on div at bounding box center [694, 266] width 336 height 98
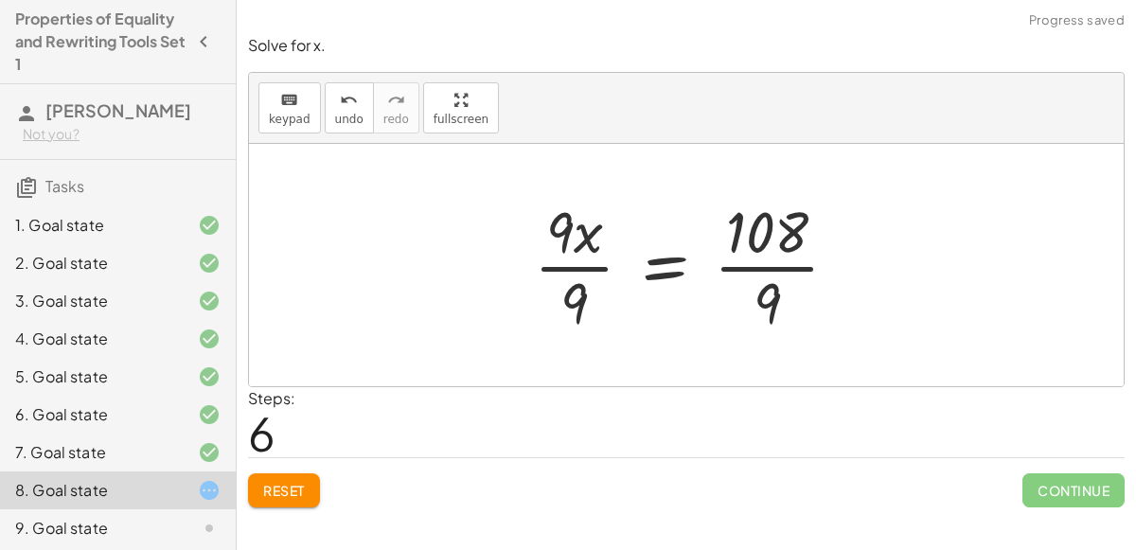
click at [573, 252] on div at bounding box center [694, 265] width 339 height 146
click at [732, 275] on div at bounding box center [715, 265] width 296 height 146
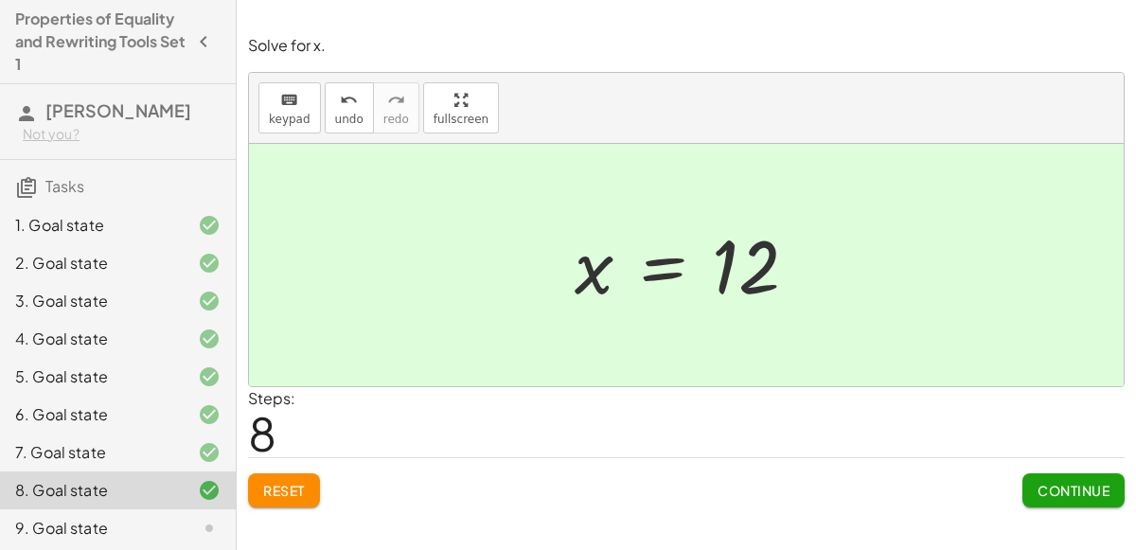
click at [1063, 484] on span "Continue" at bounding box center [1074, 490] width 72 height 17
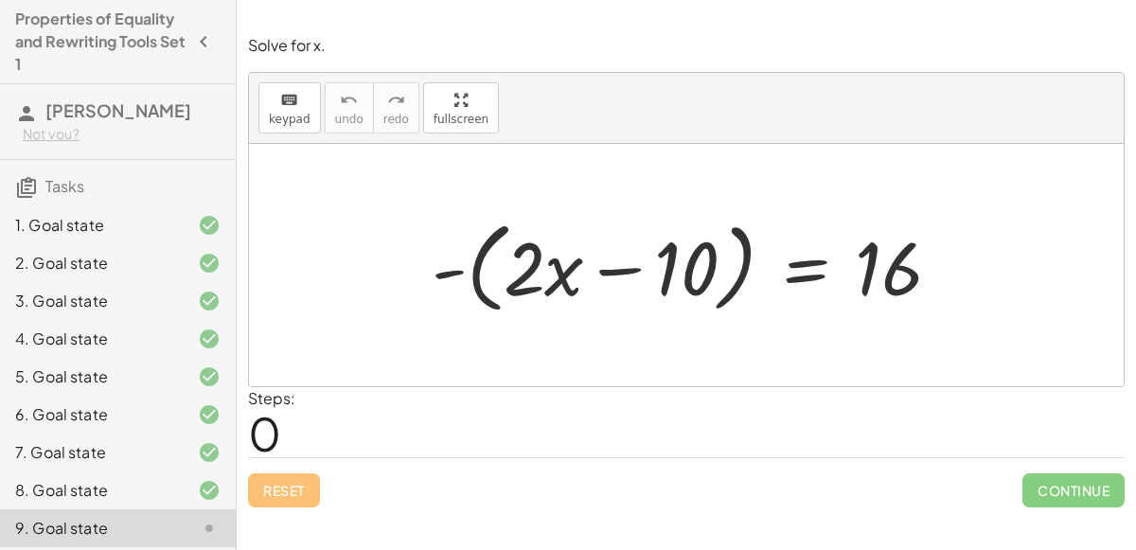
click at [589, 237] on div at bounding box center [693, 265] width 543 height 109
click at [487, 277] on div at bounding box center [693, 265] width 543 height 109
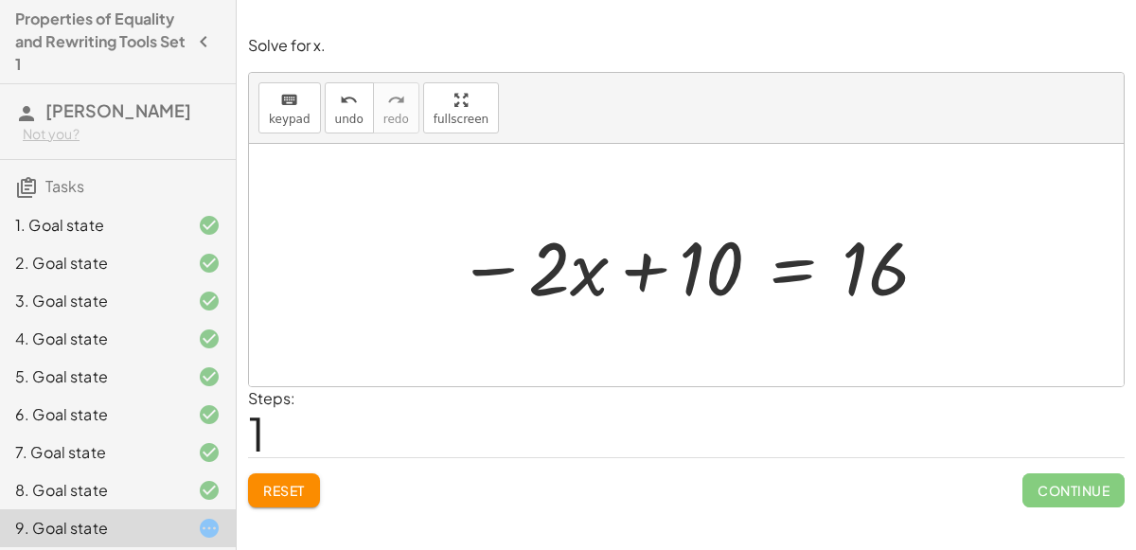
click at [592, 263] on div at bounding box center [694, 266] width 492 height 98
click at [779, 252] on div at bounding box center [694, 266] width 492 height 98
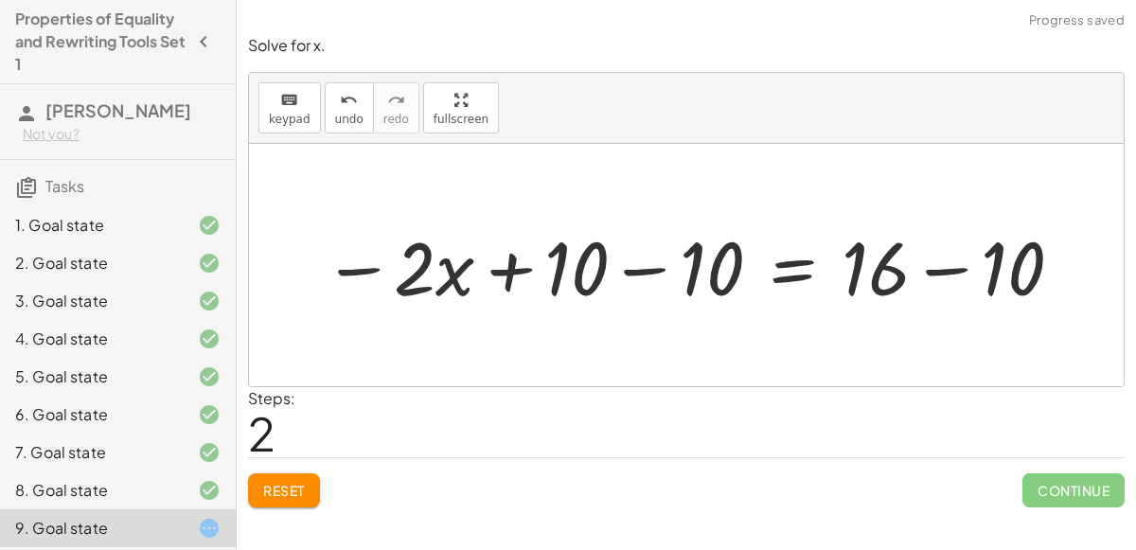
click at [632, 258] on div at bounding box center [693, 266] width 761 height 98
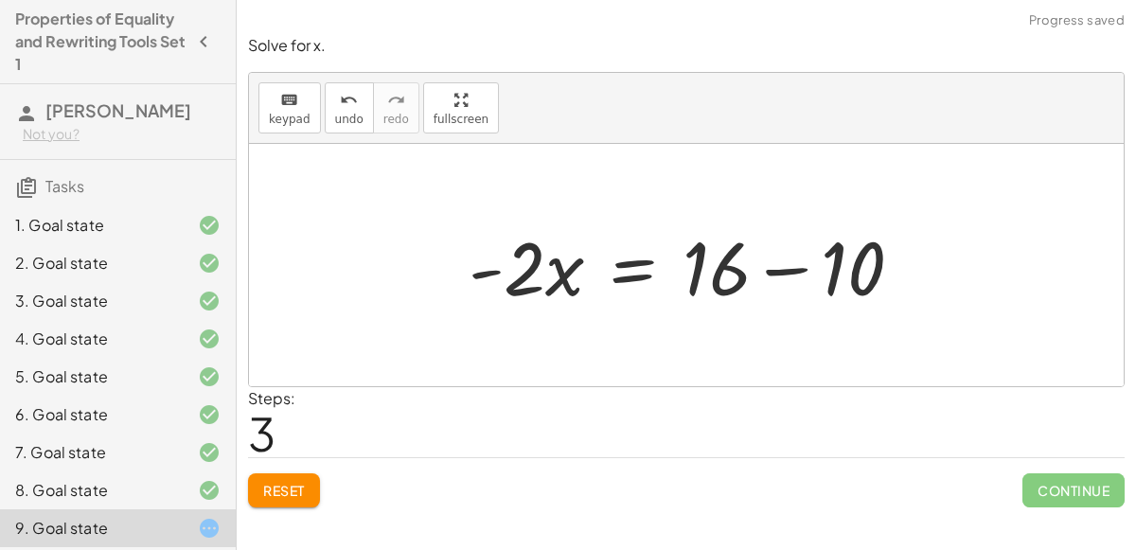
click at [801, 263] on div at bounding box center [693, 266] width 469 height 98
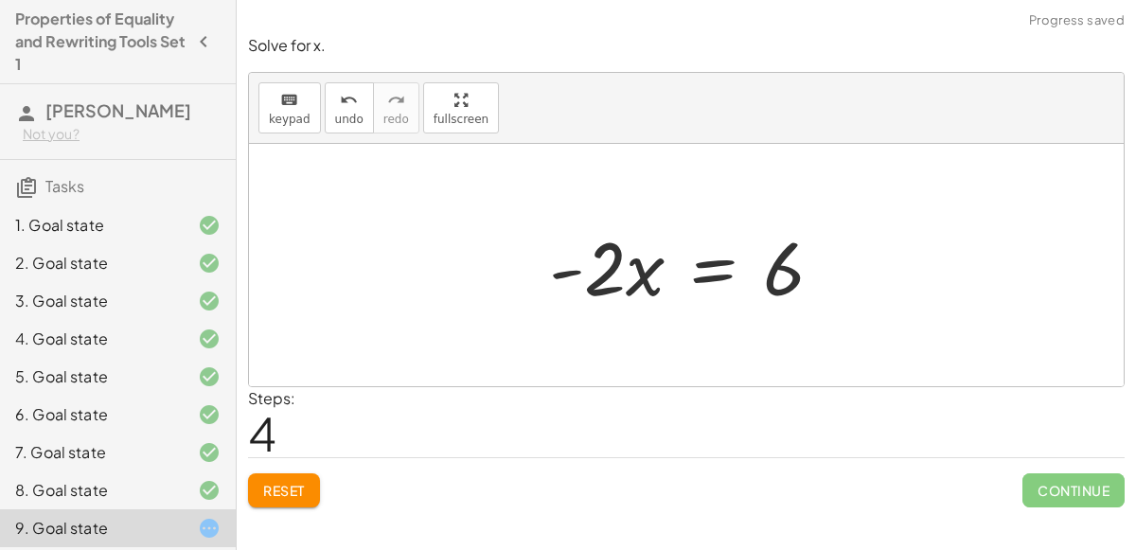
click at [704, 279] on div at bounding box center [694, 266] width 308 height 98
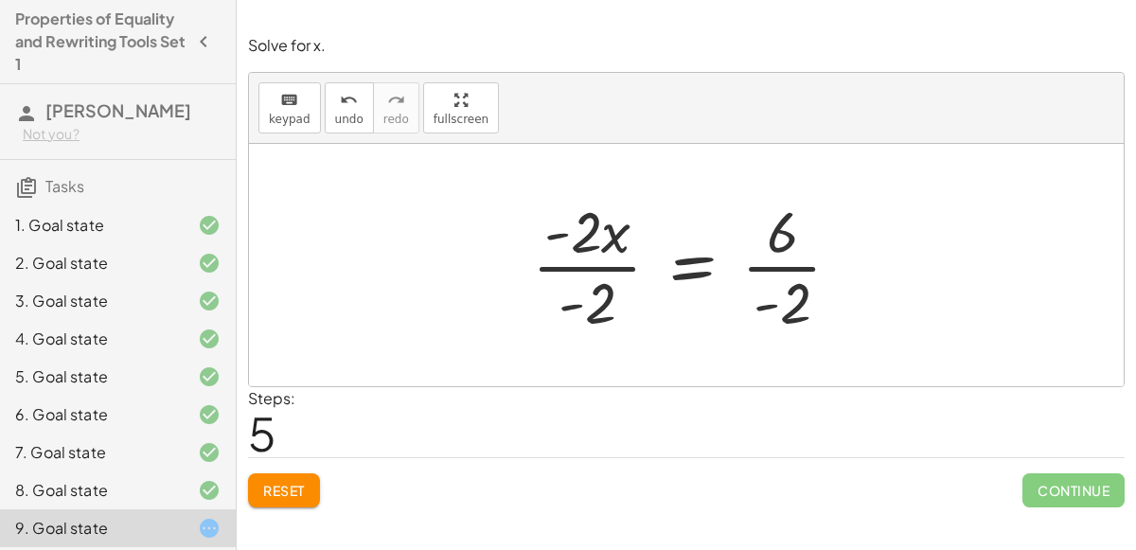
click at [583, 261] on div at bounding box center [695, 265] width 344 height 146
click at [800, 274] on div at bounding box center [730, 265] width 271 height 146
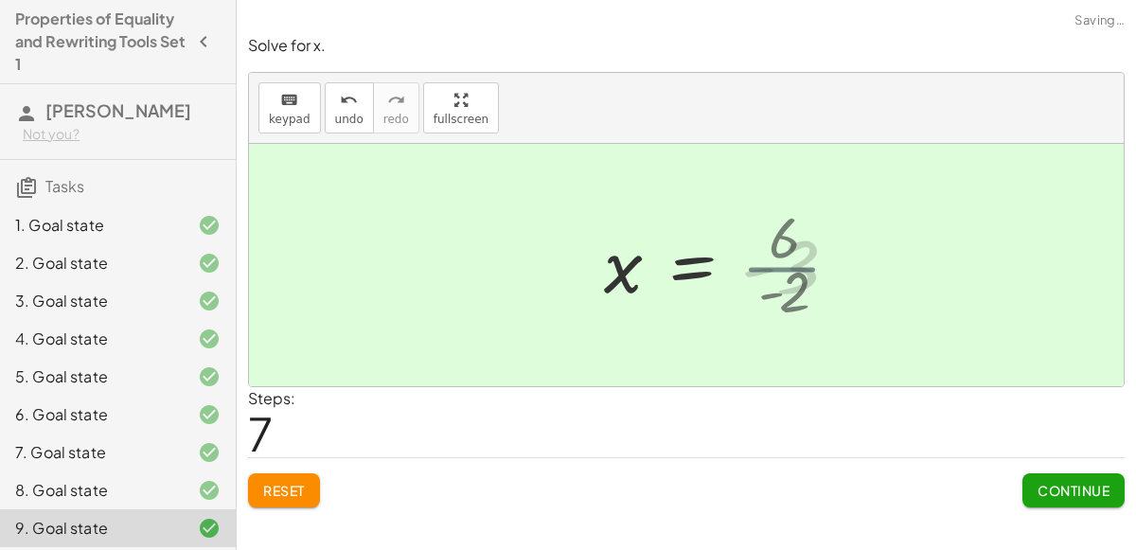
click at [800, 274] on div at bounding box center [728, 266] width 267 height 94
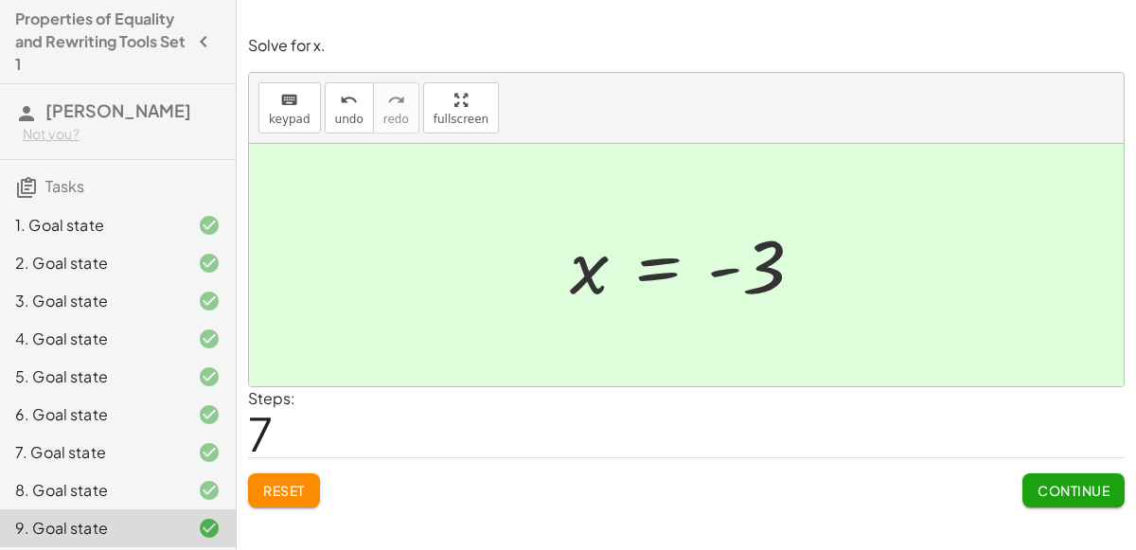
click at [1066, 473] on button "Continue" at bounding box center [1074, 490] width 102 height 34
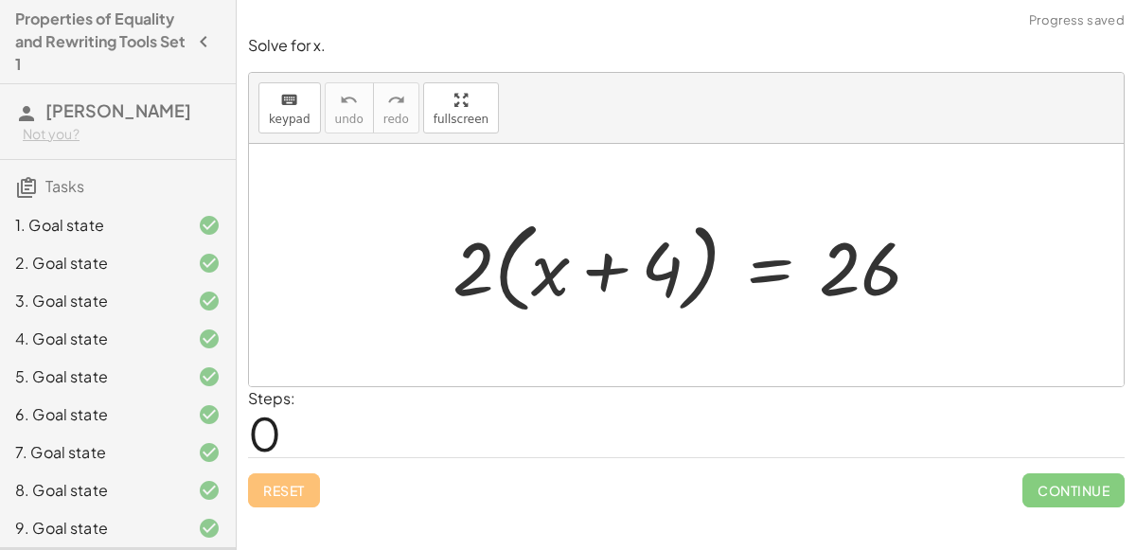
click at [559, 271] on div at bounding box center [694, 265] width 502 height 109
click at [604, 259] on div at bounding box center [694, 265] width 502 height 109
click at [662, 274] on div at bounding box center [694, 265] width 502 height 109
click at [484, 287] on div at bounding box center [694, 265] width 502 height 109
click at [538, 267] on div at bounding box center [694, 265] width 502 height 109
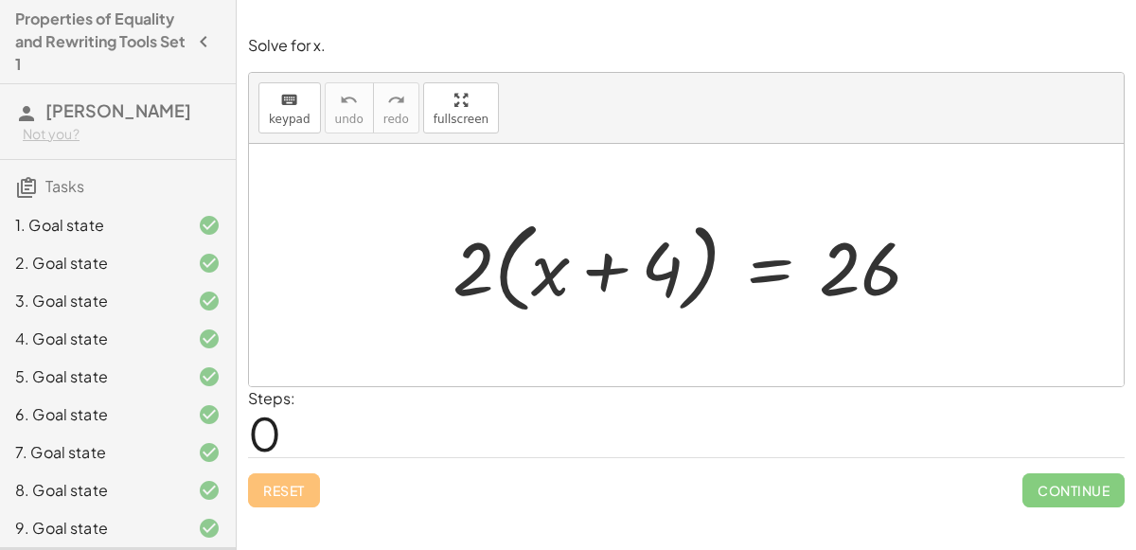
click at [538, 267] on div at bounding box center [694, 265] width 502 height 109
click at [636, 299] on div at bounding box center [694, 265] width 502 height 109
click at [699, 237] on div at bounding box center [694, 265] width 502 height 109
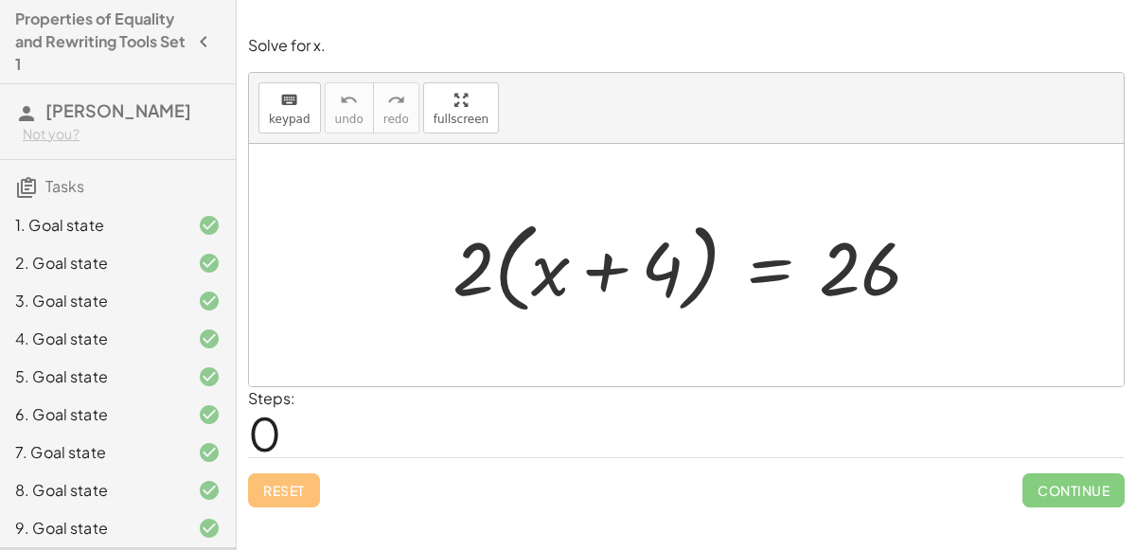
click at [699, 237] on div at bounding box center [694, 265] width 502 height 109
click at [574, 278] on div at bounding box center [694, 265] width 502 height 109
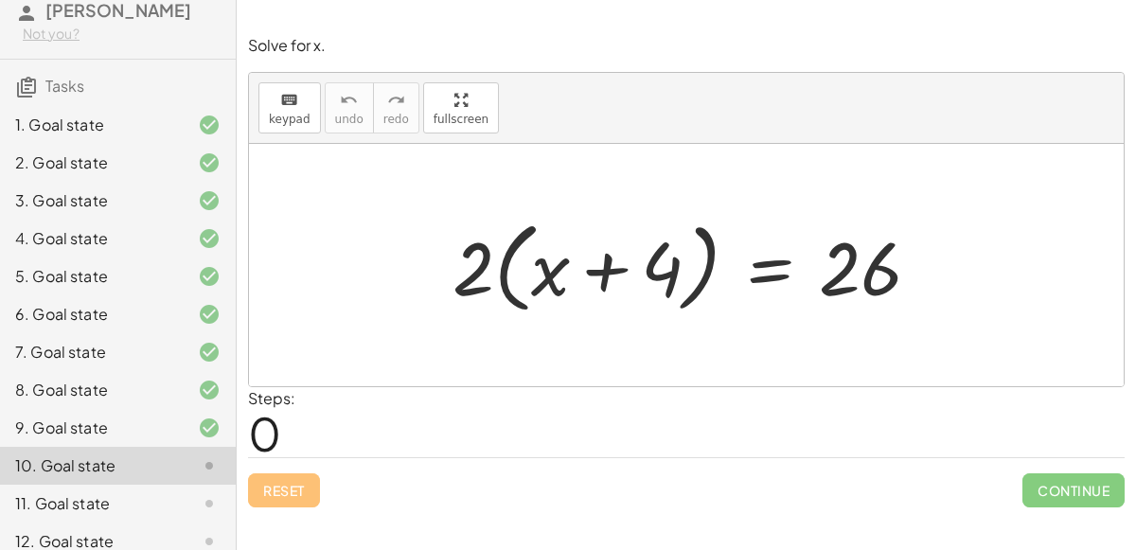
scroll to position [116, 0]
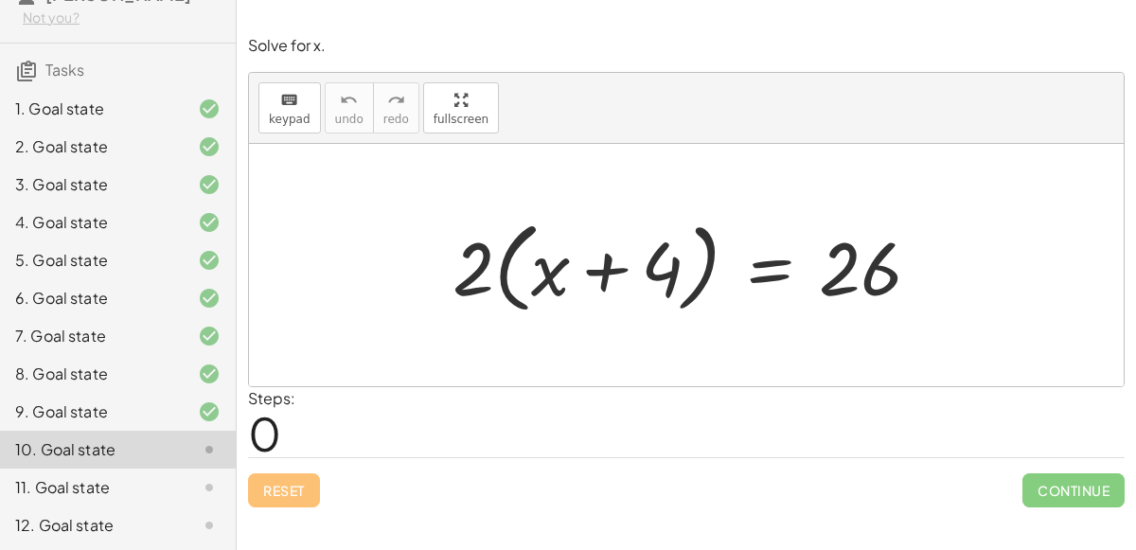
click at [561, 282] on div at bounding box center [694, 265] width 502 height 109
click at [619, 281] on div at bounding box center [694, 265] width 502 height 109
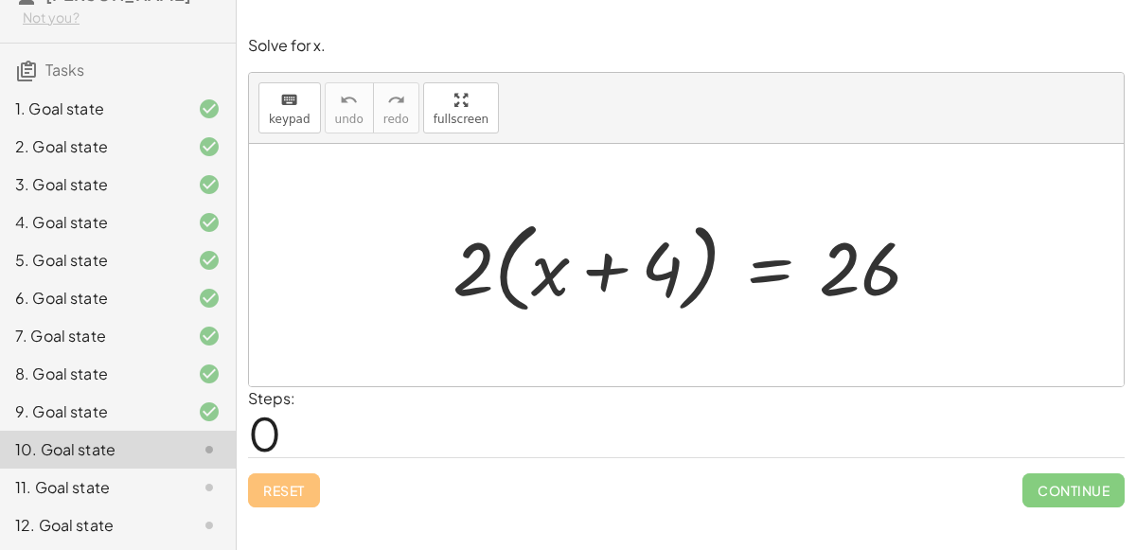
click at [474, 268] on div at bounding box center [694, 265] width 502 height 109
click at [476, 269] on div at bounding box center [694, 265] width 502 height 109
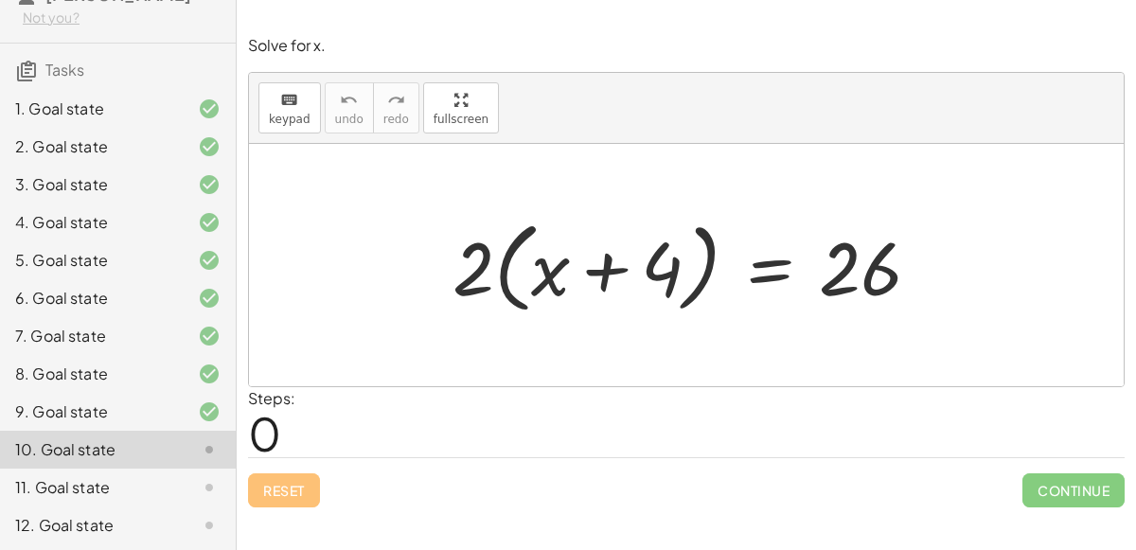
click at [476, 269] on div at bounding box center [694, 265] width 502 height 109
drag, startPoint x: 476, startPoint y: 269, endPoint x: 568, endPoint y: 269, distance: 91.8
click at [568, 269] on div at bounding box center [694, 265] width 502 height 109
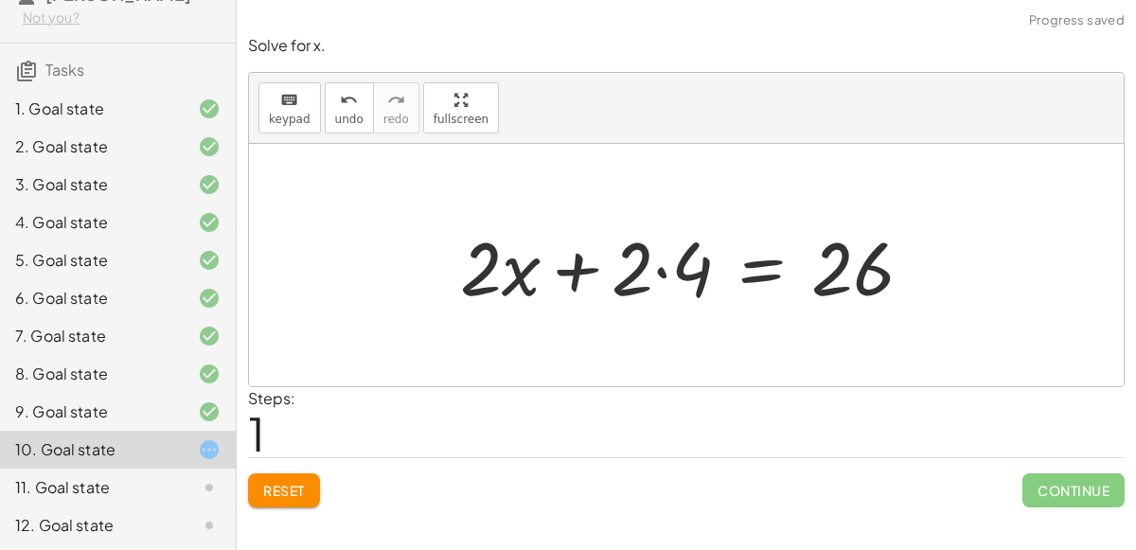
click at [658, 267] on div at bounding box center [694, 266] width 487 height 98
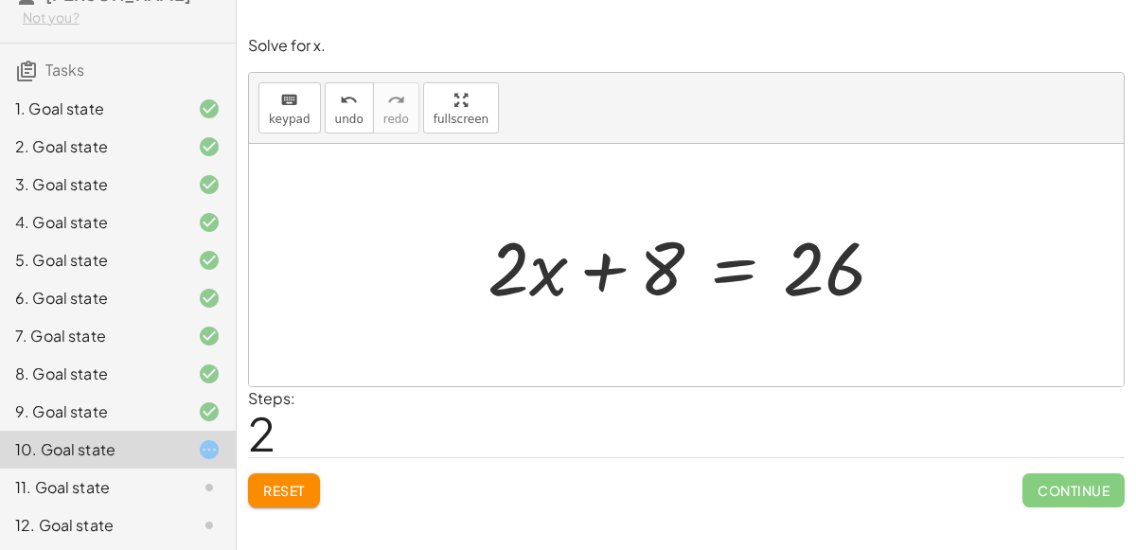
click at [738, 289] on div at bounding box center [693, 266] width 431 height 98
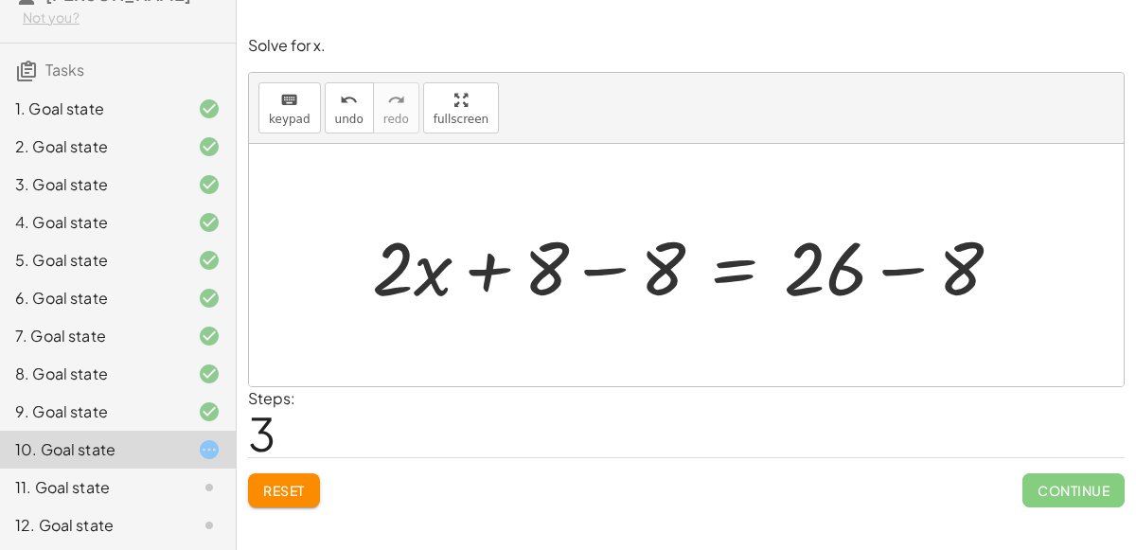
click at [622, 245] on div at bounding box center [695, 266] width 664 height 98
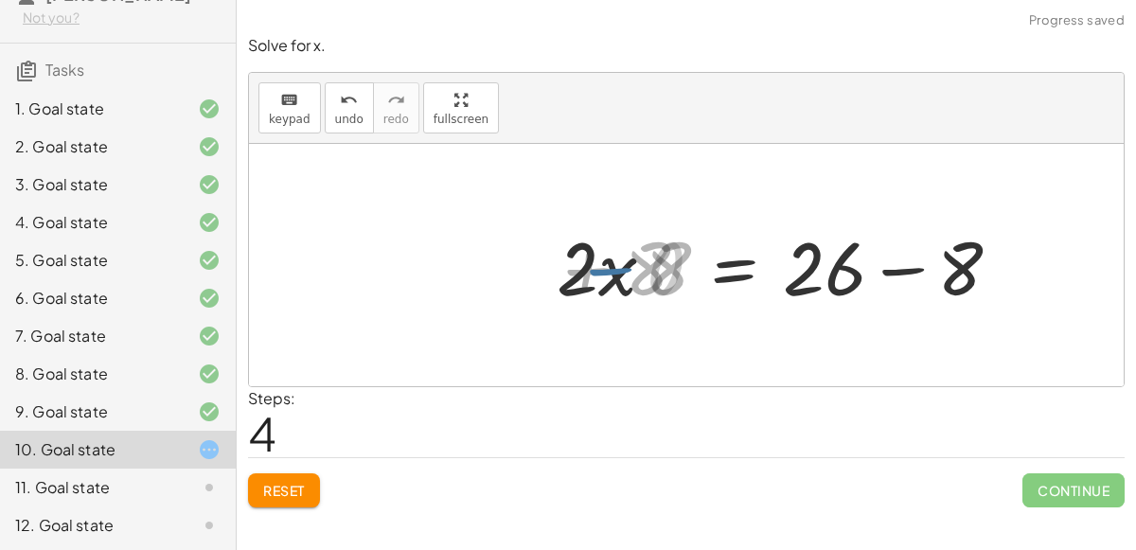
click at [852, 253] on div at bounding box center [810, 266] width 431 height 98
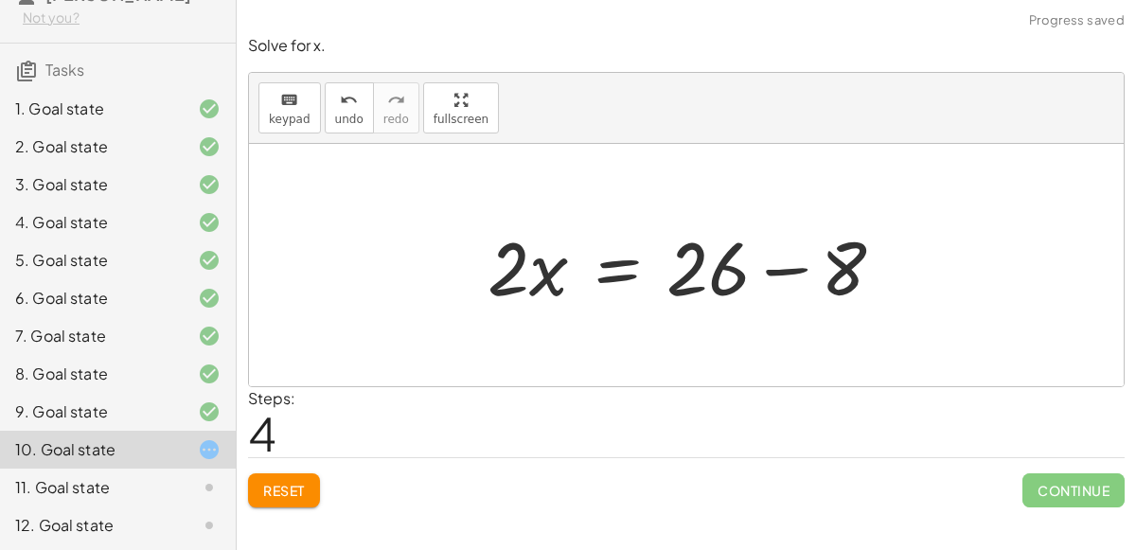
click at [849, 266] on div at bounding box center [693, 266] width 431 height 98
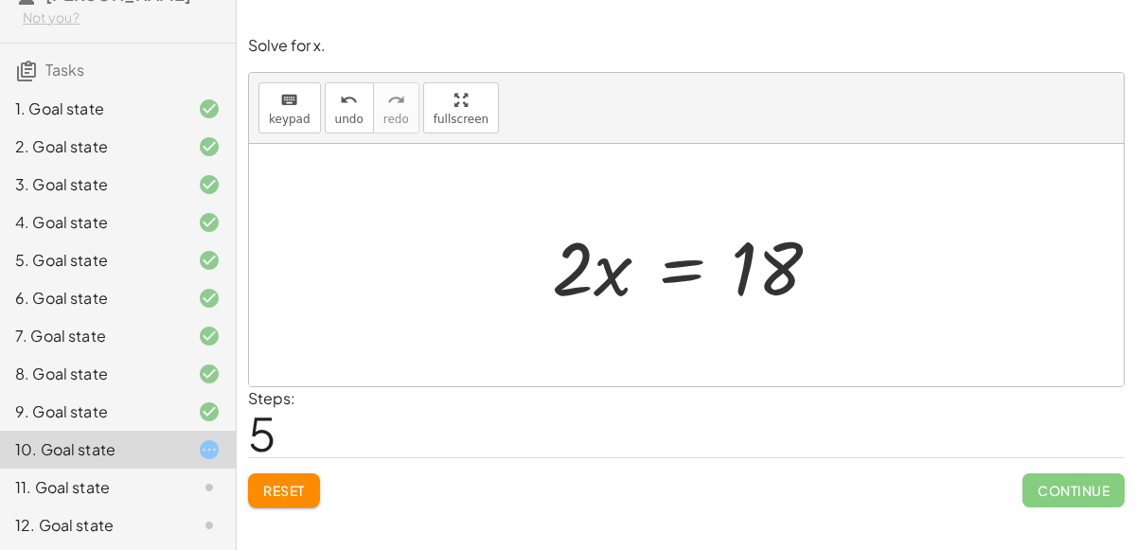
click at [658, 254] on div at bounding box center [694, 266] width 303 height 98
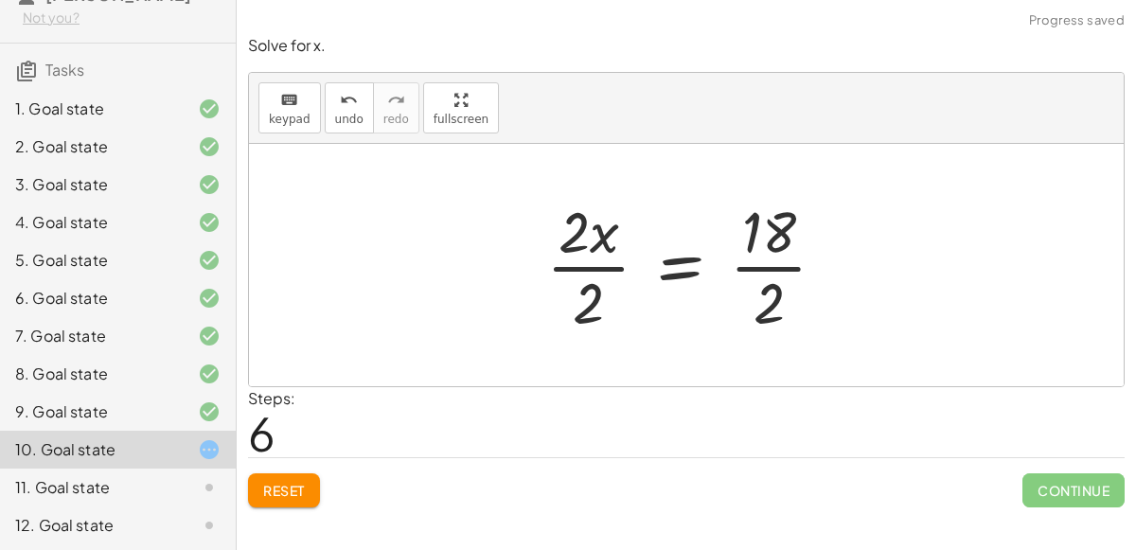
click at [576, 267] on div at bounding box center [693, 265] width 313 height 146
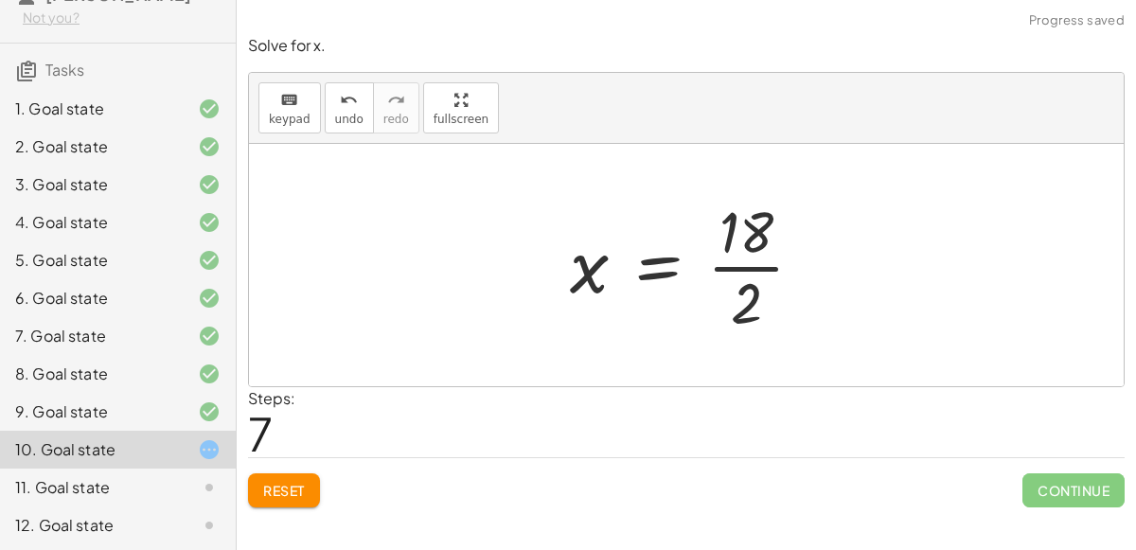
click at [753, 258] on div at bounding box center [694, 265] width 268 height 146
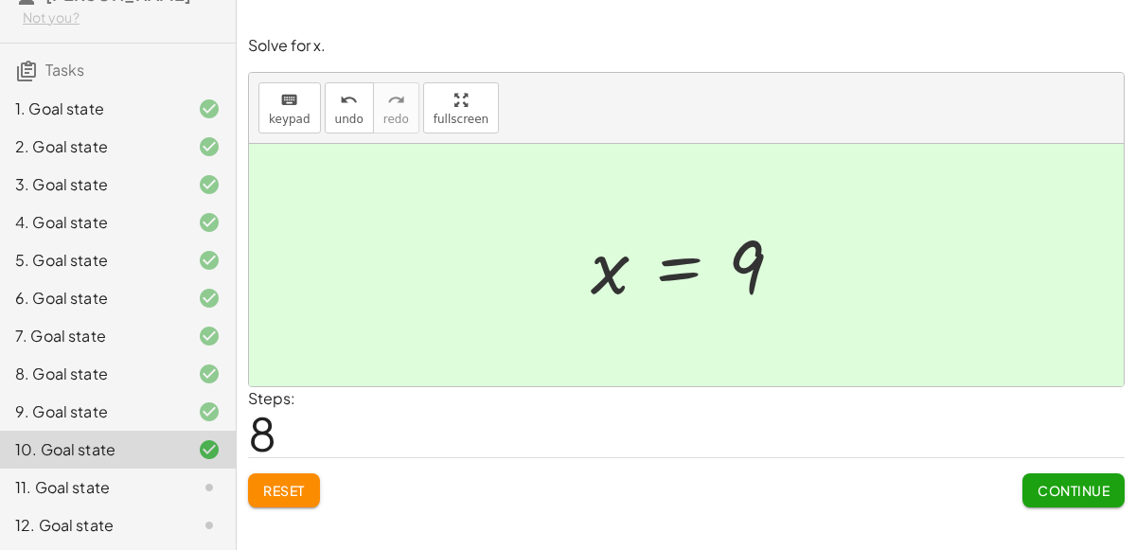
click at [1054, 498] on button "Continue" at bounding box center [1074, 490] width 102 height 34
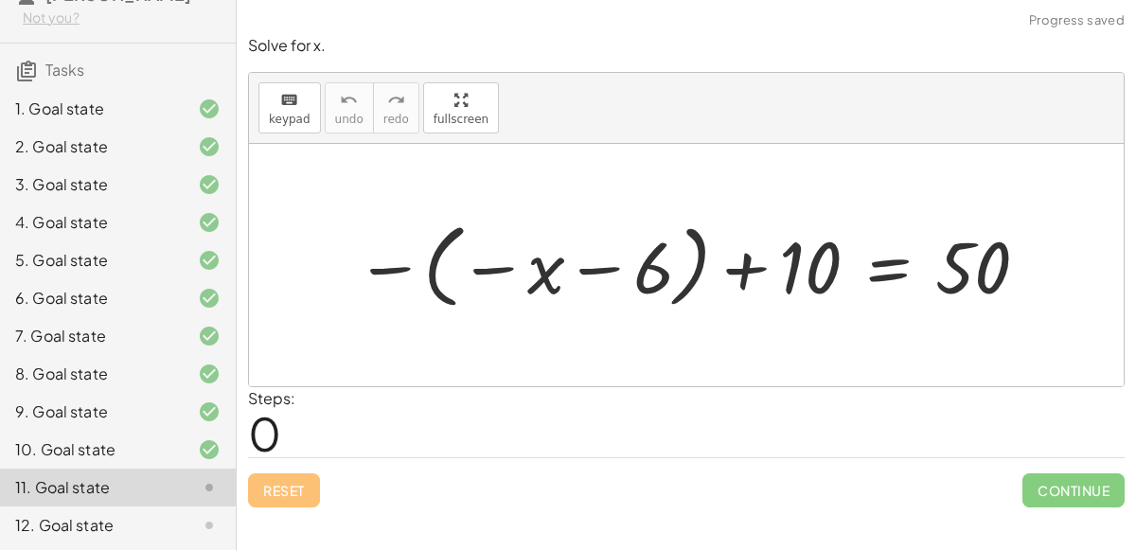
click at [507, 252] on div at bounding box center [694, 264] width 697 height 101
click at [555, 271] on div at bounding box center [694, 264] width 697 height 101
click at [578, 289] on div at bounding box center [694, 264] width 697 height 101
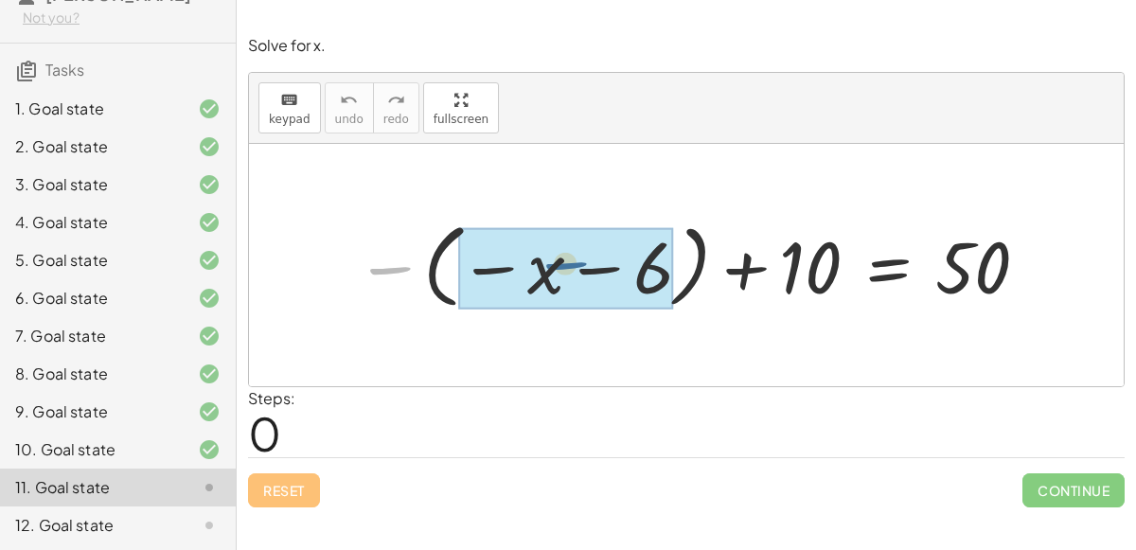
drag, startPoint x: 375, startPoint y: 272, endPoint x: 567, endPoint y: 263, distance: 192.4
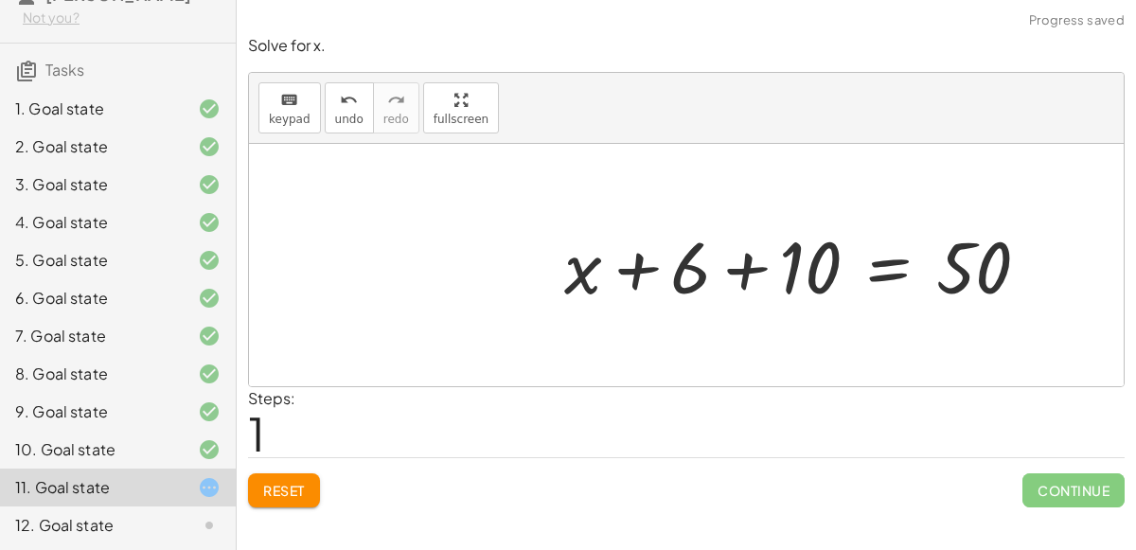
click at [579, 277] on div at bounding box center [805, 265] width 500 height 95
click at [680, 293] on div at bounding box center [805, 265] width 500 height 95
click at [758, 267] on div at bounding box center [805, 265] width 500 height 95
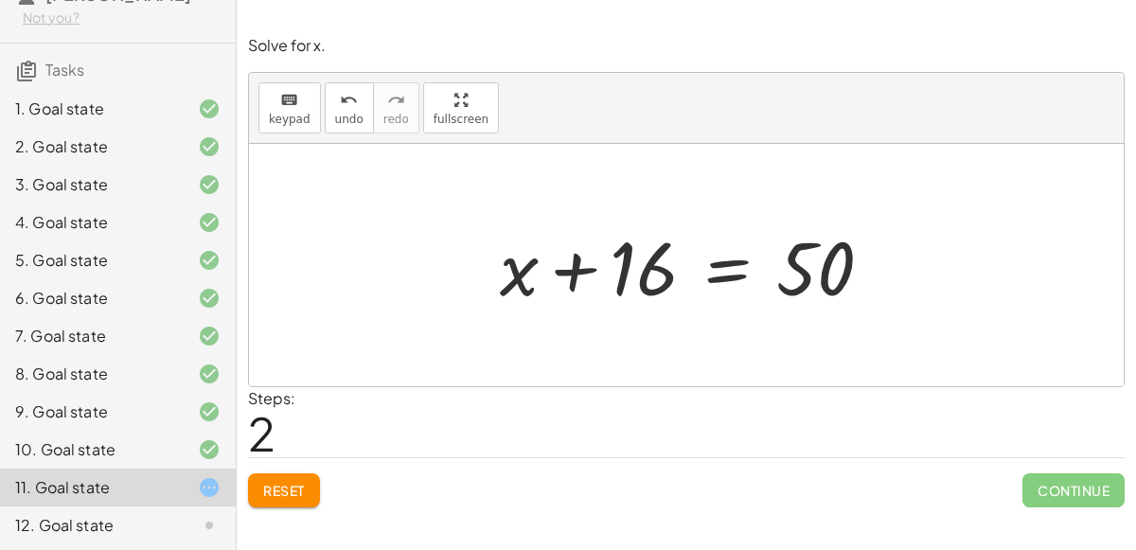
click at [700, 267] on div at bounding box center [693, 266] width 407 height 98
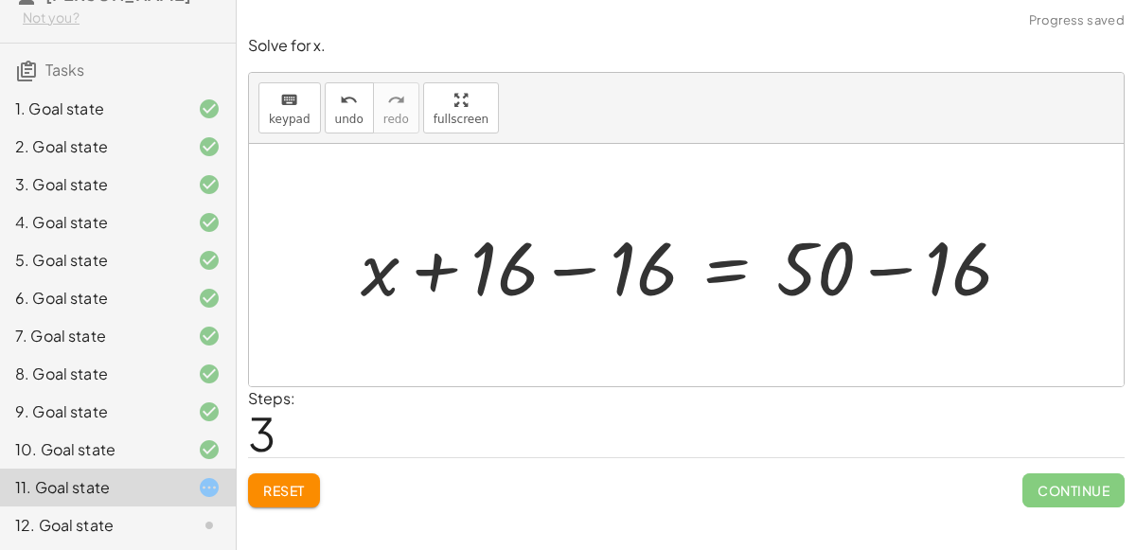
click at [584, 285] on div at bounding box center [693, 266] width 685 height 98
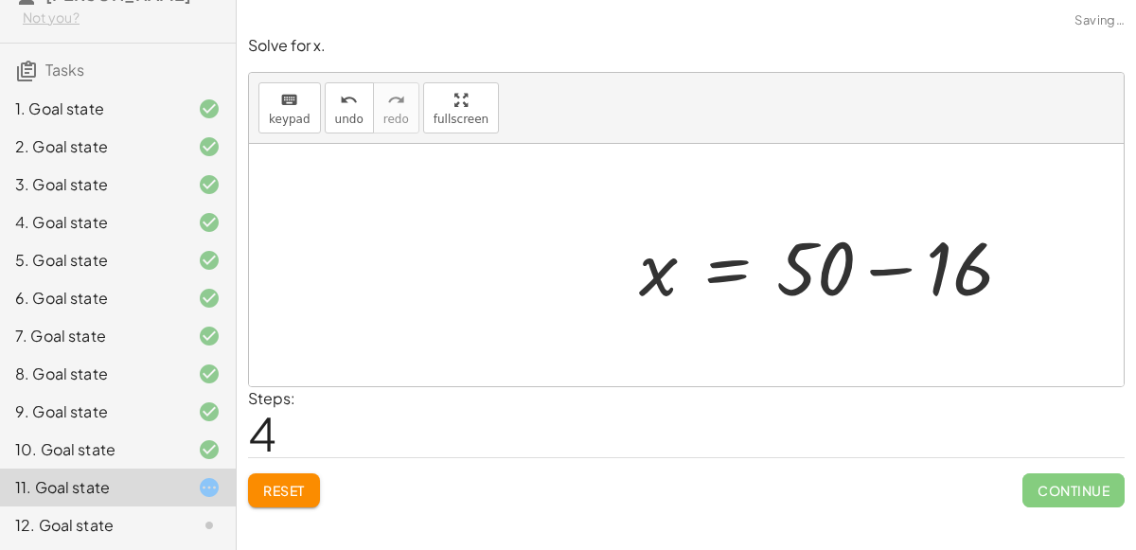
click at [937, 266] on div at bounding box center [833, 266] width 407 height 98
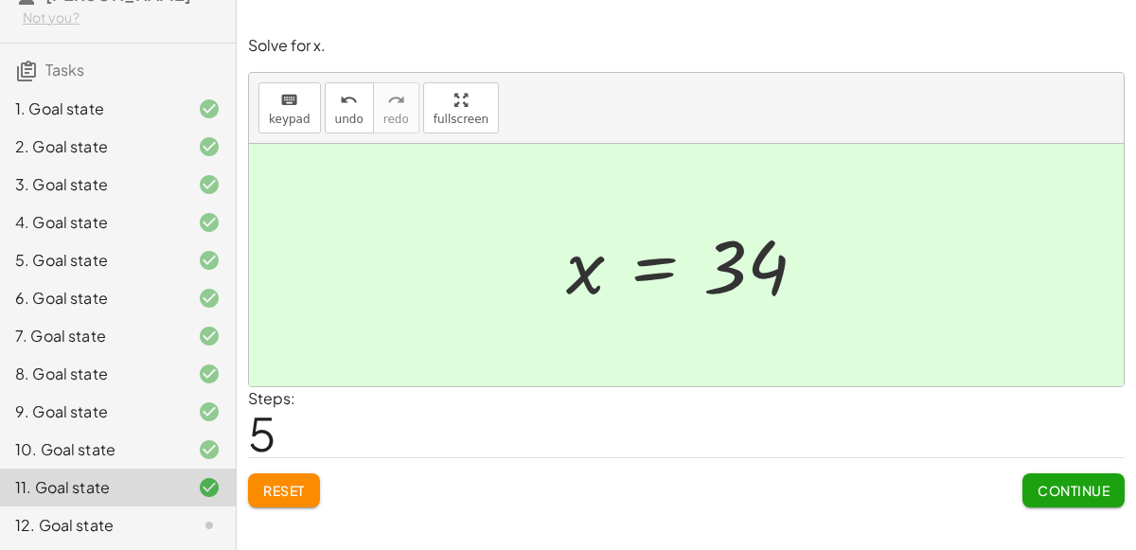
click at [1070, 486] on span "Continue" at bounding box center [1074, 490] width 72 height 17
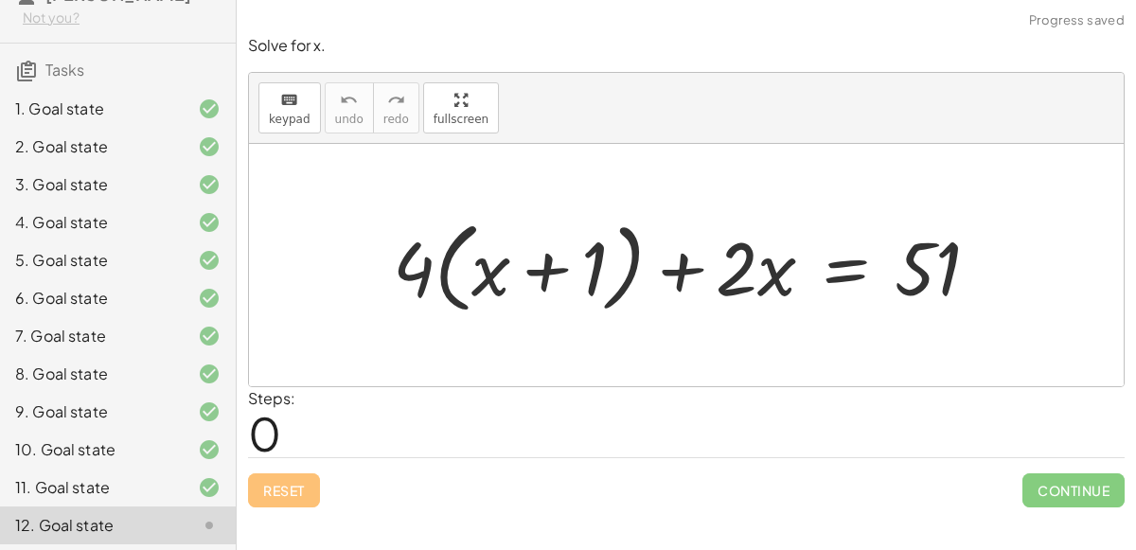
click at [550, 267] on div at bounding box center [693, 265] width 621 height 109
drag, startPoint x: 428, startPoint y: 262, endPoint x: 513, endPoint y: 260, distance: 85.2
click at [513, 260] on div at bounding box center [693, 265] width 621 height 109
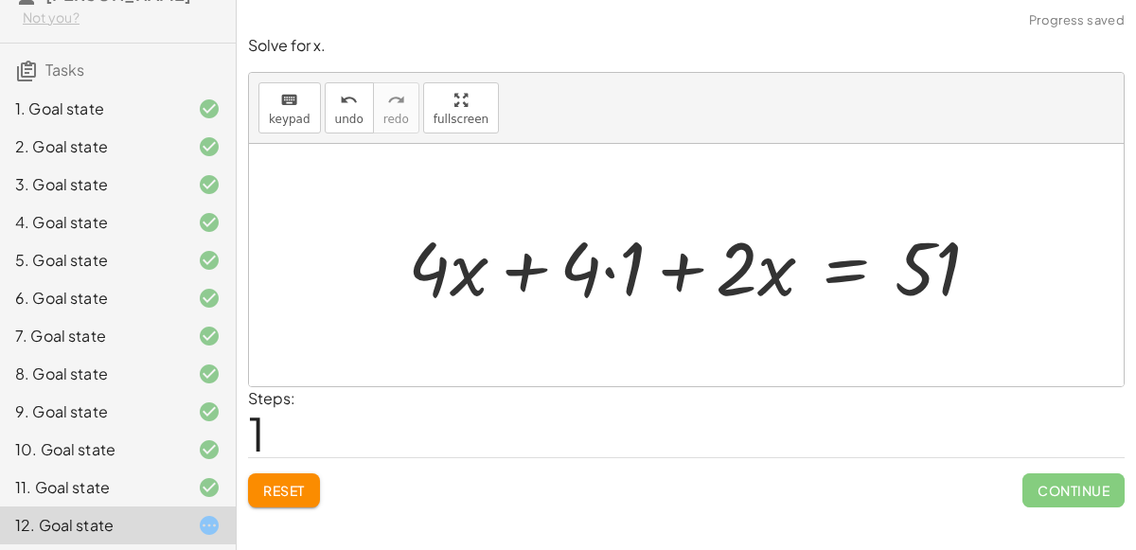
click at [578, 266] on div at bounding box center [702, 266] width 606 height 98
click at [632, 275] on div at bounding box center [702, 266] width 606 height 98
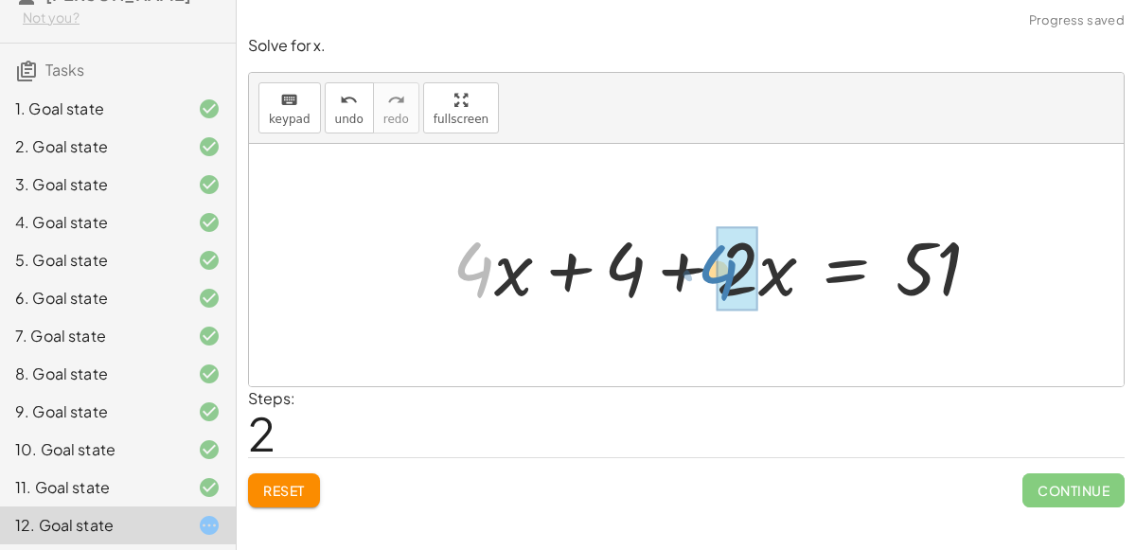
drag, startPoint x: 480, startPoint y: 266, endPoint x: 722, endPoint y: 268, distance: 242.4
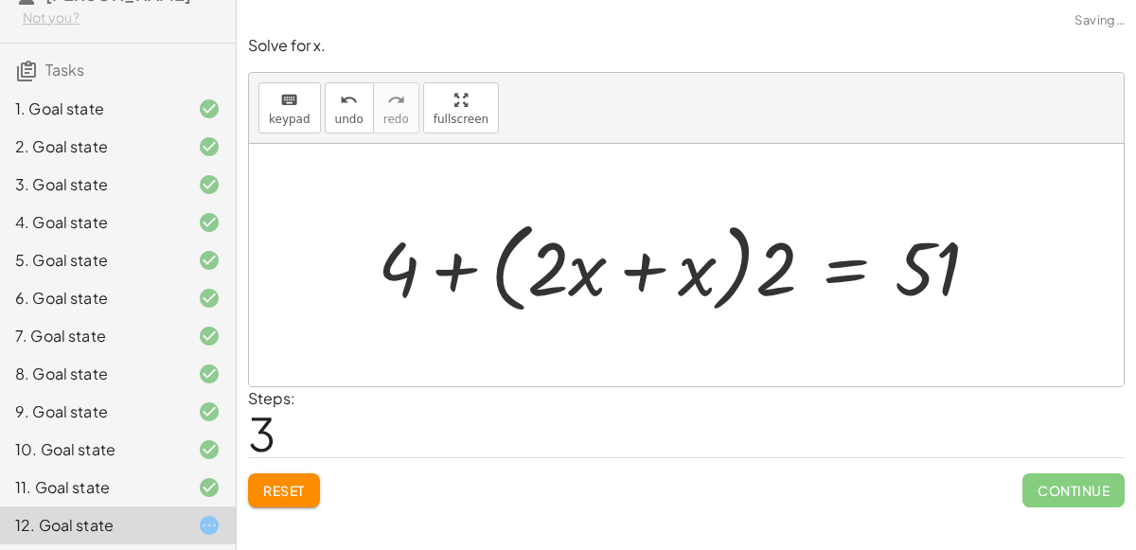
click at [587, 286] on div at bounding box center [686, 265] width 636 height 109
click at [624, 268] on div at bounding box center [686, 265] width 636 height 109
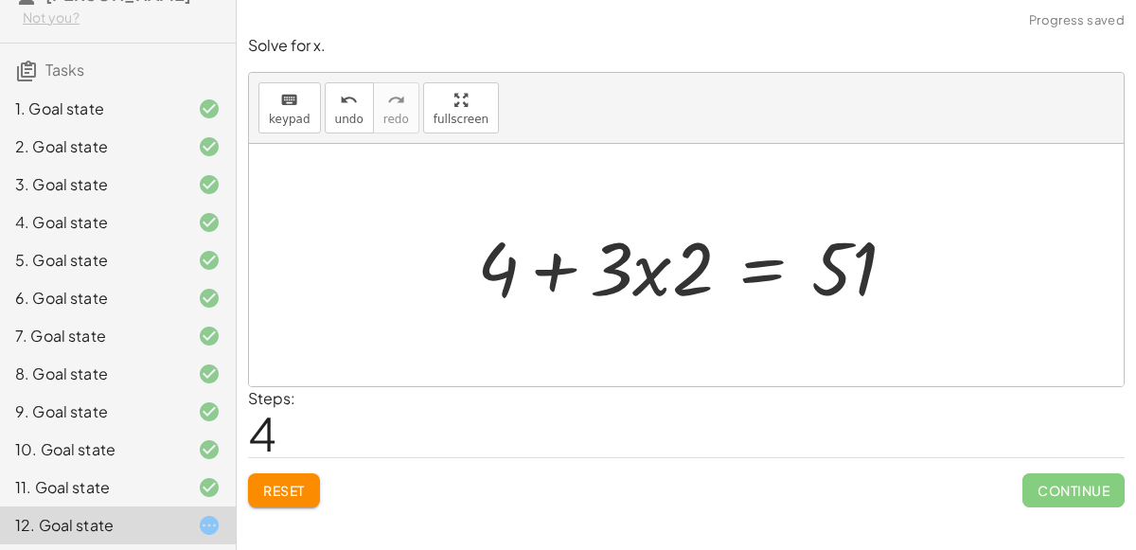
click at [628, 266] on div at bounding box center [695, 266] width 454 height 98
click at [685, 274] on div at bounding box center [695, 266] width 454 height 98
click at [637, 265] on div at bounding box center [695, 266] width 454 height 98
click at [610, 256] on div at bounding box center [695, 266] width 454 height 98
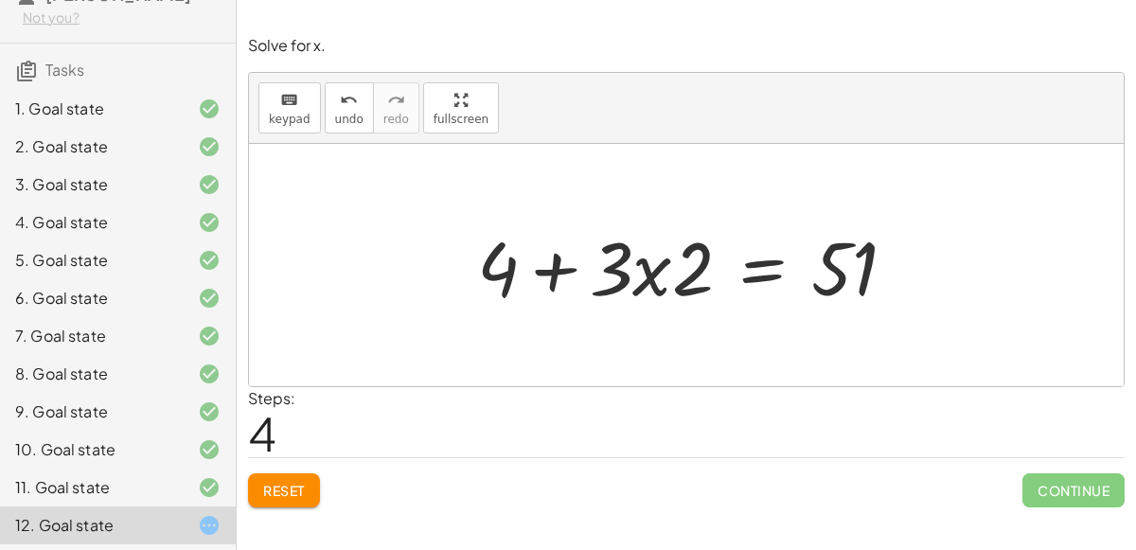
click at [610, 256] on div at bounding box center [695, 266] width 454 height 98
drag, startPoint x: 696, startPoint y: 246, endPoint x: 616, endPoint y: 247, distance: 79.5
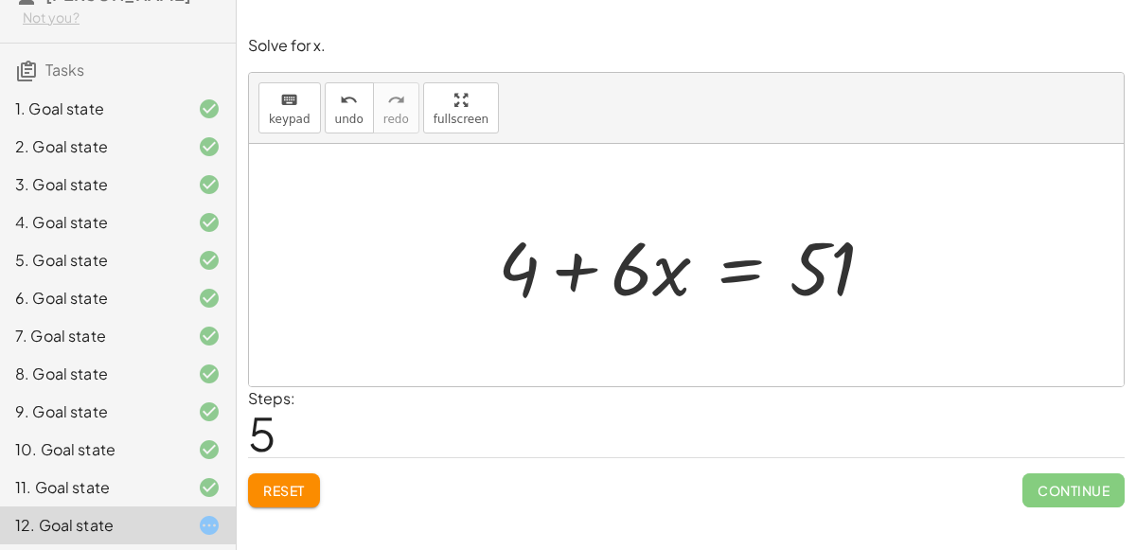
click at [721, 272] on div at bounding box center [694, 266] width 411 height 98
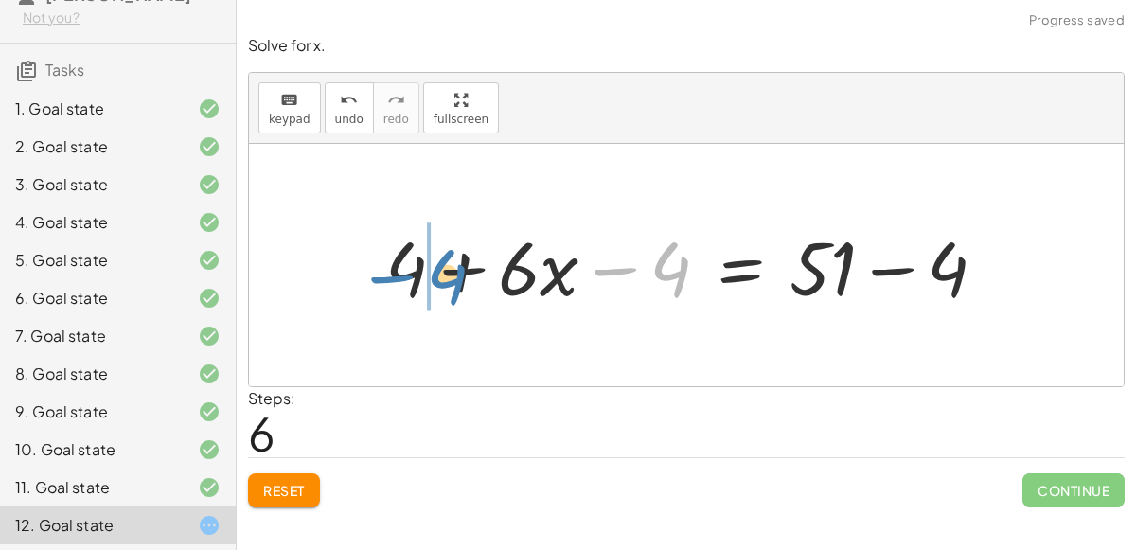
drag, startPoint x: 638, startPoint y: 270, endPoint x: 344, endPoint y: 286, distance: 294.9
click at [344, 286] on div "+ · 4 · ( + x + 1 ) + · 2 · x = 51 + · 4 · x + · 4 · 1 + · 2 · x = 51 + · 4 · x…" at bounding box center [686, 265] width 875 height 242
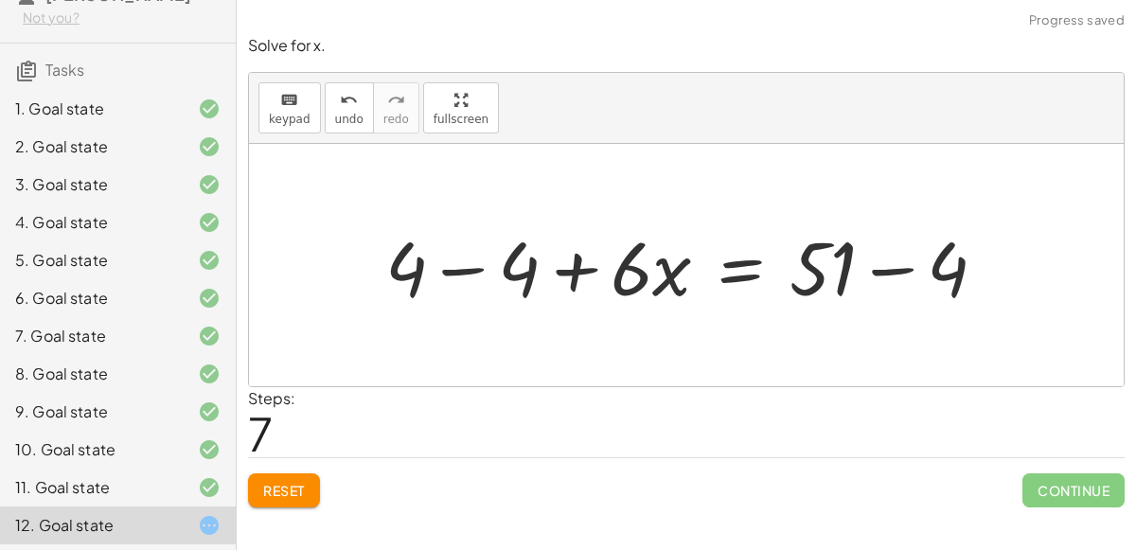
click at [466, 278] on div at bounding box center [693, 266] width 635 height 98
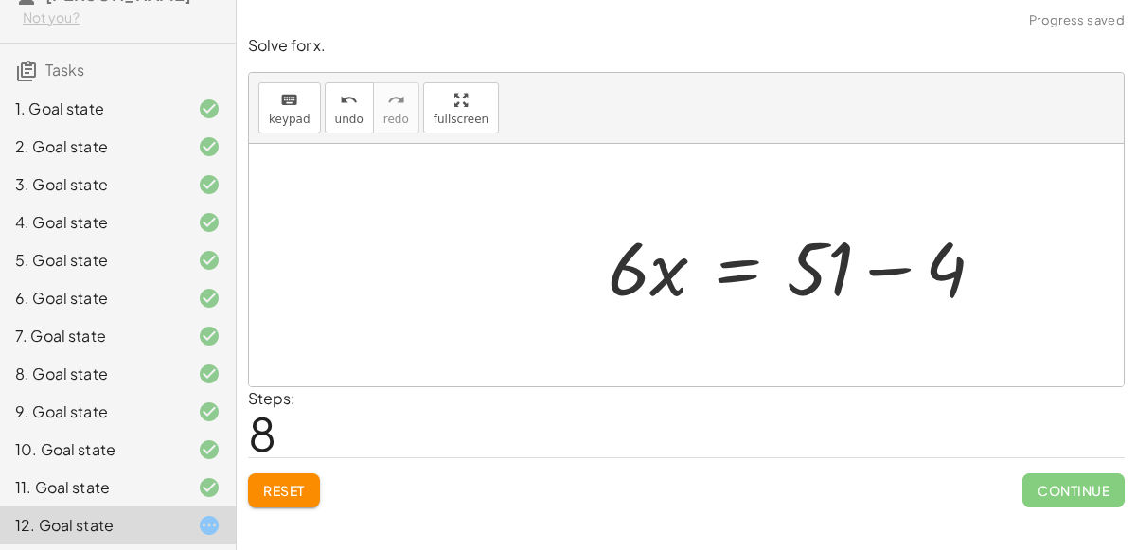
click at [850, 266] on div at bounding box center [803, 266] width 411 height 98
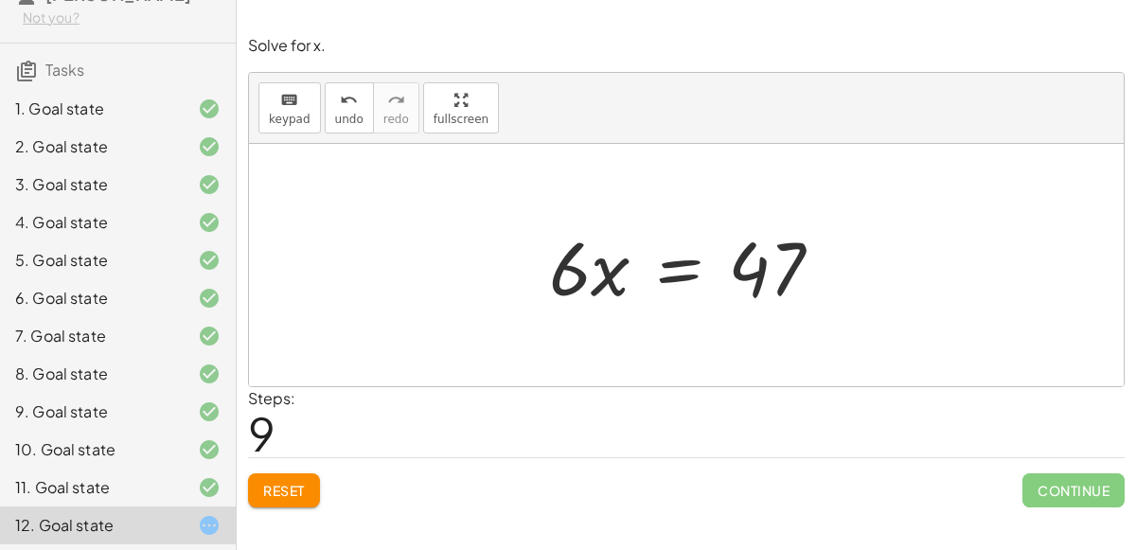
click at [678, 262] on div at bounding box center [694, 266] width 308 height 98
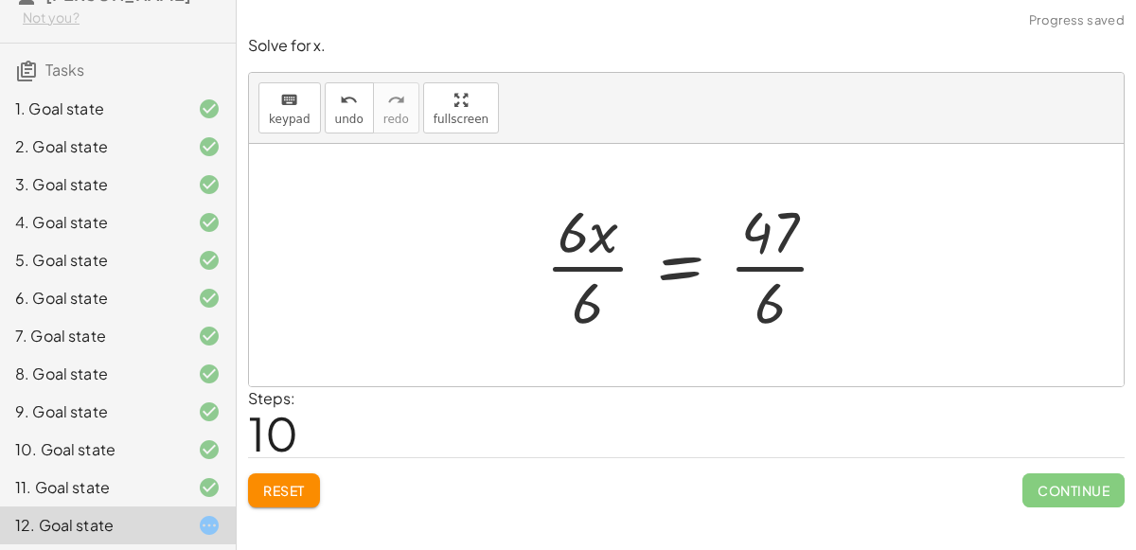
click at [589, 239] on div at bounding box center [695, 265] width 318 height 146
click at [586, 258] on div at bounding box center [694, 265] width 318 height 146
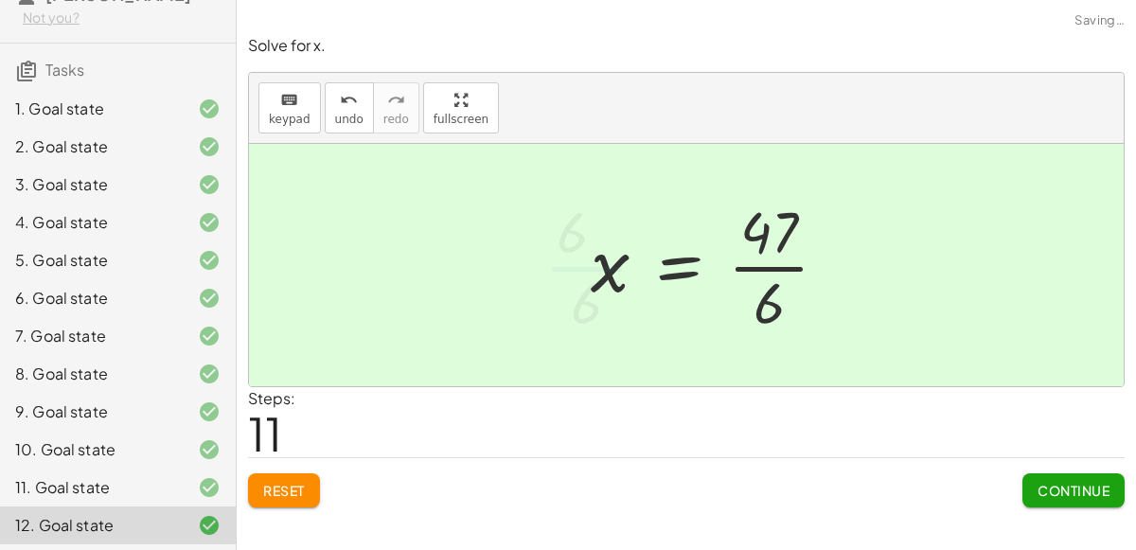
click at [771, 265] on div at bounding box center [717, 265] width 272 height 146
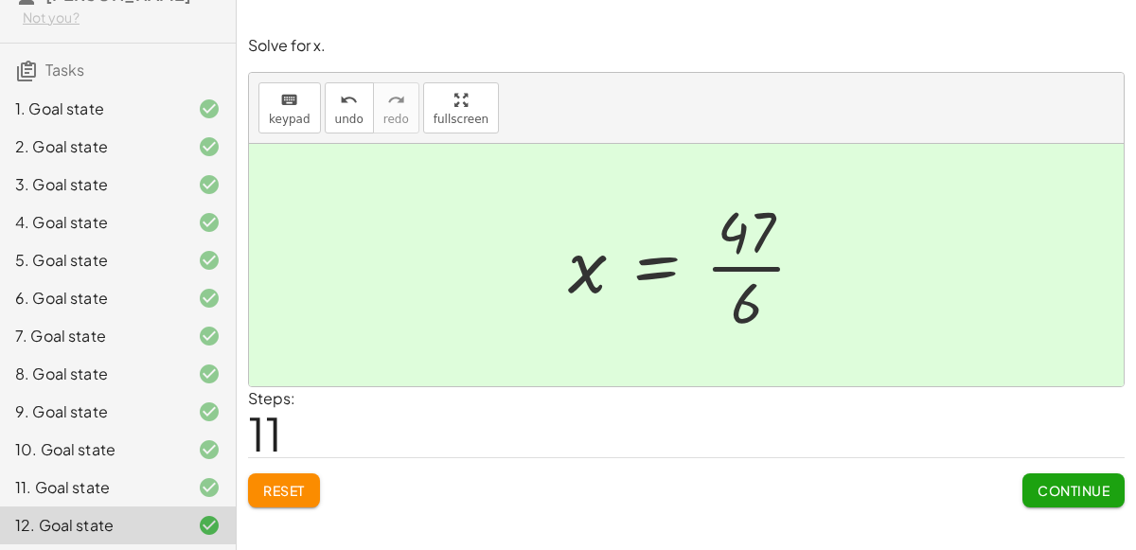
click at [1092, 500] on button "Continue" at bounding box center [1074, 490] width 102 height 34
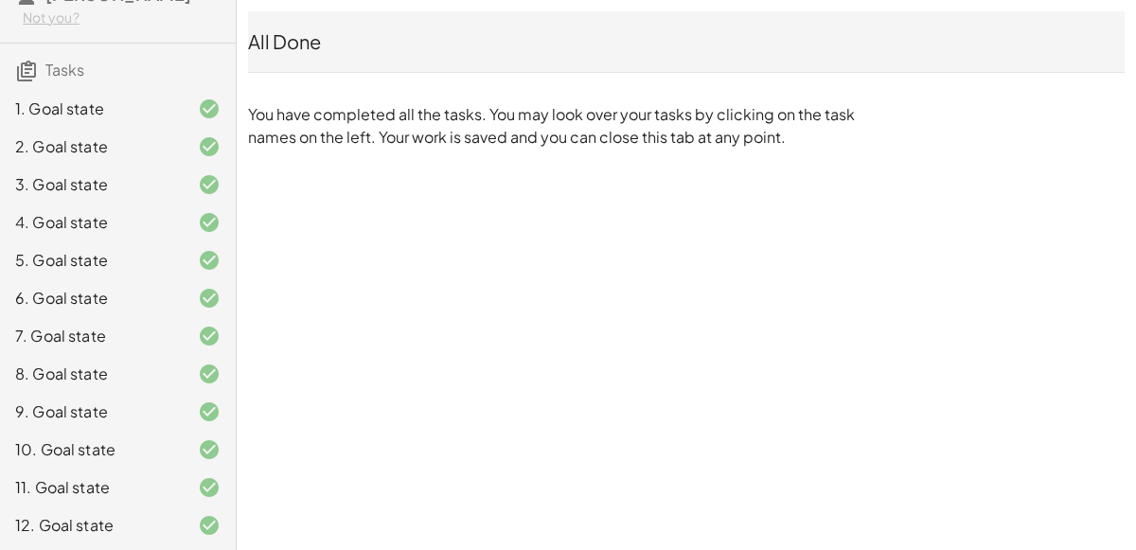
click at [68, 491] on div "11. Goal state" at bounding box center [91, 487] width 152 height 23
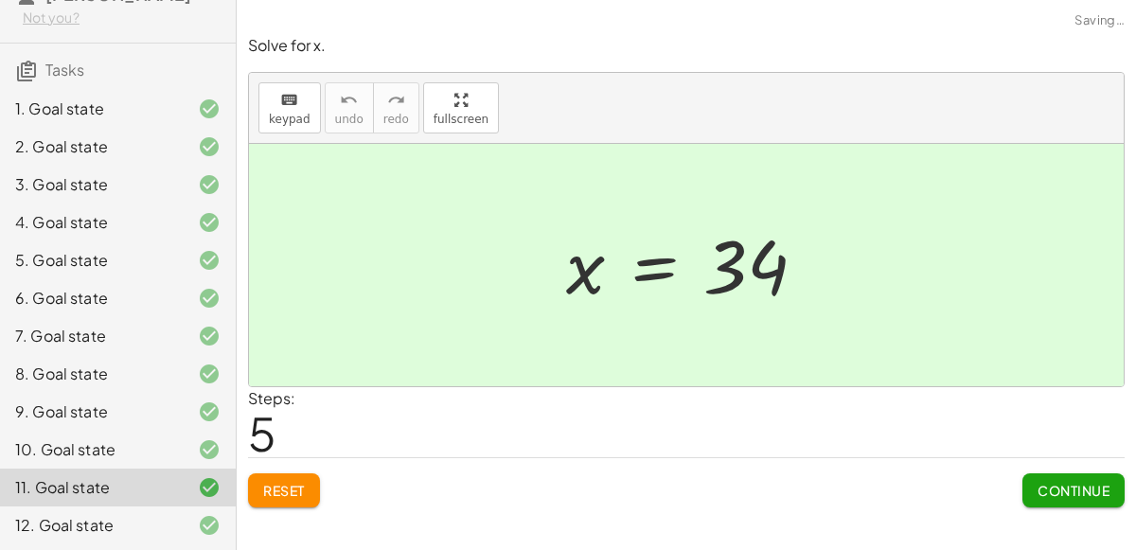
click at [54, 464] on div "10. Goal state" at bounding box center [118, 450] width 236 height 38
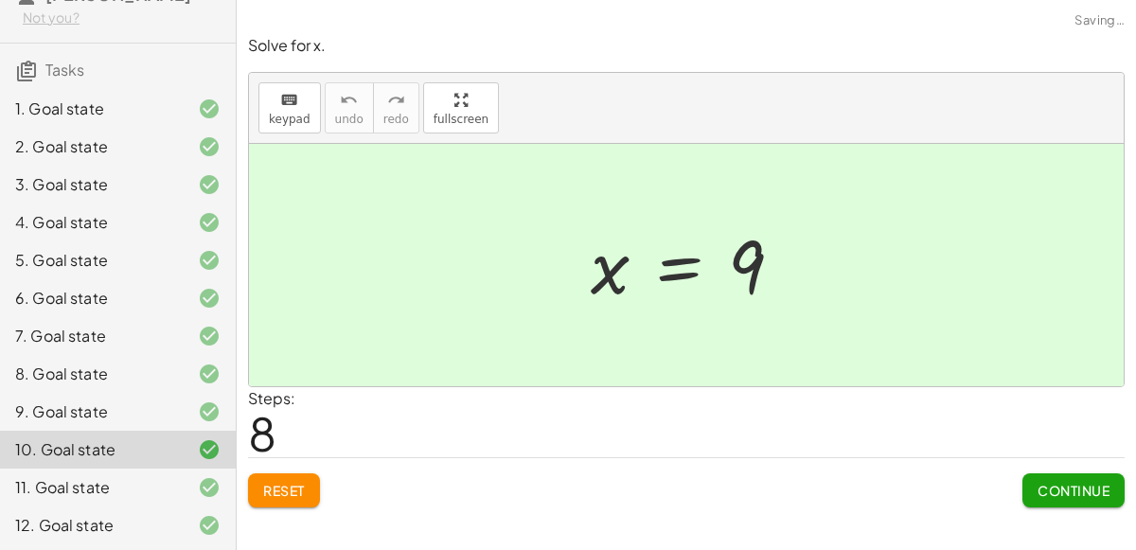
click at [124, 372] on div "8. Goal state" at bounding box center [91, 374] width 152 height 23
